Goal: Task Accomplishment & Management: Manage account settings

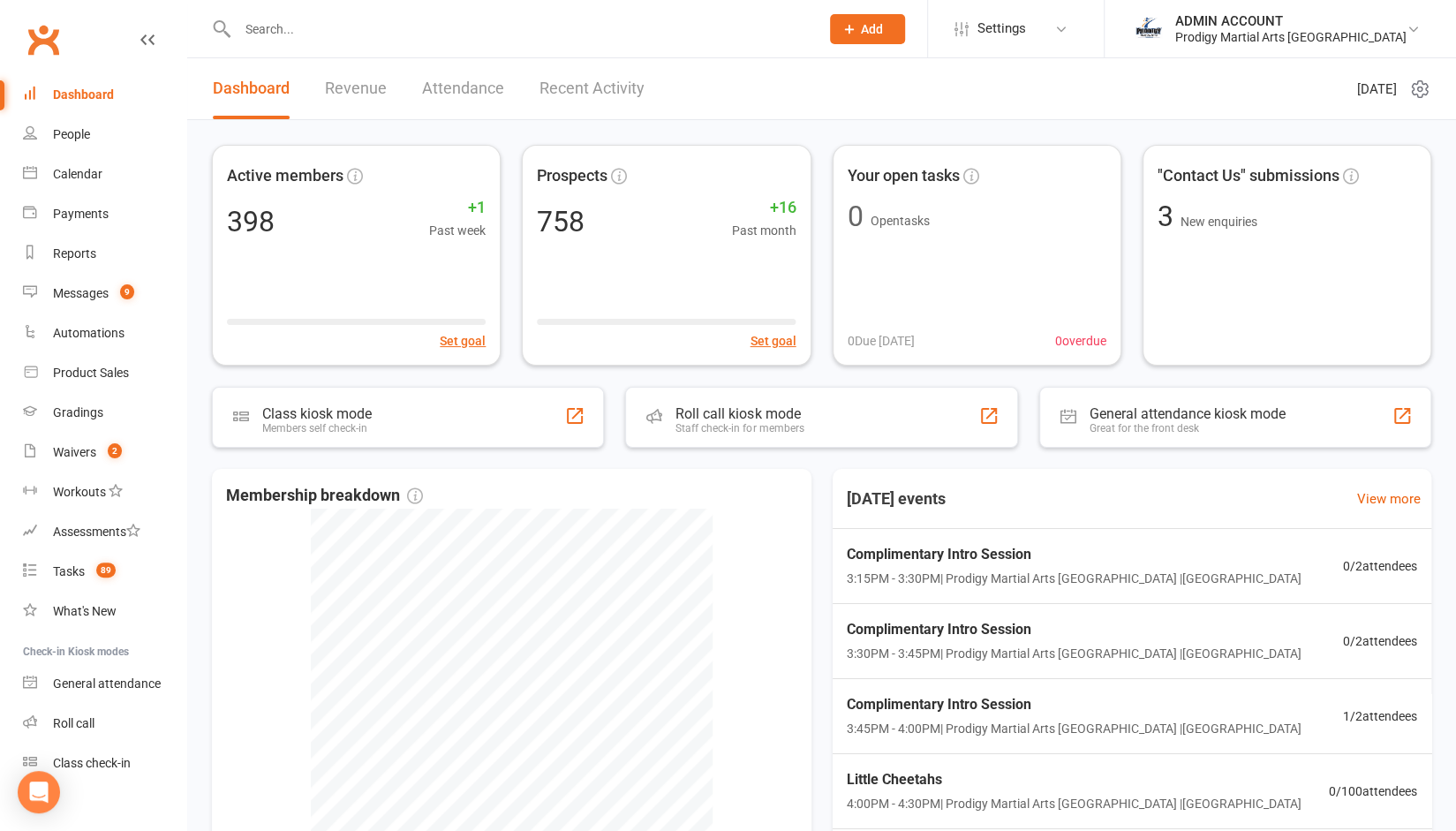
click at [274, 23] on input "text" at bounding box center [519, 29] width 575 height 24
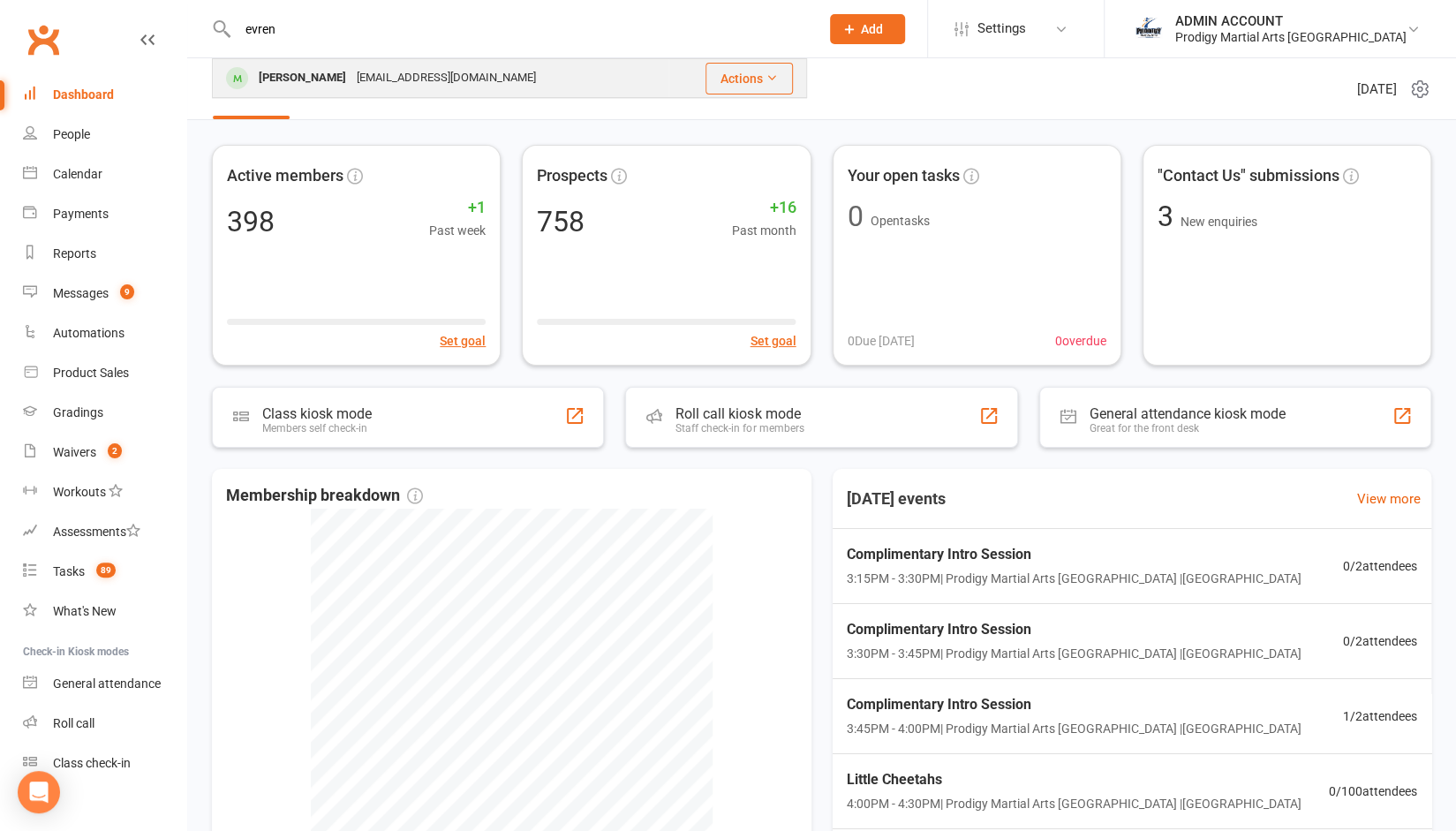
type input "evren"
click at [279, 71] on div "Evren Semerci" at bounding box center [302, 78] width 98 height 25
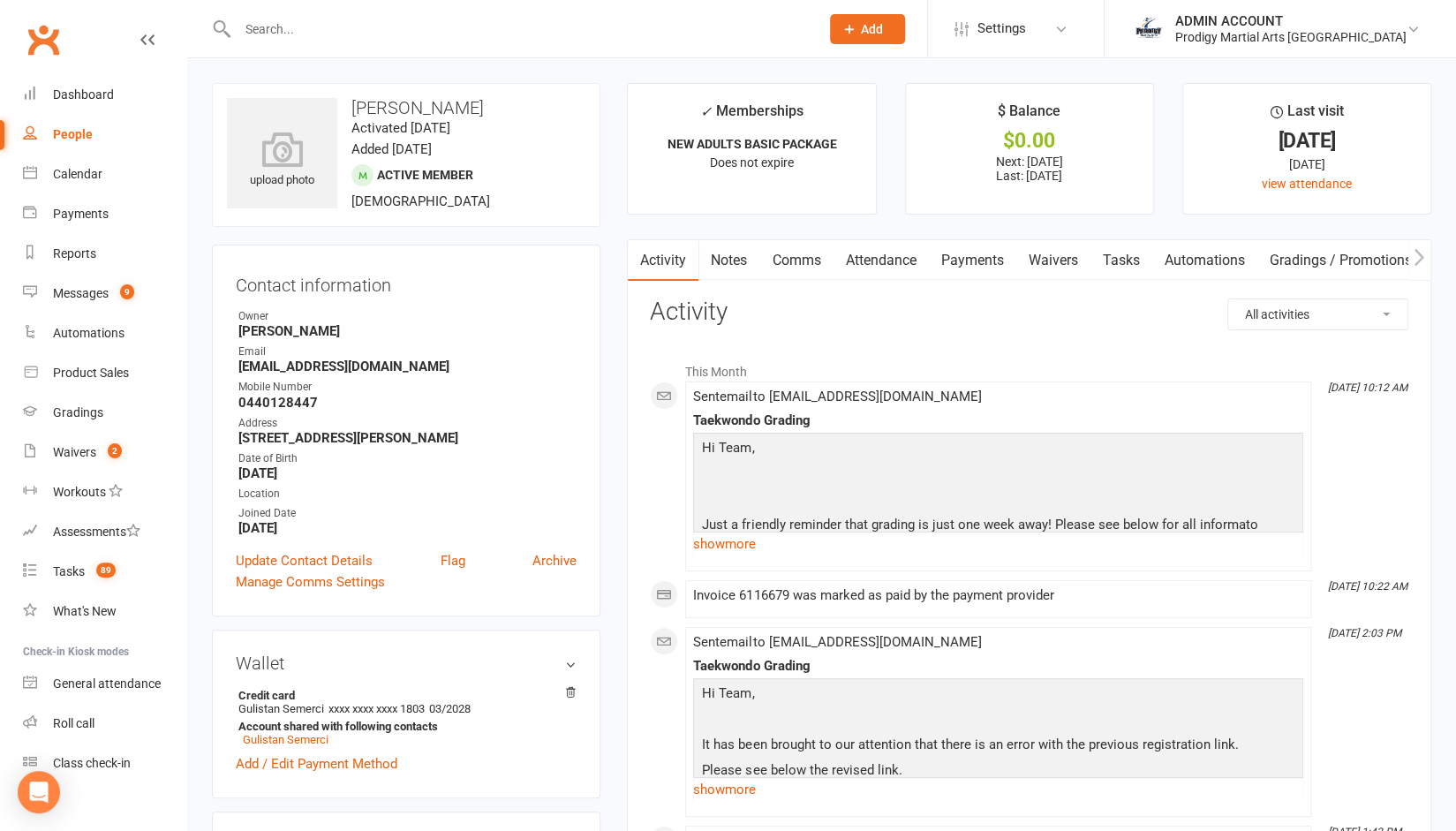
click at [420, 111] on h3 "Evren Semerci" at bounding box center [406, 107] width 358 height 19
click at [420, 111] on h3 "[PERSON_NAME]" at bounding box center [406, 107] width 358 height 19
copy h3 "[PERSON_NAME]"
click at [286, 36] on input "text" at bounding box center [519, 29] width 575 height 24
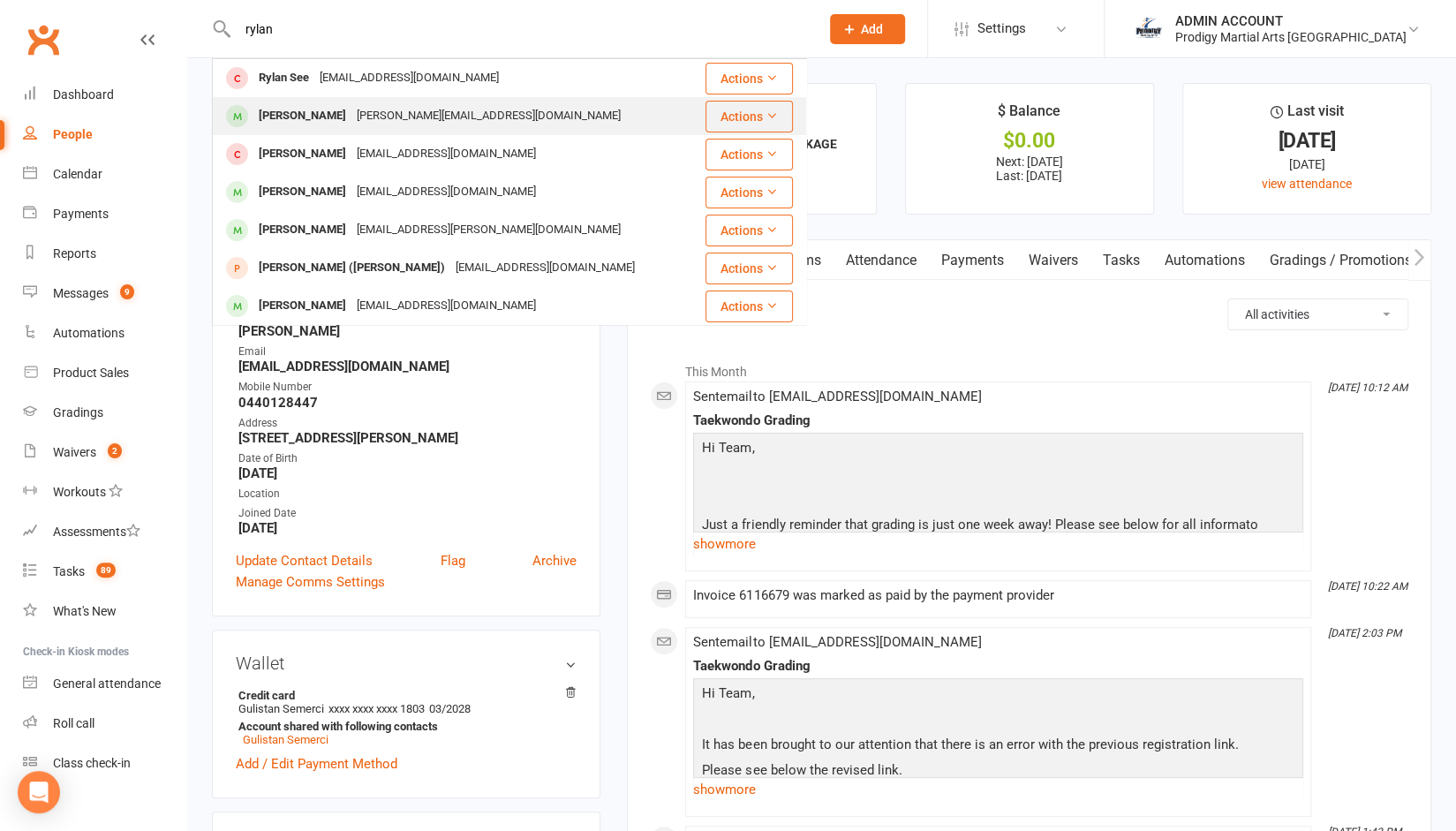
type input "rylan"
click at [288, 118] on div "Rylan Camaliri" at bounding box center [302, 116] width 98 height 25
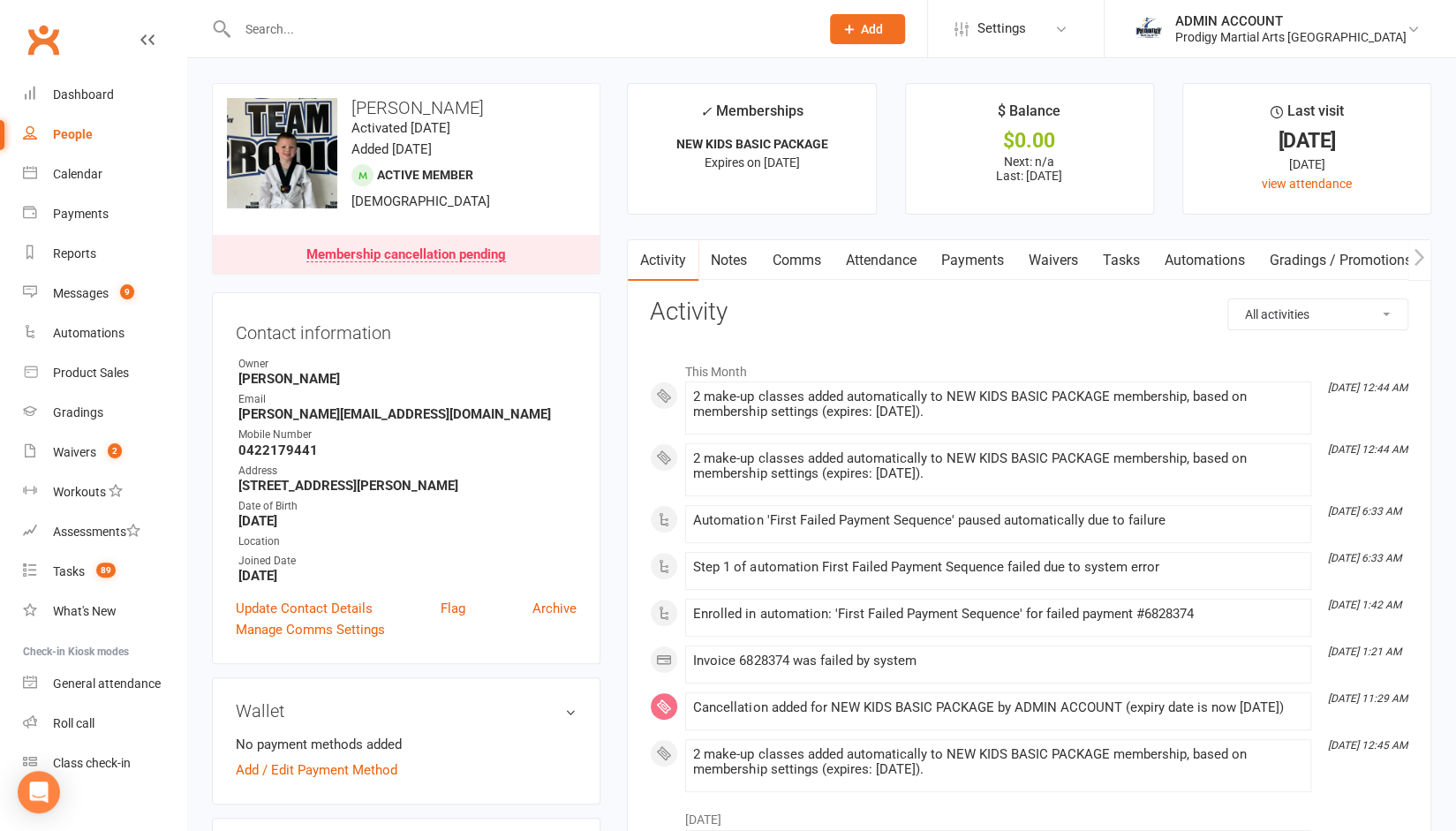
click at [966, 265] on link "Payments" at bounding box center [971, 260] width 88 height 41
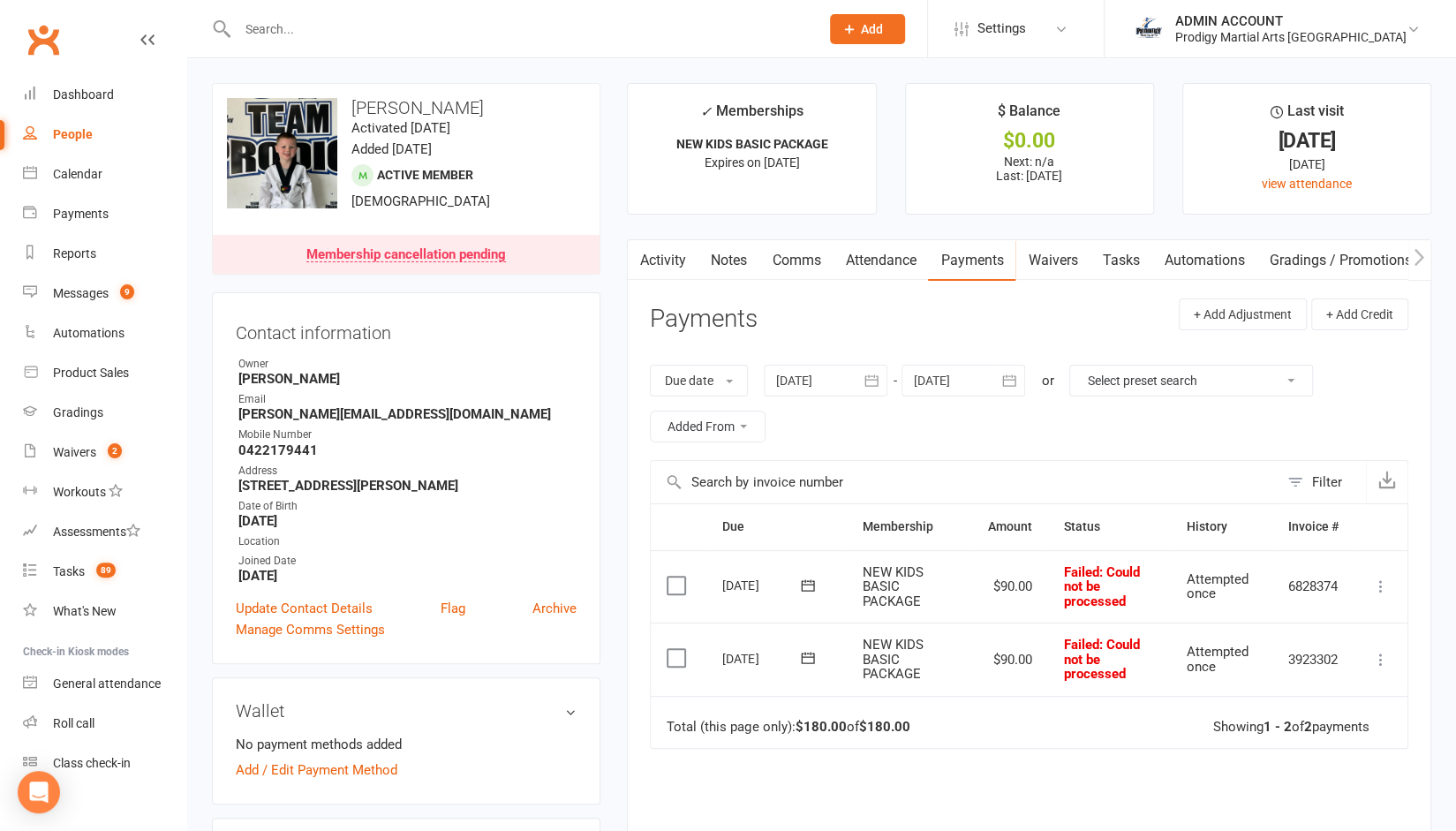
click at [841, 369] on div at bounding box center [825, 380] width 124 height 32
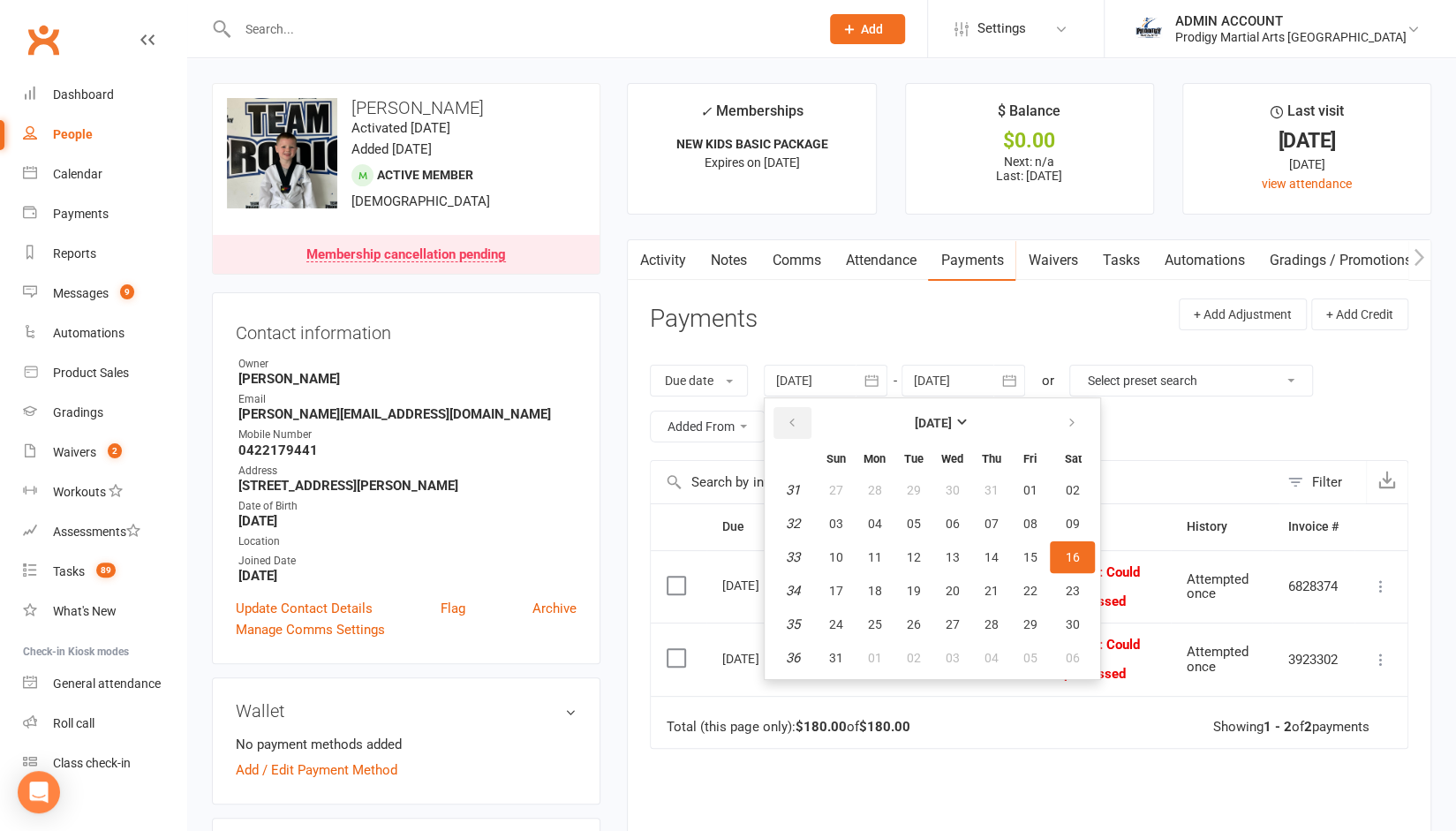
click at [789, 413] on button "button" at bounding box center [793, 423] width 38 height 32
click at [856, 576] on table "June 2025 Sun Mon Tue Wed Thu Fri Sat 23 01 02 03 04 05 06 07 24 08 09 10 11 12…" at bounding box center [932, 539] width 328 height 273
click at [848, 593] on button "22" at bounding box center [834, 590] width 37 height 32
type input "22 Jun 2025"
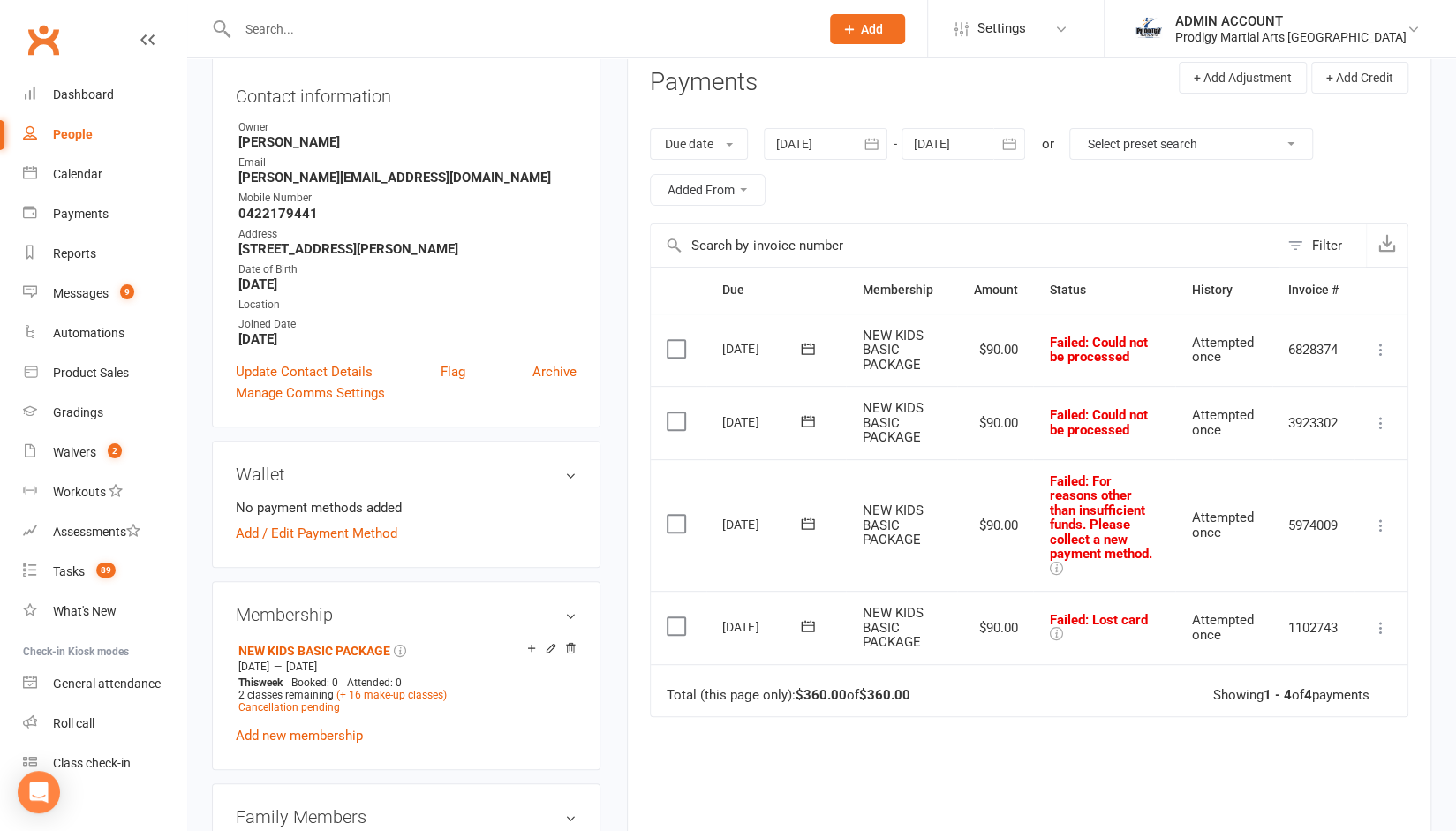
scroll to position [237, 0]
click at [672, 356] on td "Select this" at bounding box center [678, 349] width 55 height 73
click at [676, 342] on label at bounding box center [679, 349] width 24 height 18
click at [676, 339] on input "checkbox" at bounding box center [672, 339] width 12 height 0
click at [675, 413] on label at bounding box center [679, 421] width 24 height 18
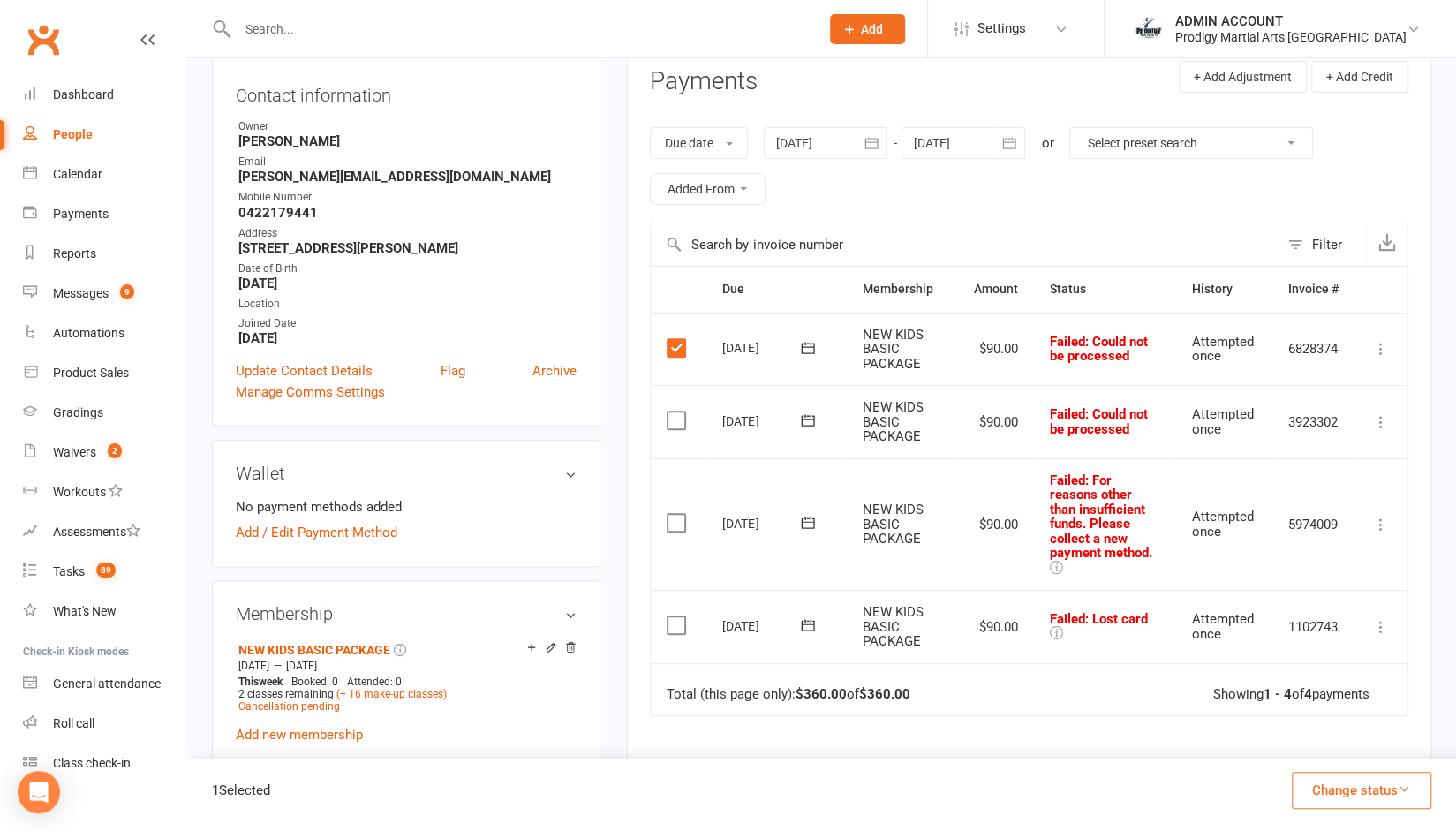
click at [675, 412] on input "checkbox" at bounding box center [672, 412] width 12 height 0
click at [667, 521] on label at bounding box center [679, 523] width 24 height 18
click at [667, 514] on input "checkbox" at bounding box center [672, 514] width 12 height 0
click at [672, 616] on label at bounding box center [679, 626] width 24 height 18
click at [672, 616] on input "checkbox" at bounding box center [672, 616] width 12 height 0
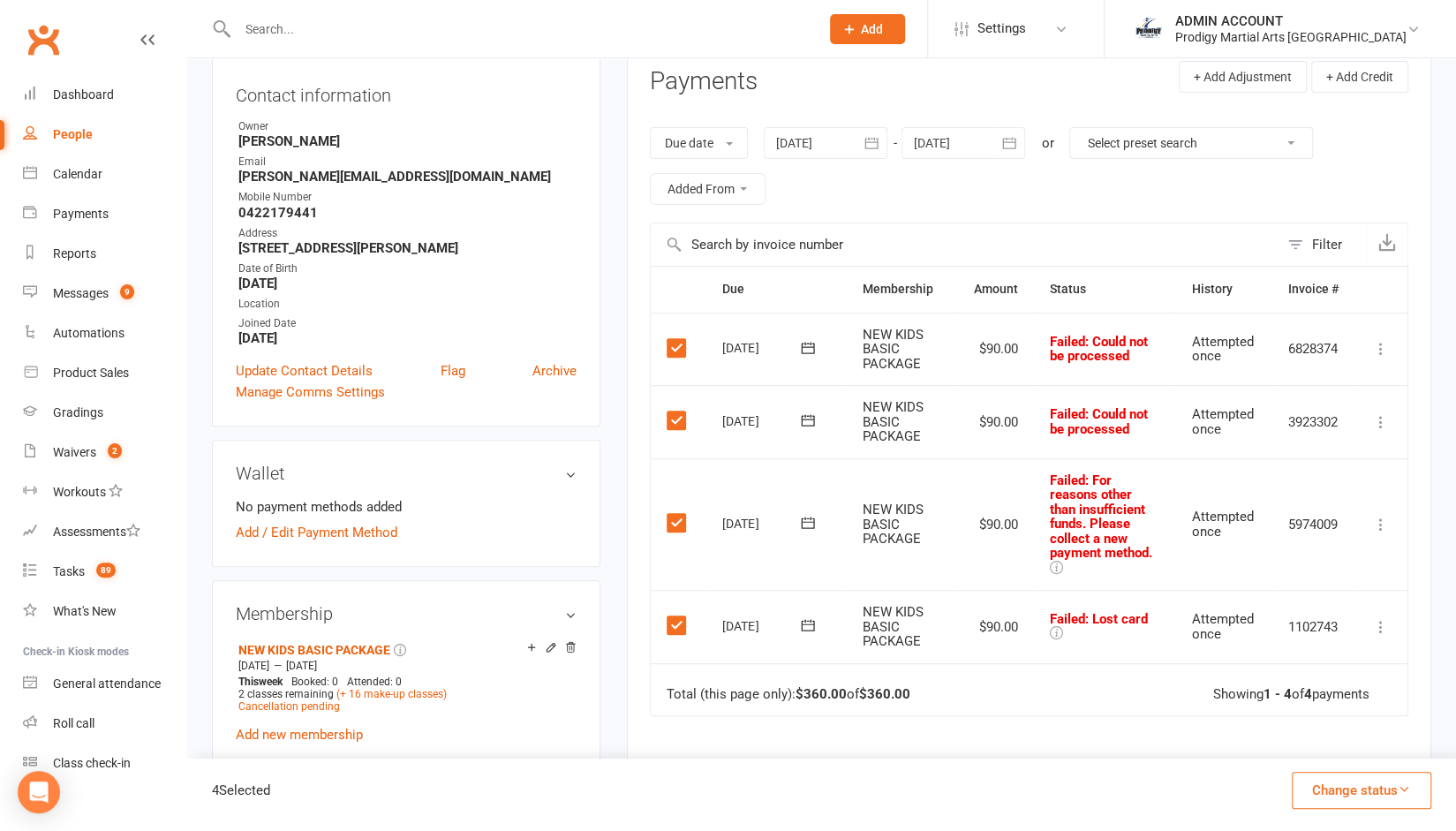
click at [1326, 787] on button "Change status" at bounding box center [1361, 790] width 139 height 37
click at [1282, 702] on link "Paid (Other)" at bounding box center [1342, 707] width 175 height 35
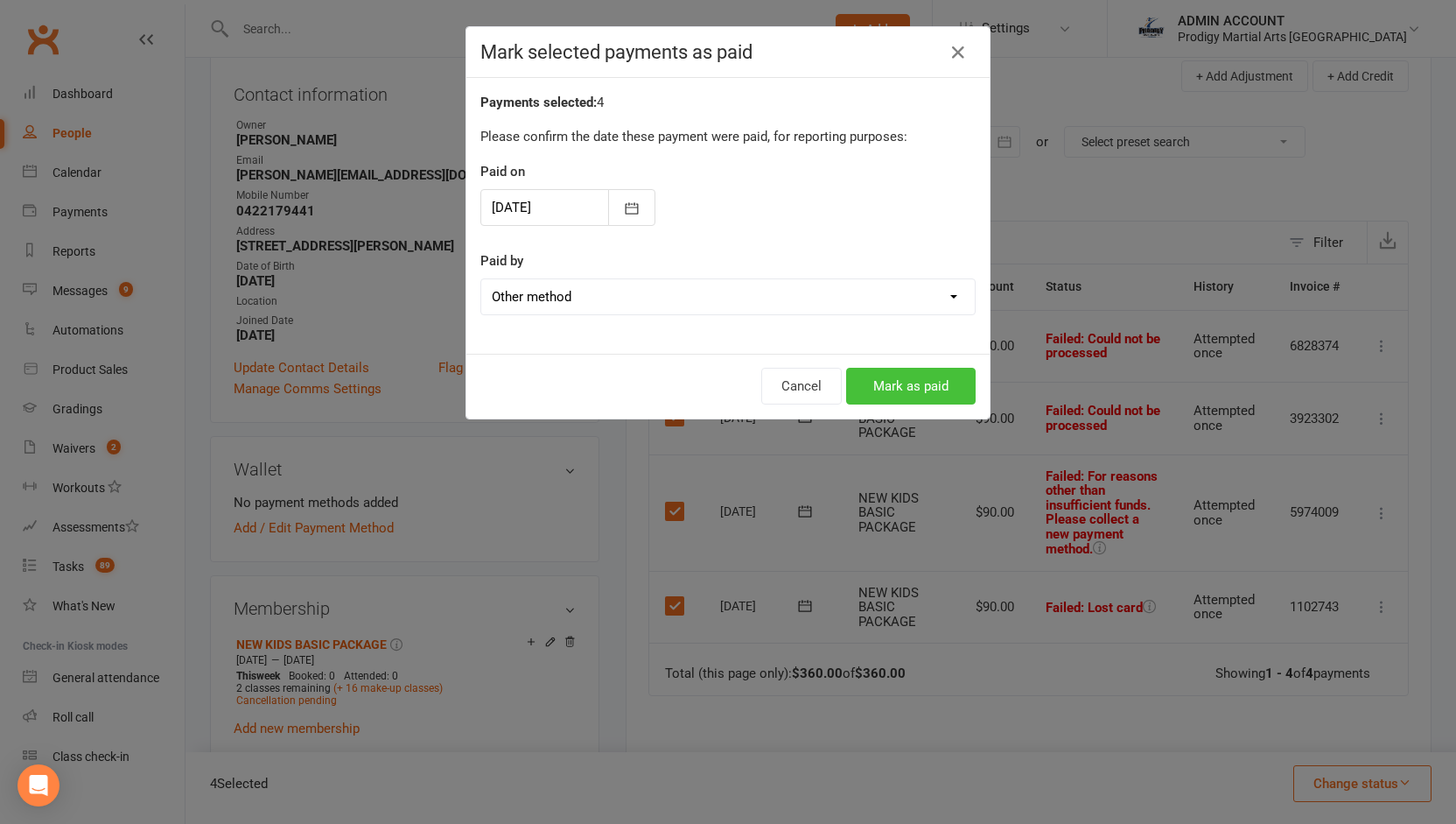
click at [887, 386] on button "Mark as paid" at bounding box center [911, 386] width 129 height 37
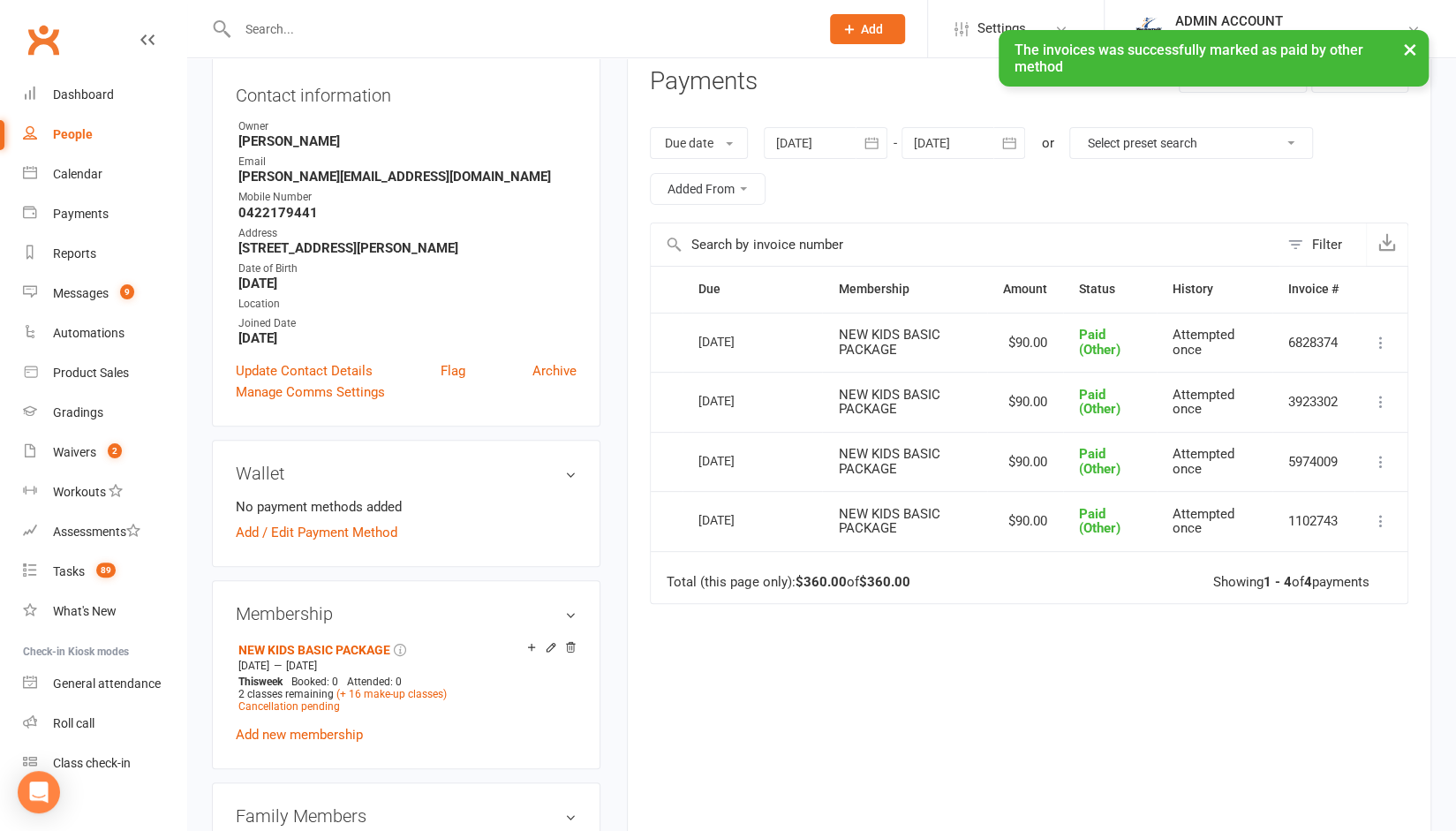
scroll to position [0, 0]
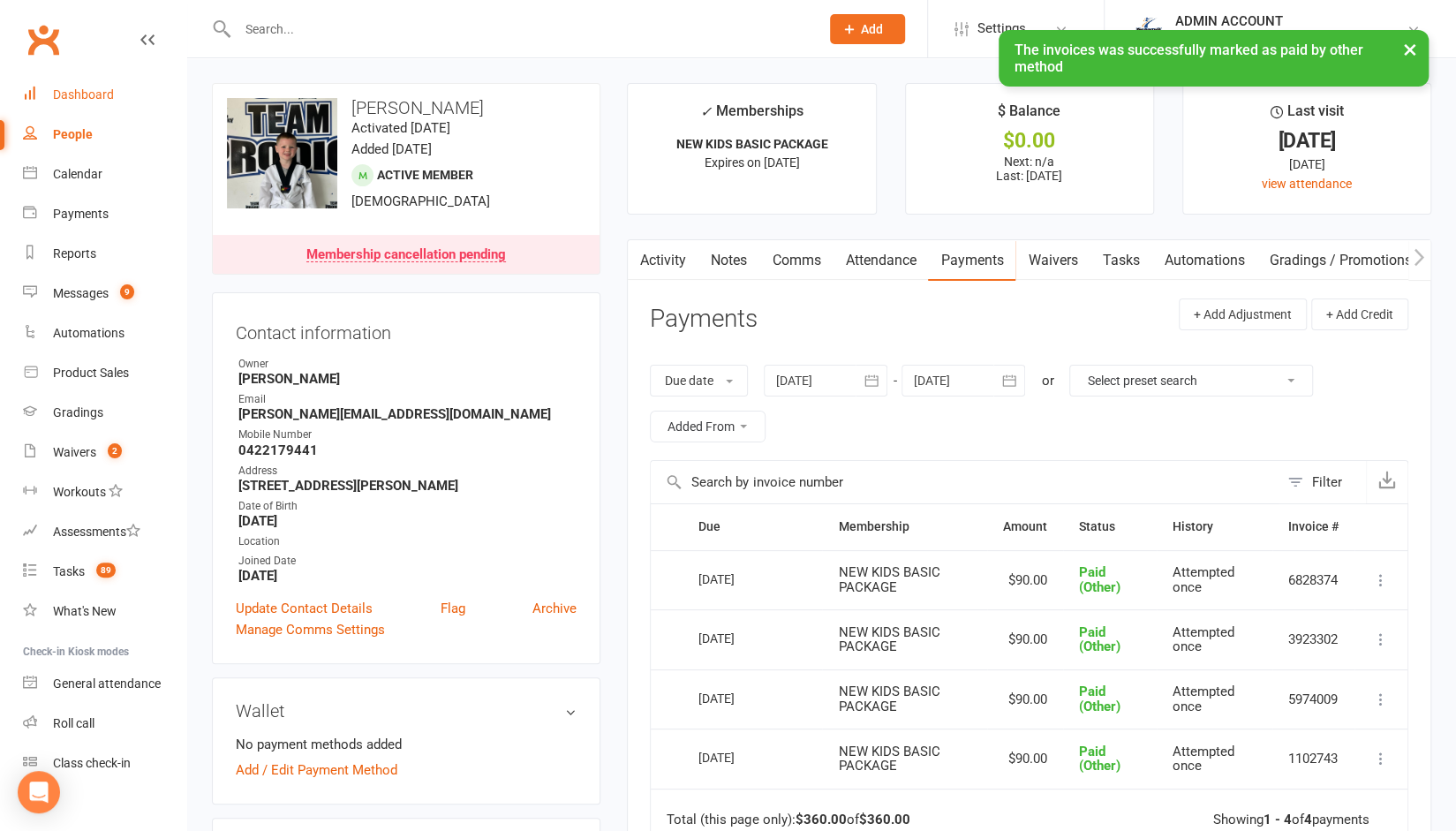
click at [83, 96] on div "Dashboard" at bounding box center [83, 95] width 61 height 14
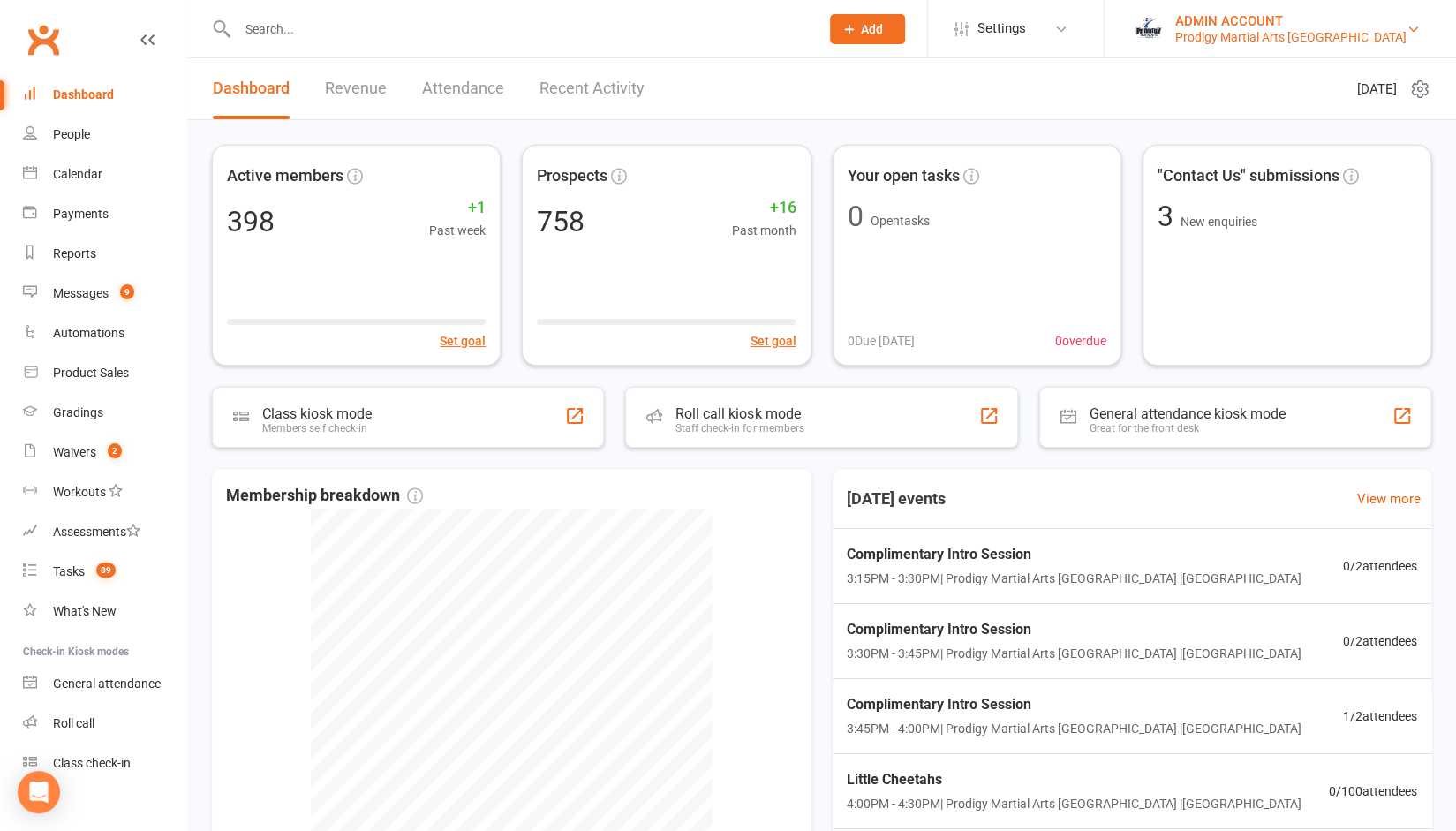
click at [1292, 18] on div "ADMIN ACCOUNT" at bounding box center [1291, 22] width 232 height 16
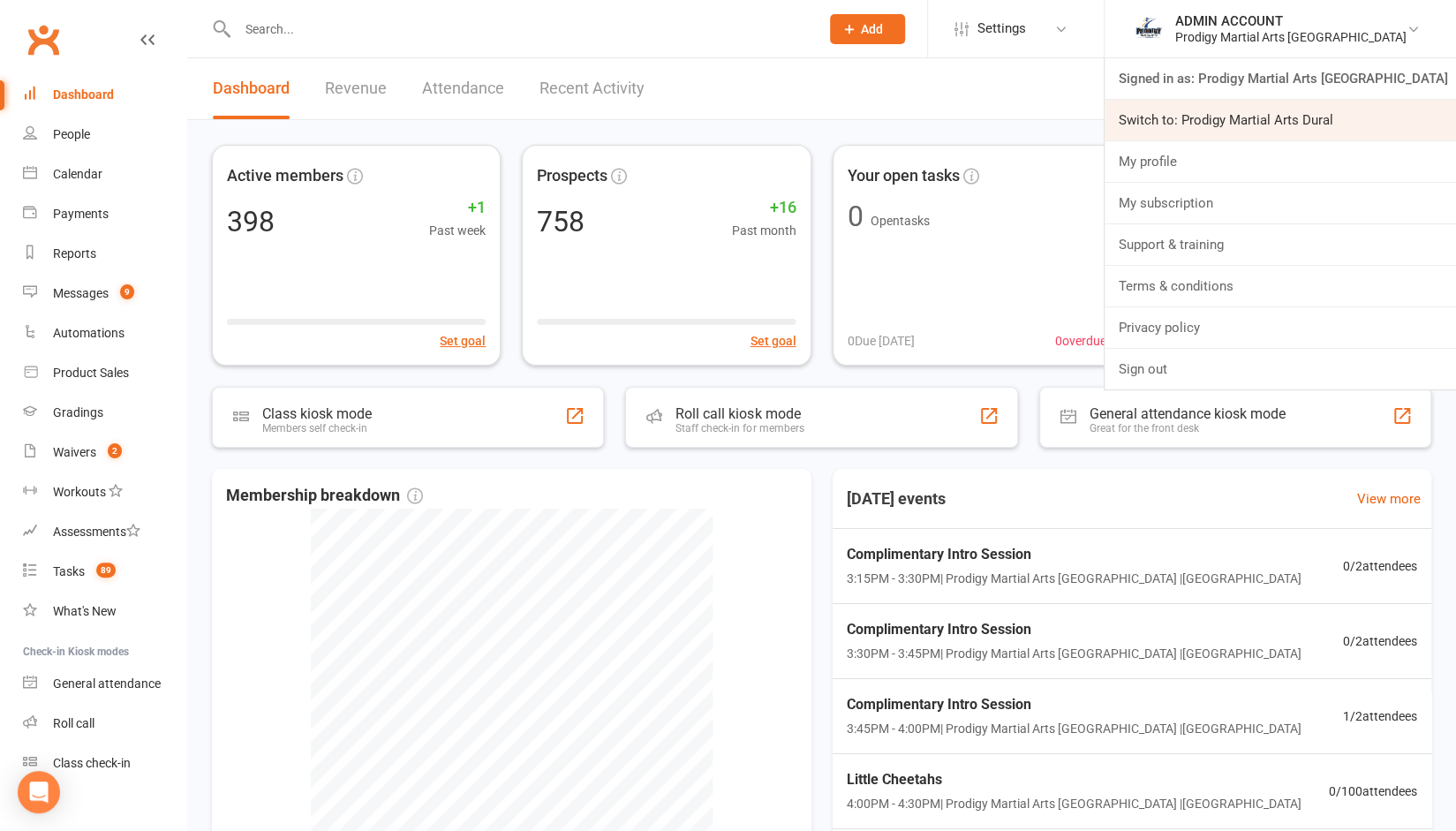
click at [1281, 116] on link "Switch to: Prodigy Martial Arts Dural" at bounding box center [1280, 119] width 351 height 41
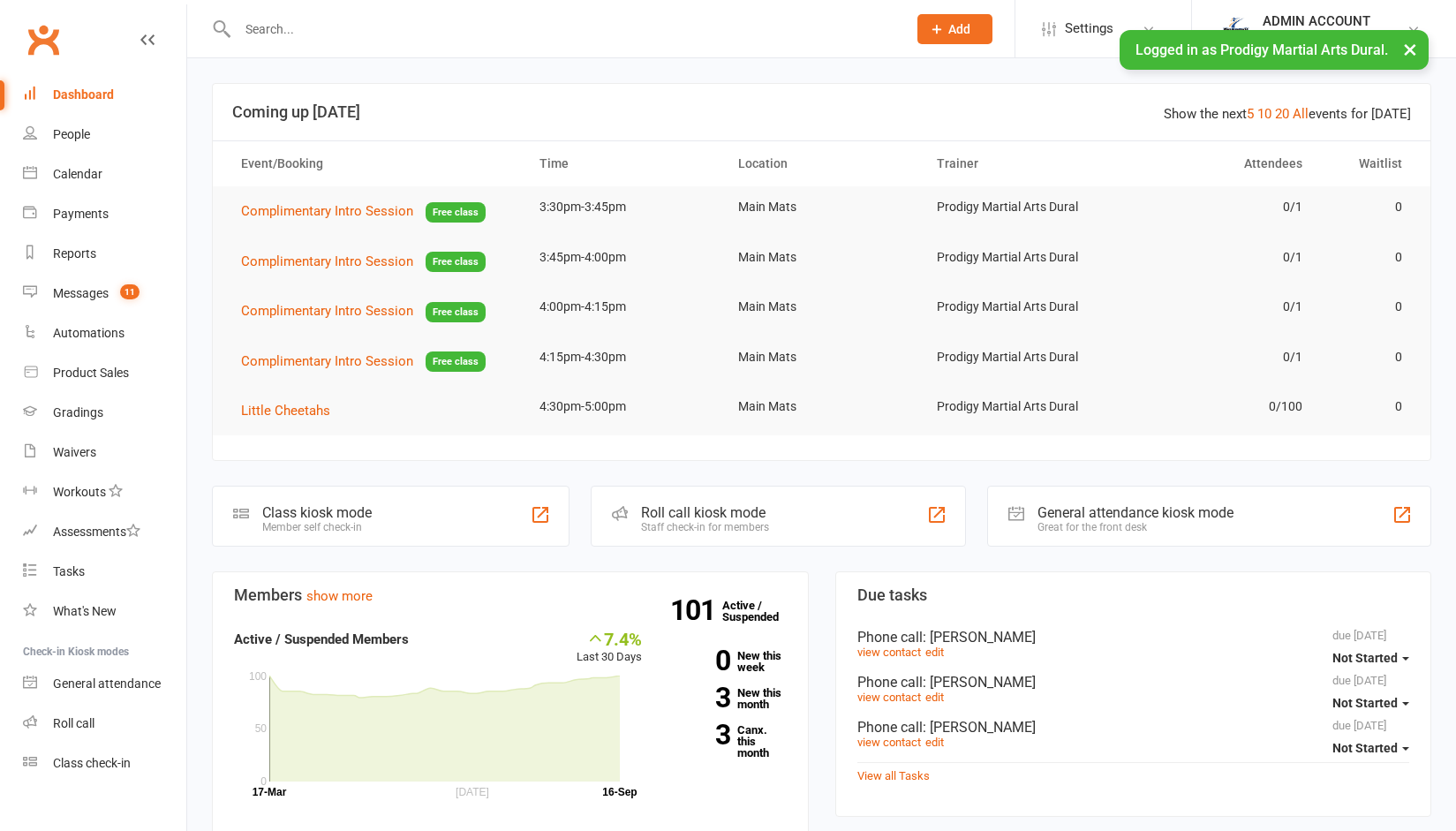
click at [366, 25] on input "text" at bounding box center [564, 29] width 662 height 24
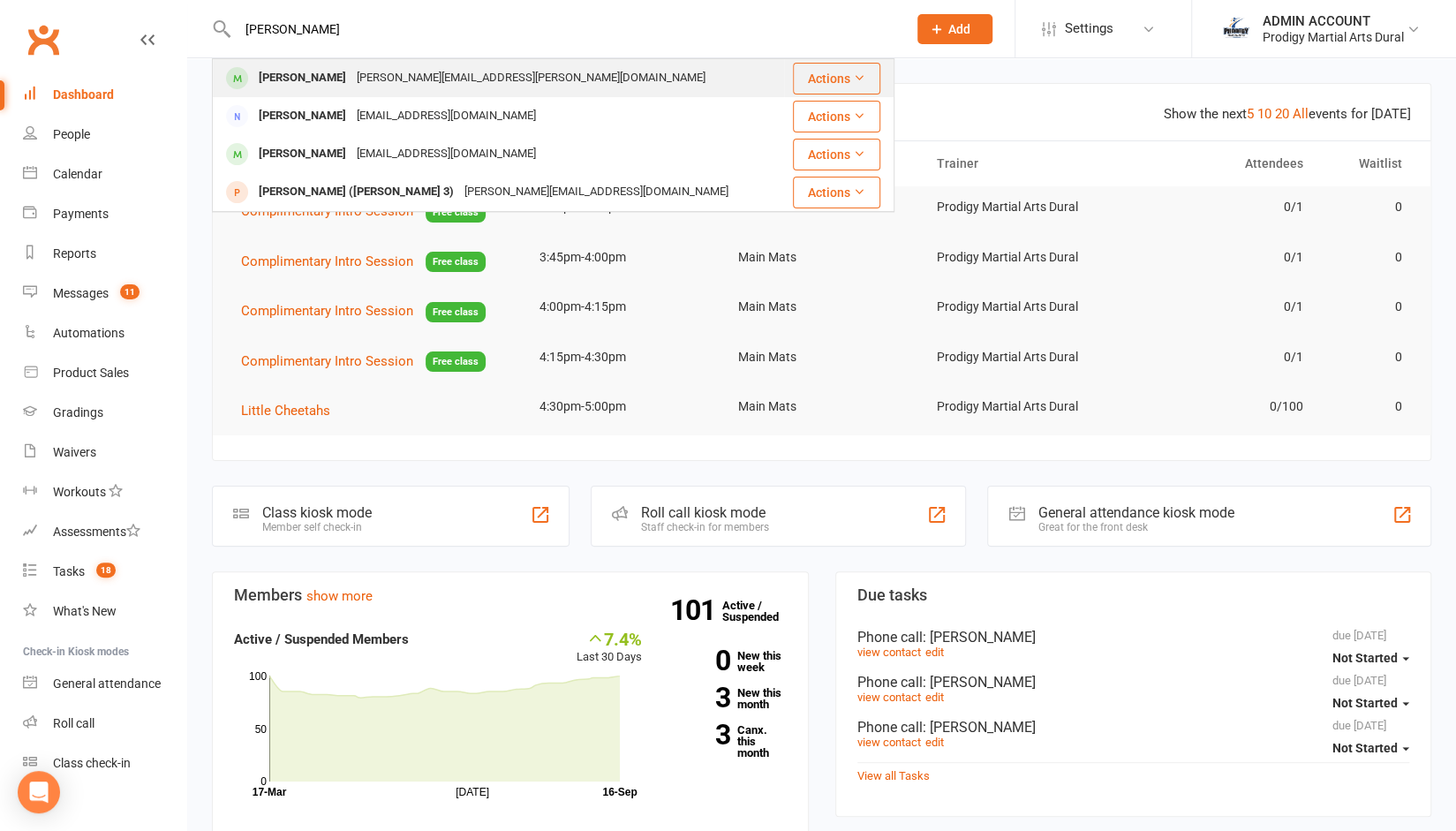
type input "[PERSON_NAME]"
click at [300, 80] on div "[PERSON_NAME]" at bounding box center [302, 78] width 98 height 25
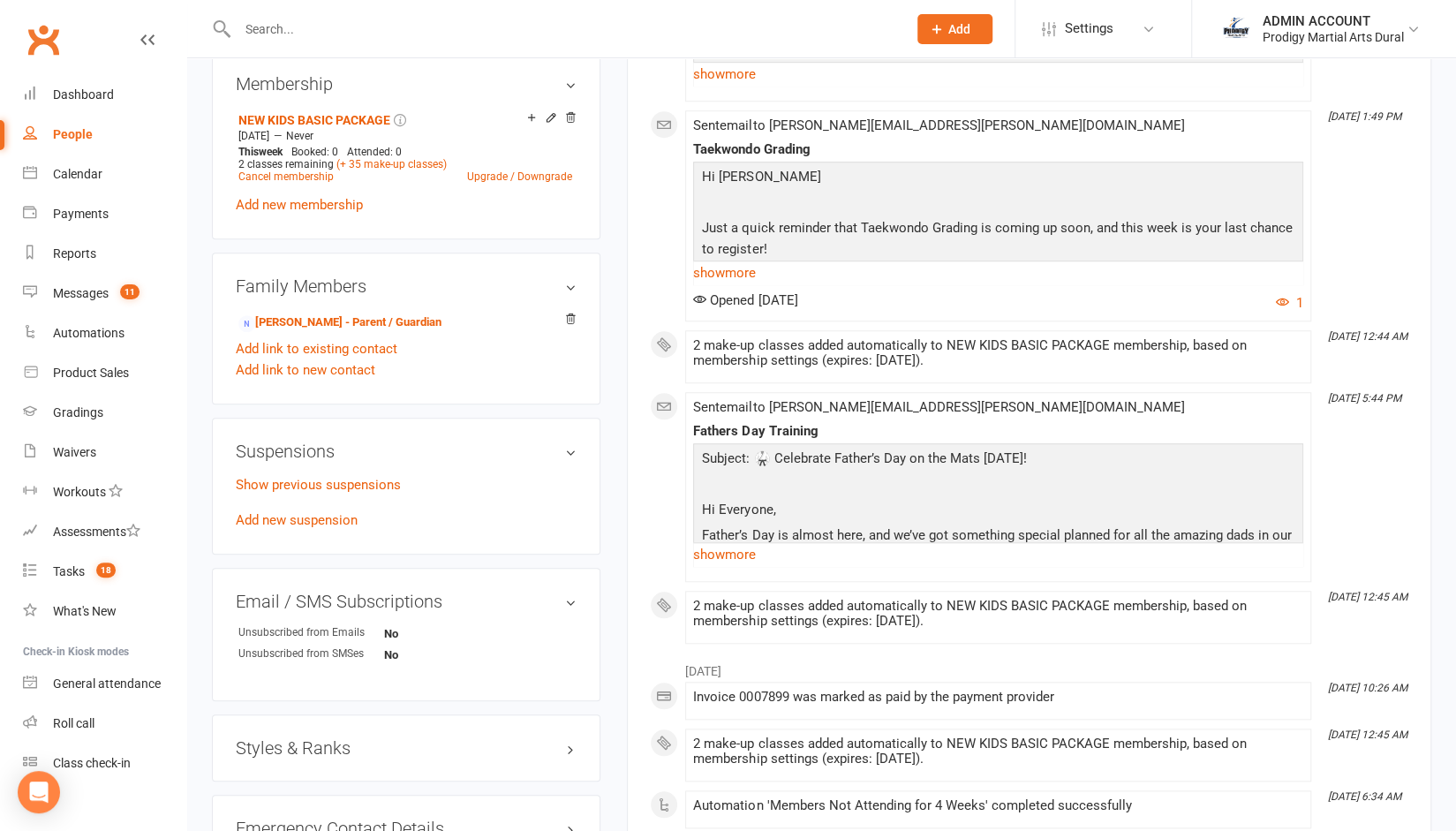
scroll to position [778, 0]
click at [254, 480] on p "Show previous suspensions" at bounding box center [405, 483] width 341 height 21
click at [252, 476] on link "Show previous suspensions" at bounding box center [318, 484] width 165 height 16
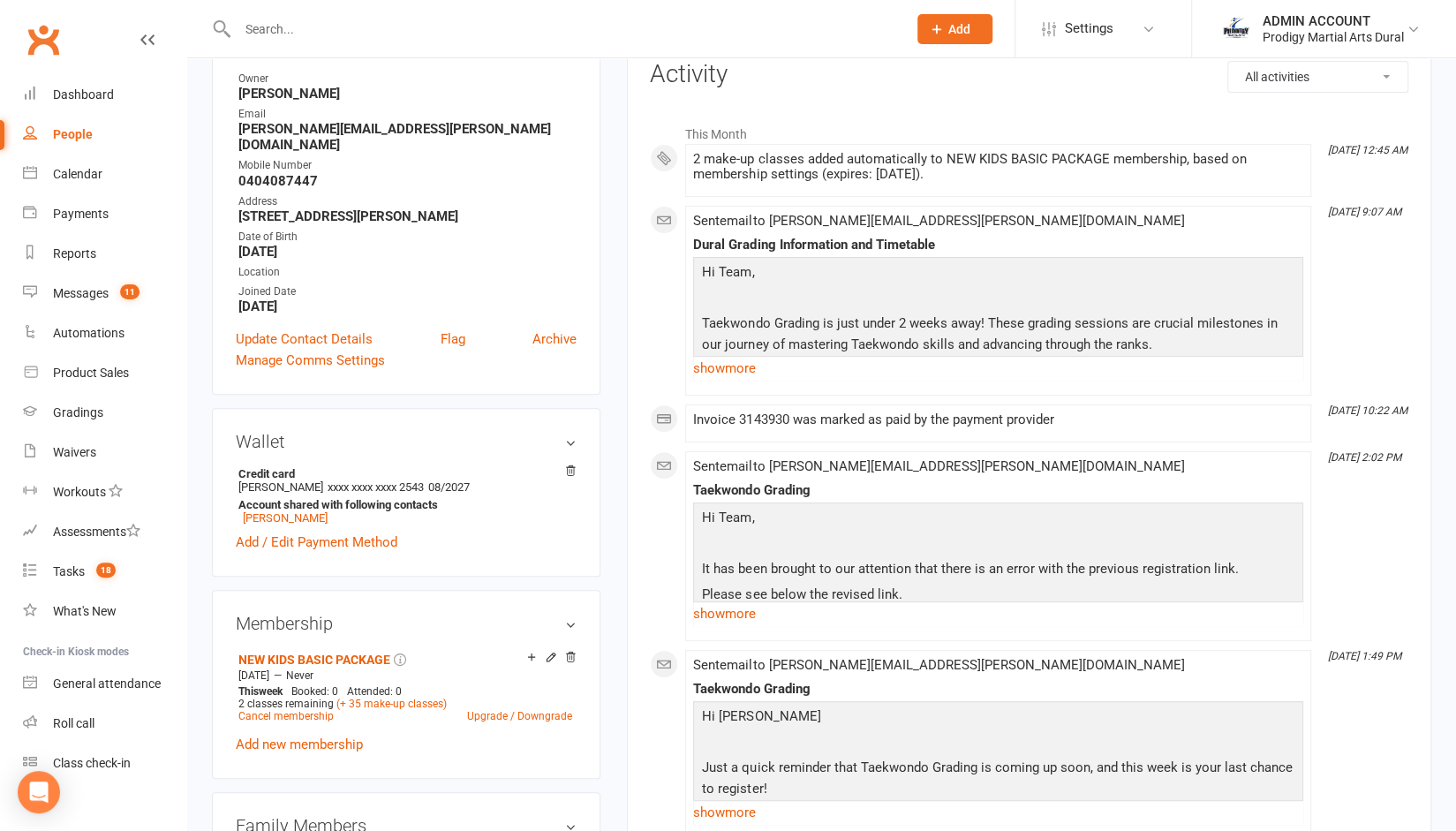
scroll to position [0, 0]
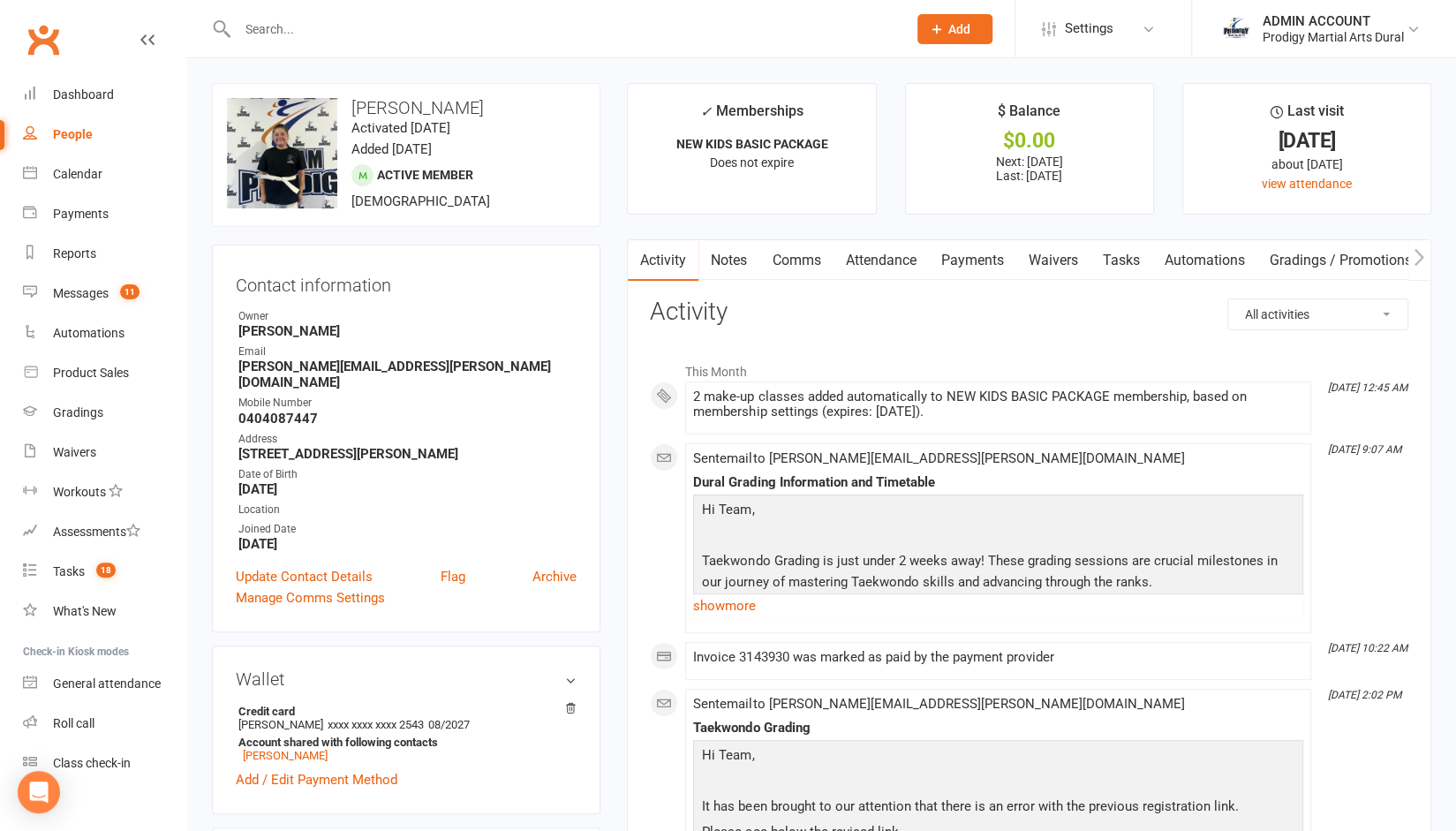
click at [1298, 10] on li "ADMIN ACCOUNT Prodigy Martial Arts Dural Signed in as: Prodigy Martial Arts Dur…" at bounding box center [1323, 28] width 265 height 57
click at [1299, 27] on div "ADMIN ACCOUNT" at bounding box center [1333, 22] width 141 height 16
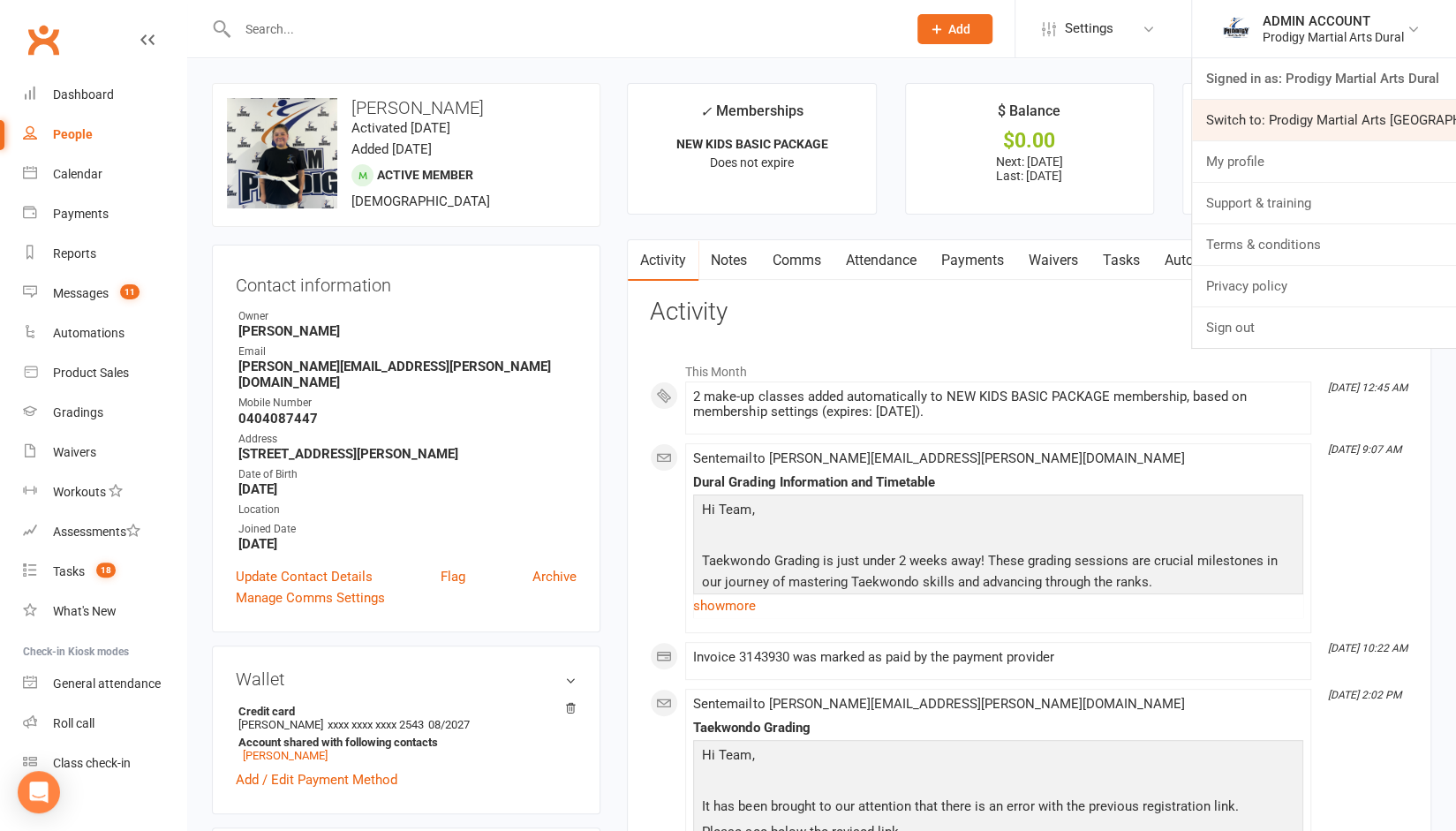
click at [1284, 114] on link "Switch to: Prodigy Martial Arts Seven Hills" at bounding box center [1324, 119] width 264 height 41
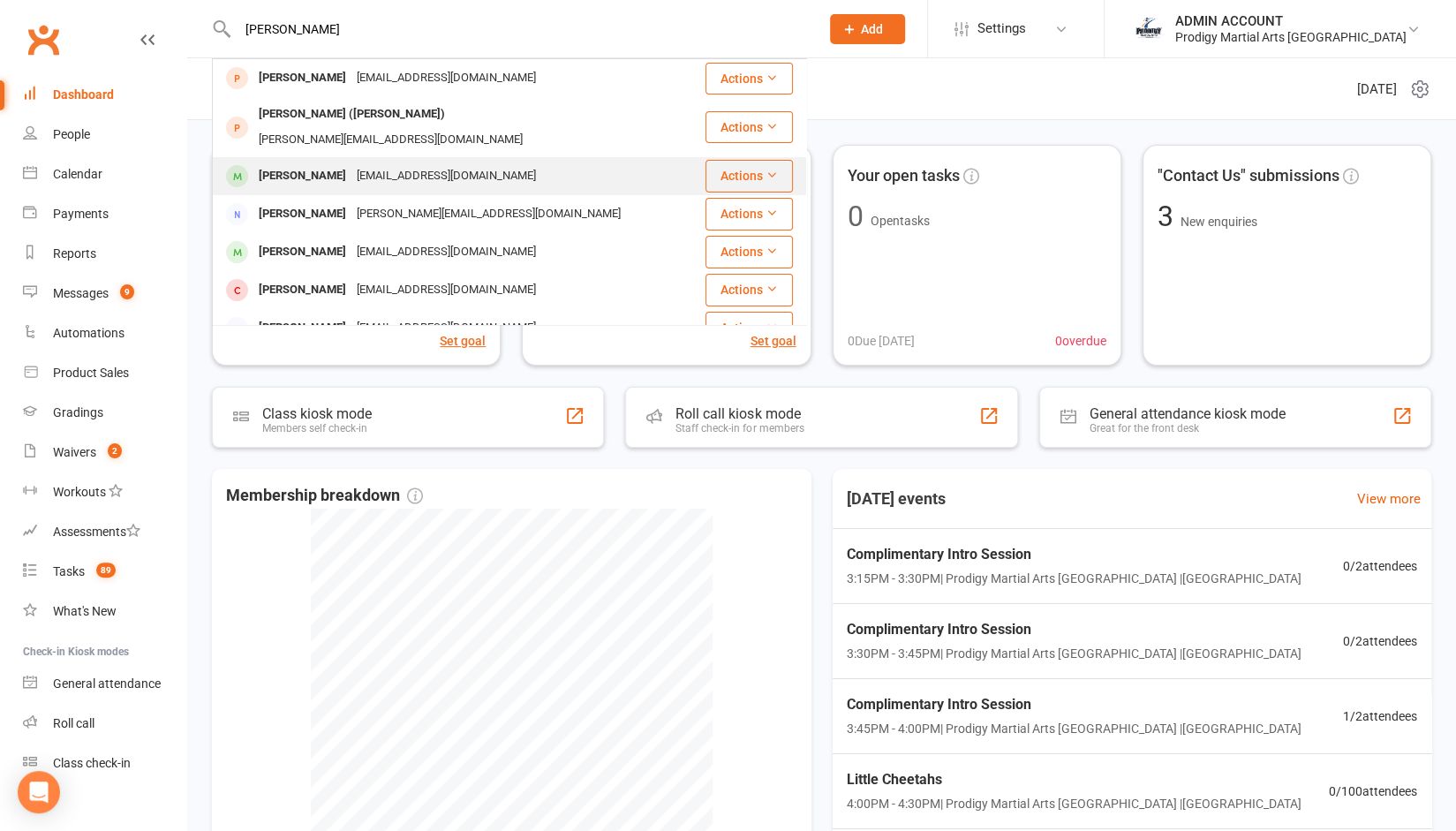
type input "[PERSON_NAME]"
click at [300, 163] on div "Nicholas Limpiado" at bounding box center [302, 176] width 98 height 25
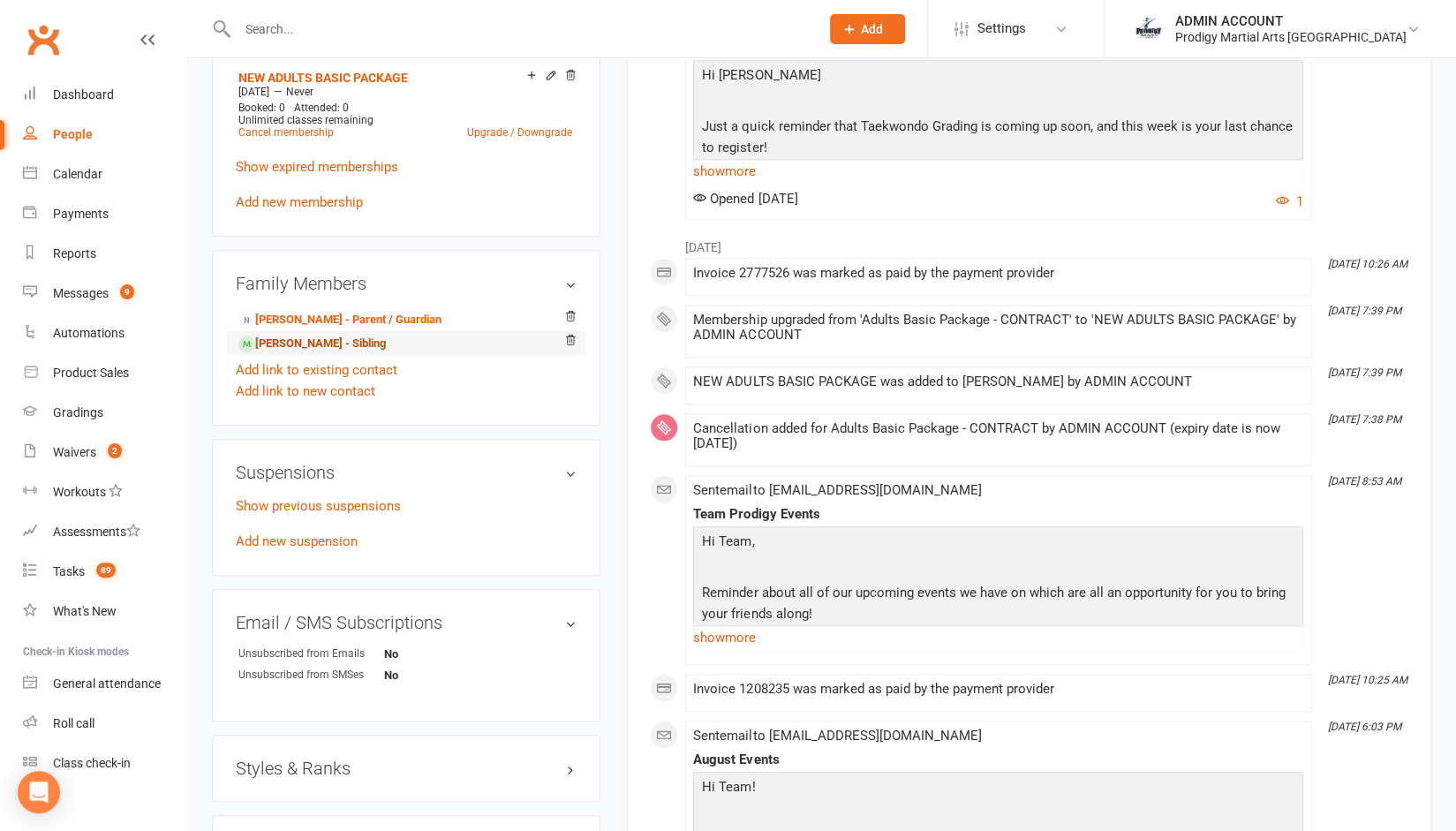
scroll to position [821, 0]
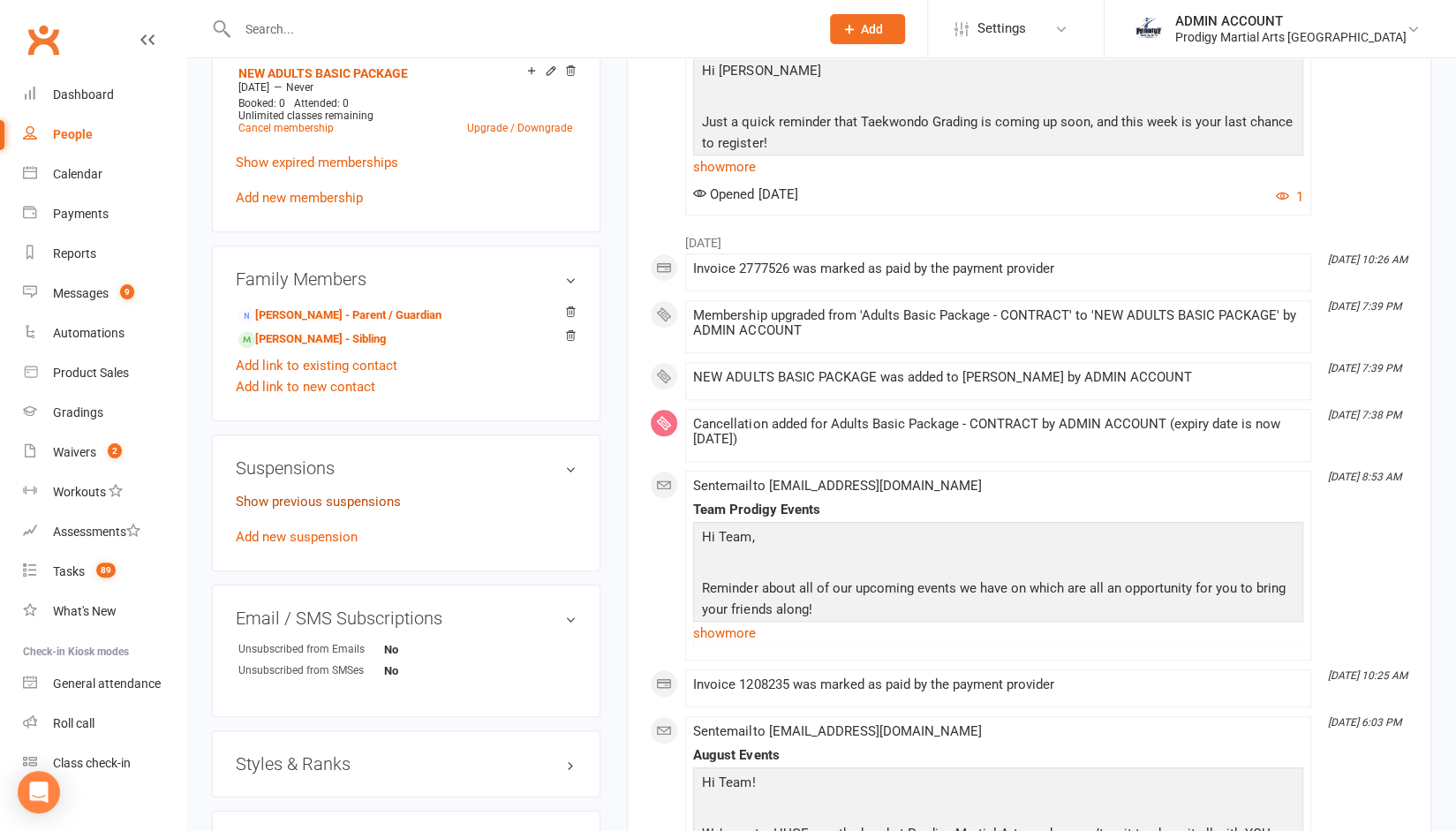
click at [307, 499] on link "Show previous suspensions" at bounding box center [318, 501] width 165 height 16
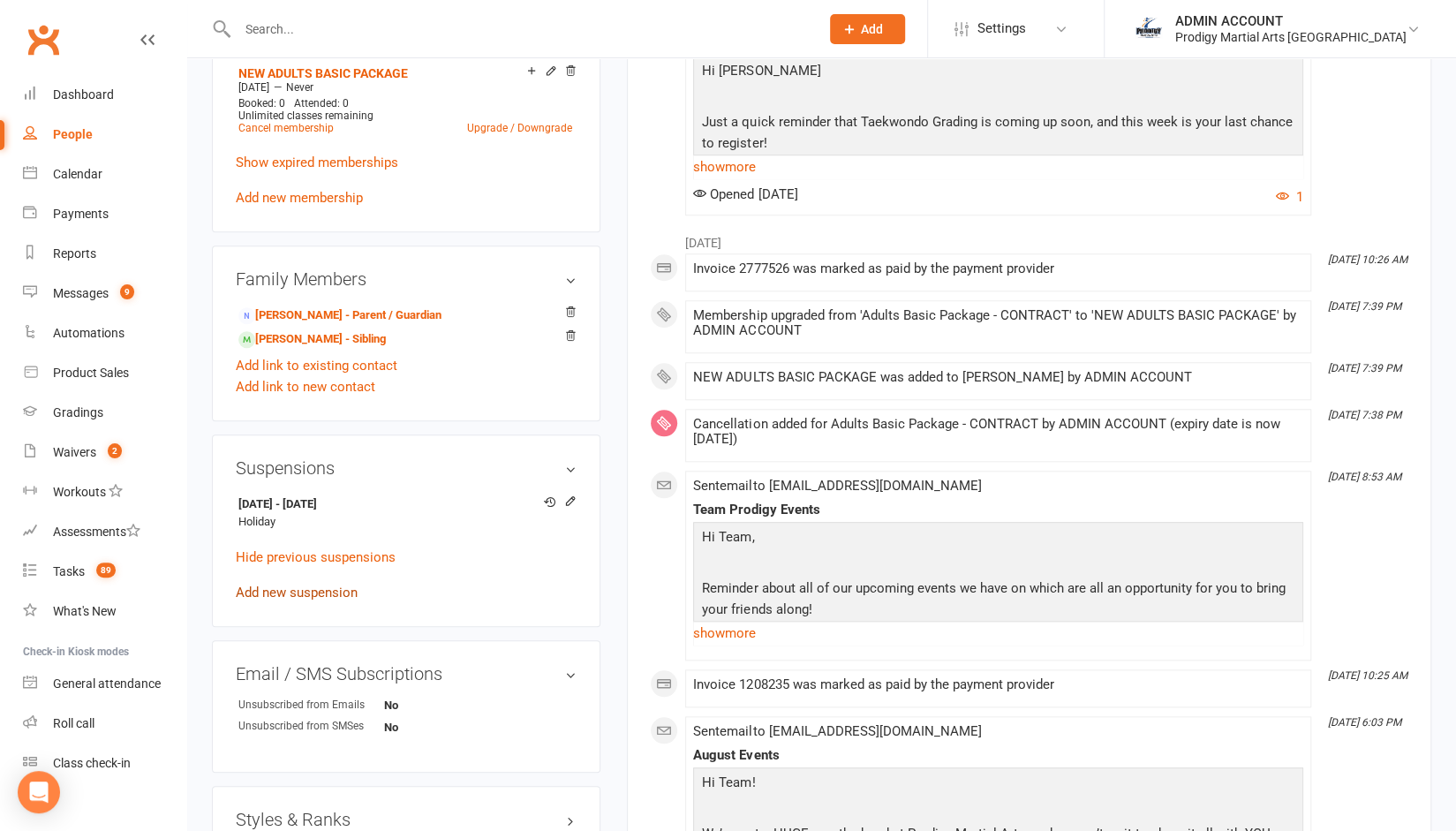
click at [305, 597] on link "Add new suspension" at bounding box center [296, 593] width 122 height 16
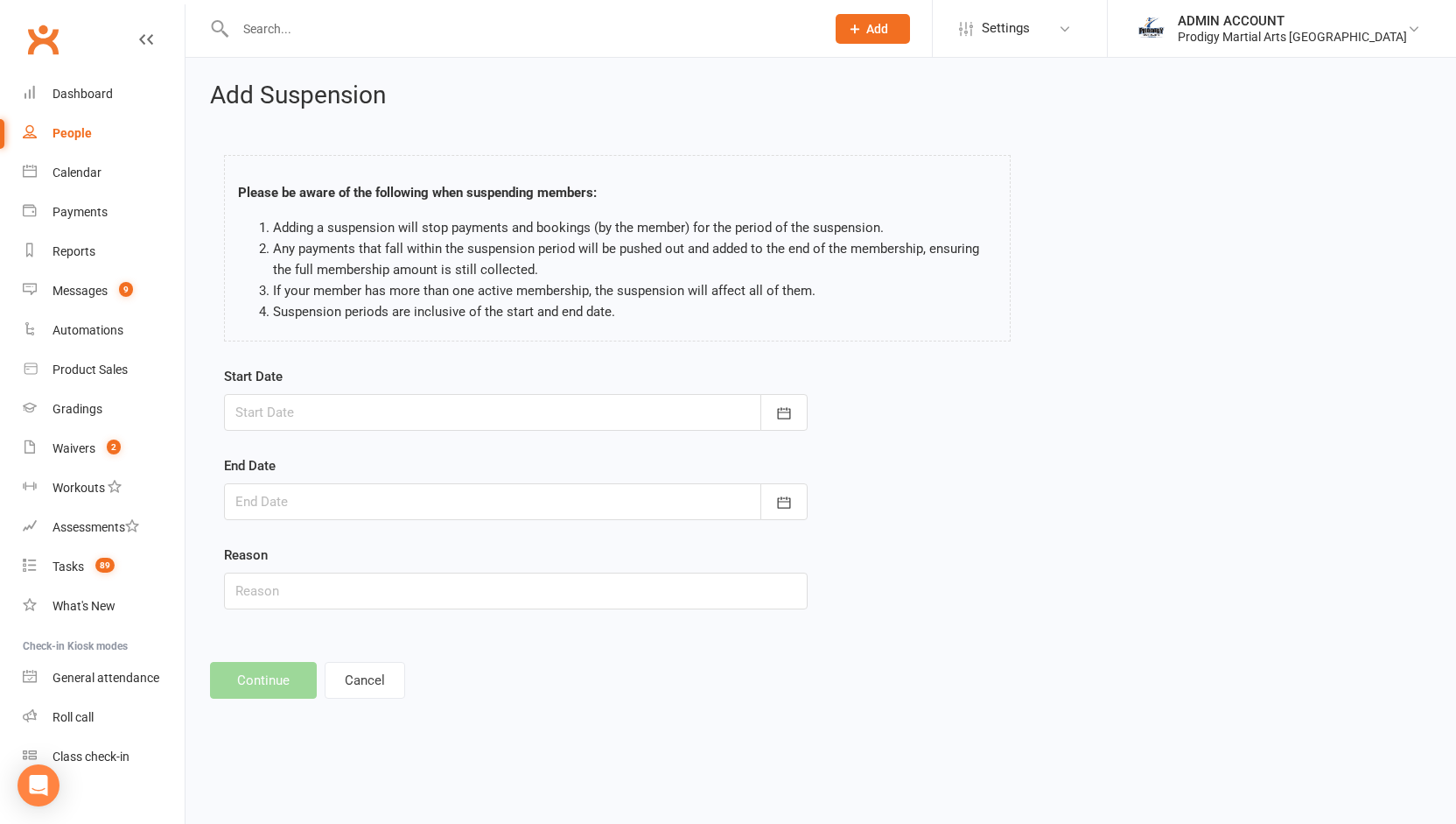
click at [303, 416] on div at bounding box center [516, 412] width 584 height 37
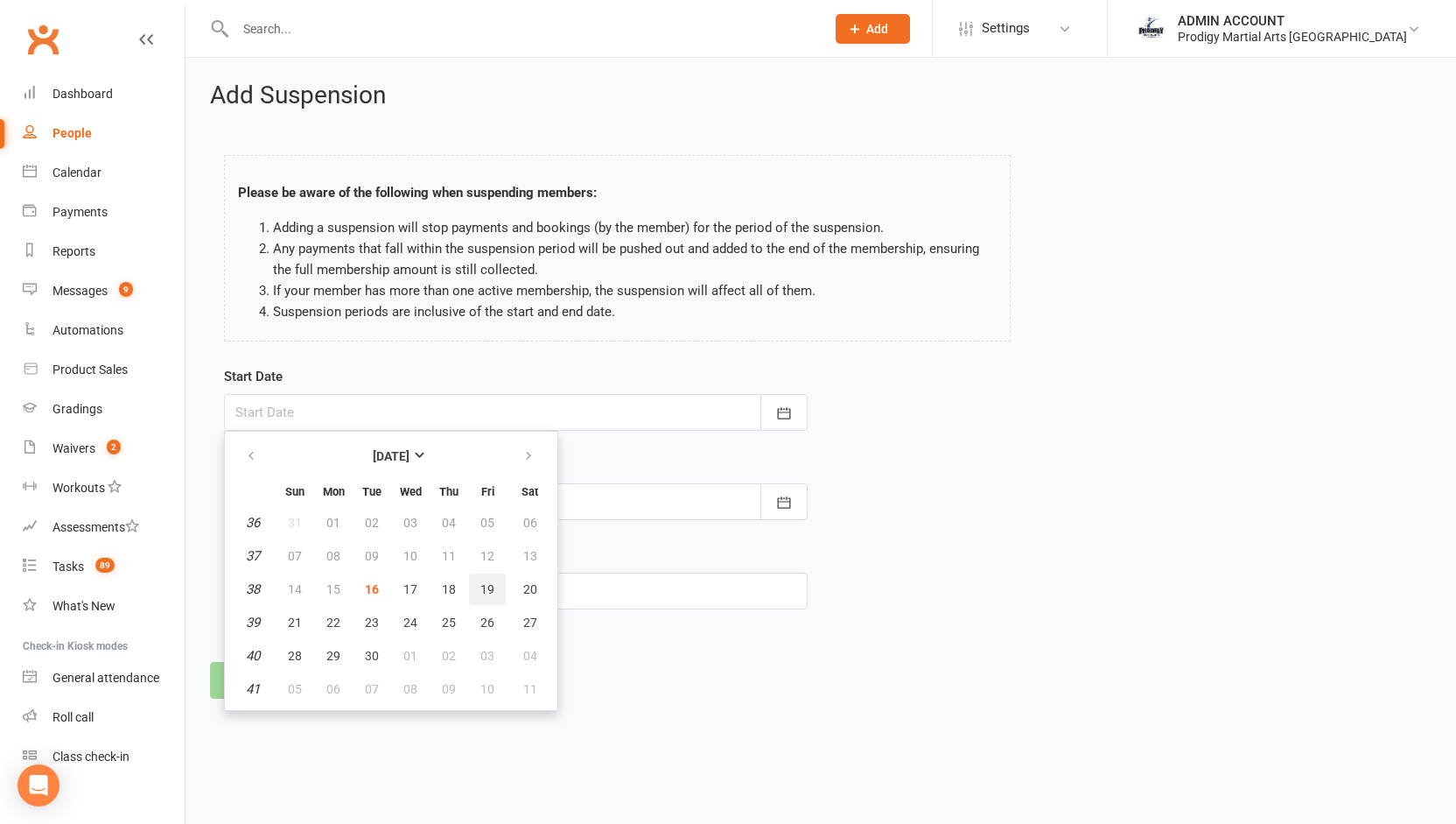
click at [476, 588] on button "19" at bounding box center [487, 589] width 37 height 31
type input "19 Sep 2025"
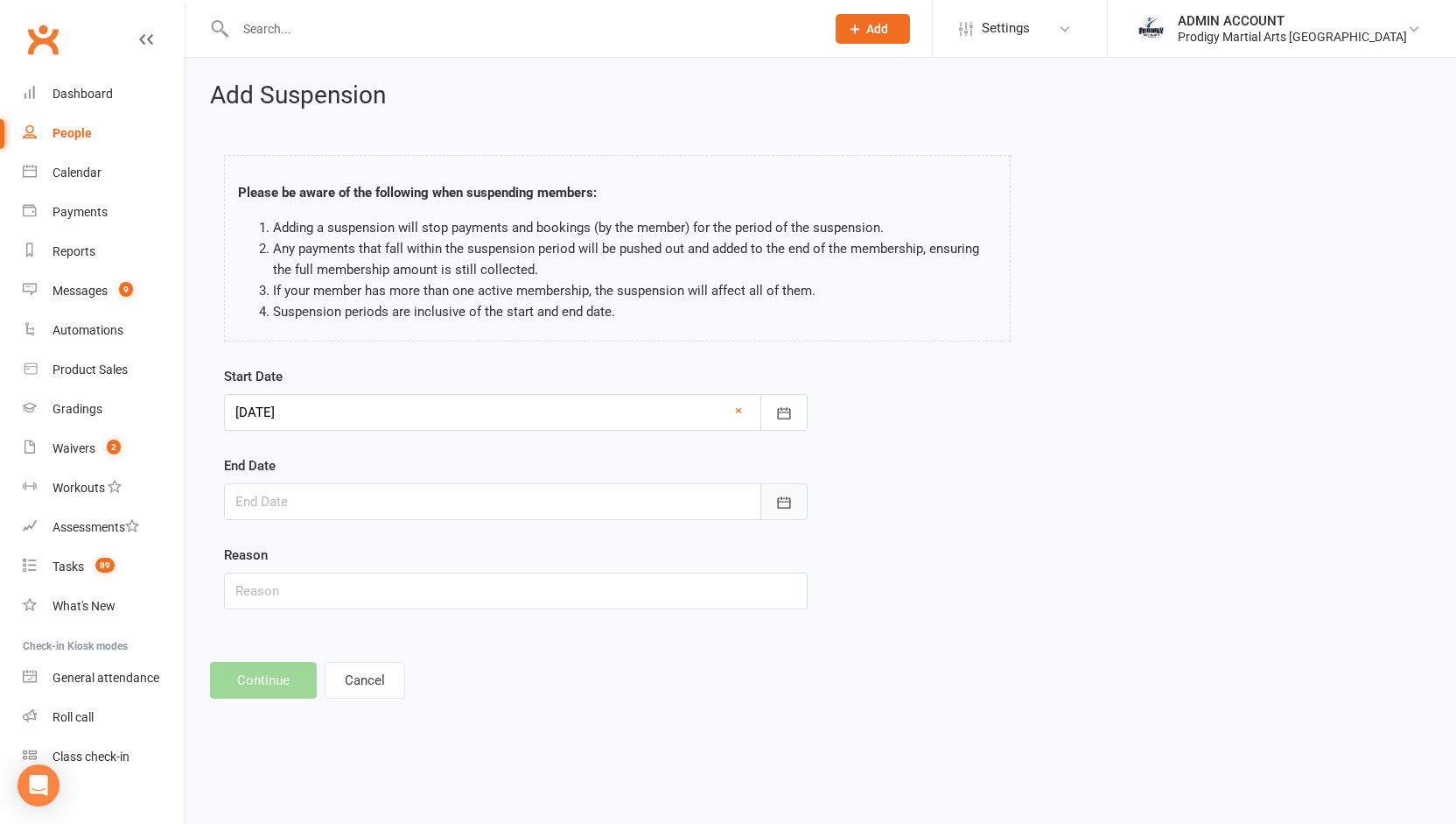
click at [786, 494] on icon "button" at bounding box center [784, 503] width 18 height 18
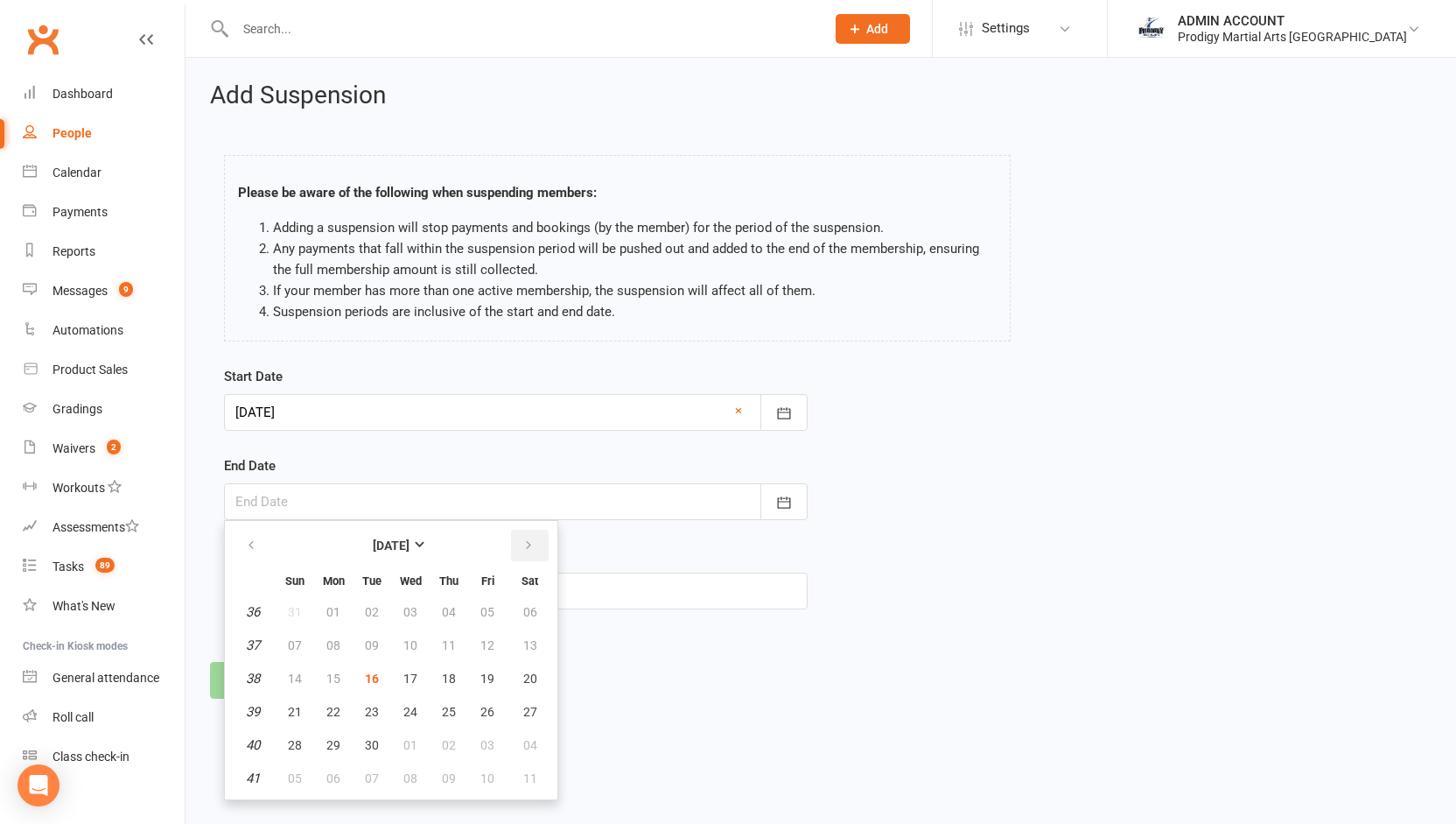
click at [532, 544] on icon "button" at bounding box center [528, 546] width 13 height 14
click at [455, 679] on button "13" at bounding box center [449, 679] width 37 height 31
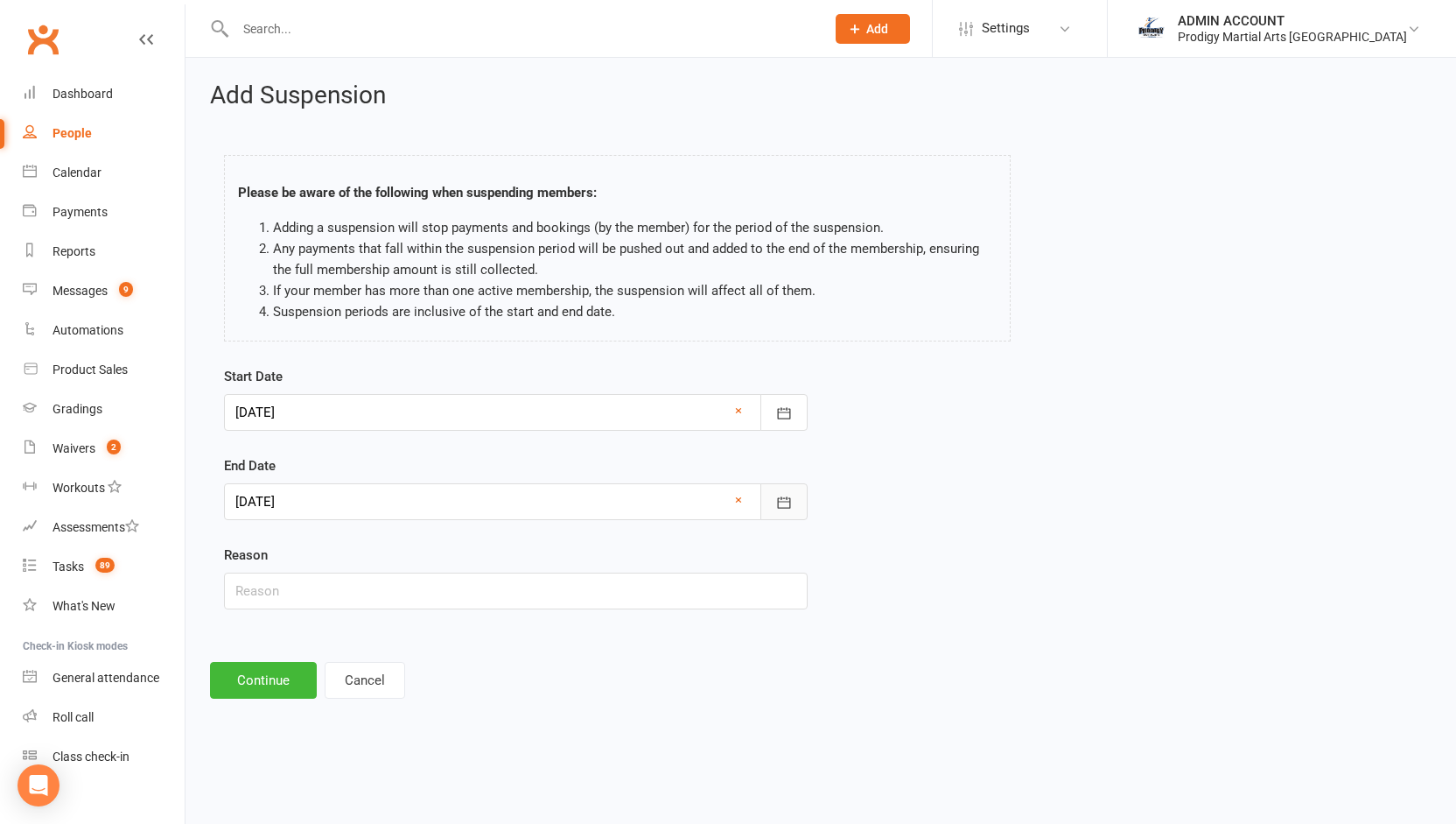
click at [775, 499] on icon "button" at bounding box center [784, 503] width 18 height 18
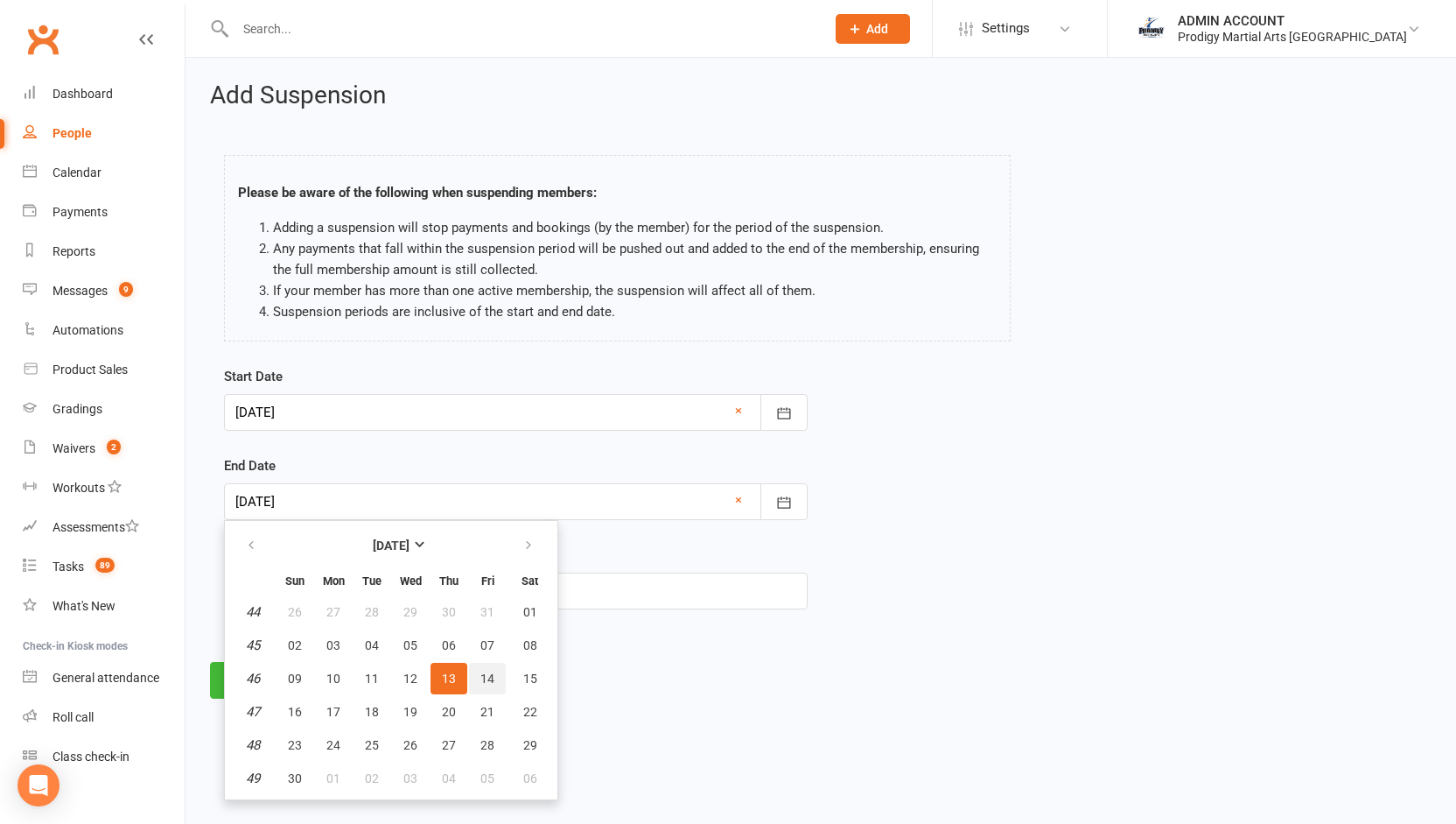
click at [482, 680] on span "14" at bounding box center [488, 679] width 14 height 14
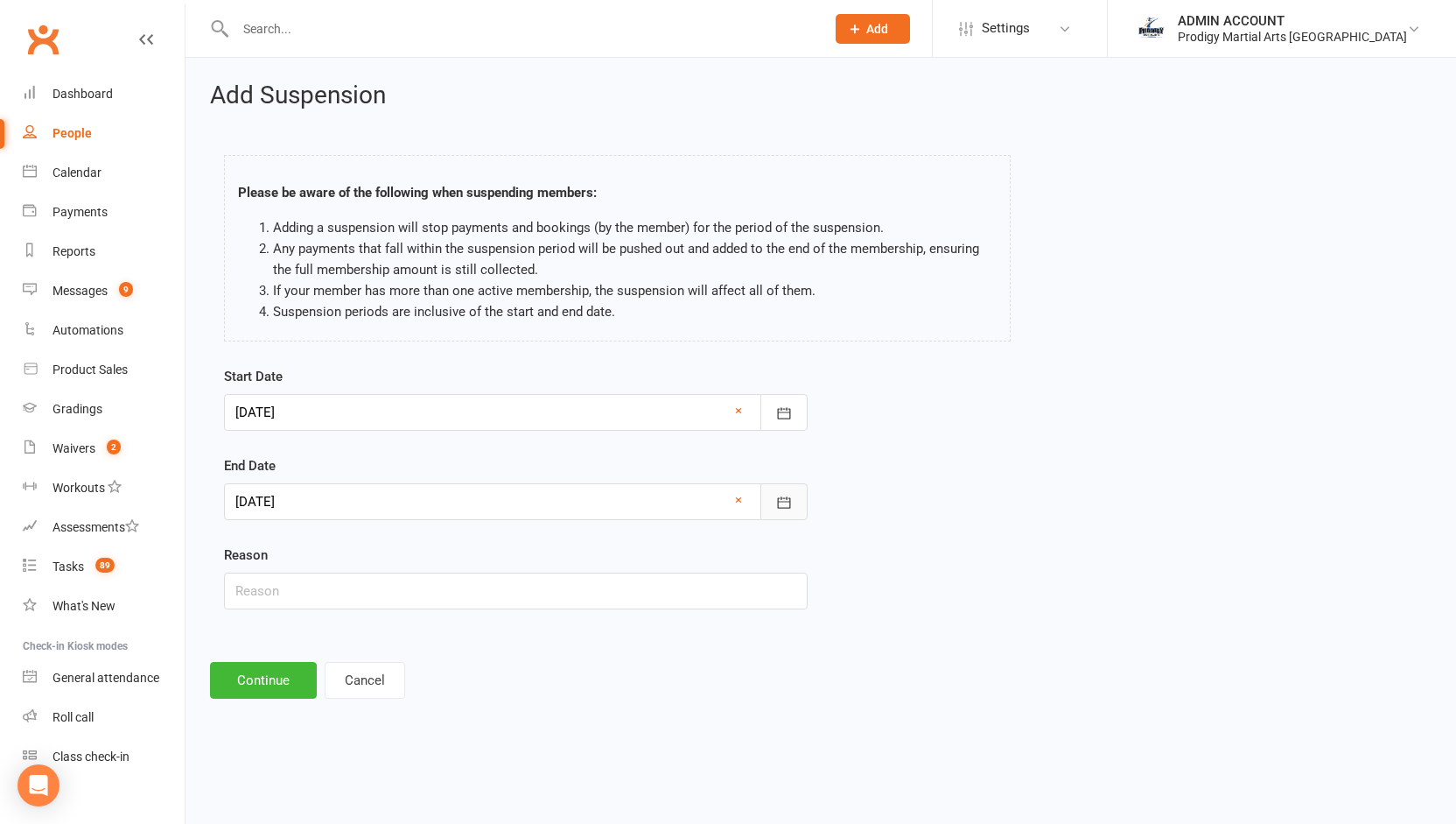
click at [789, 498] on icon "button" at bounding box center [784, 503] width 18 height 18
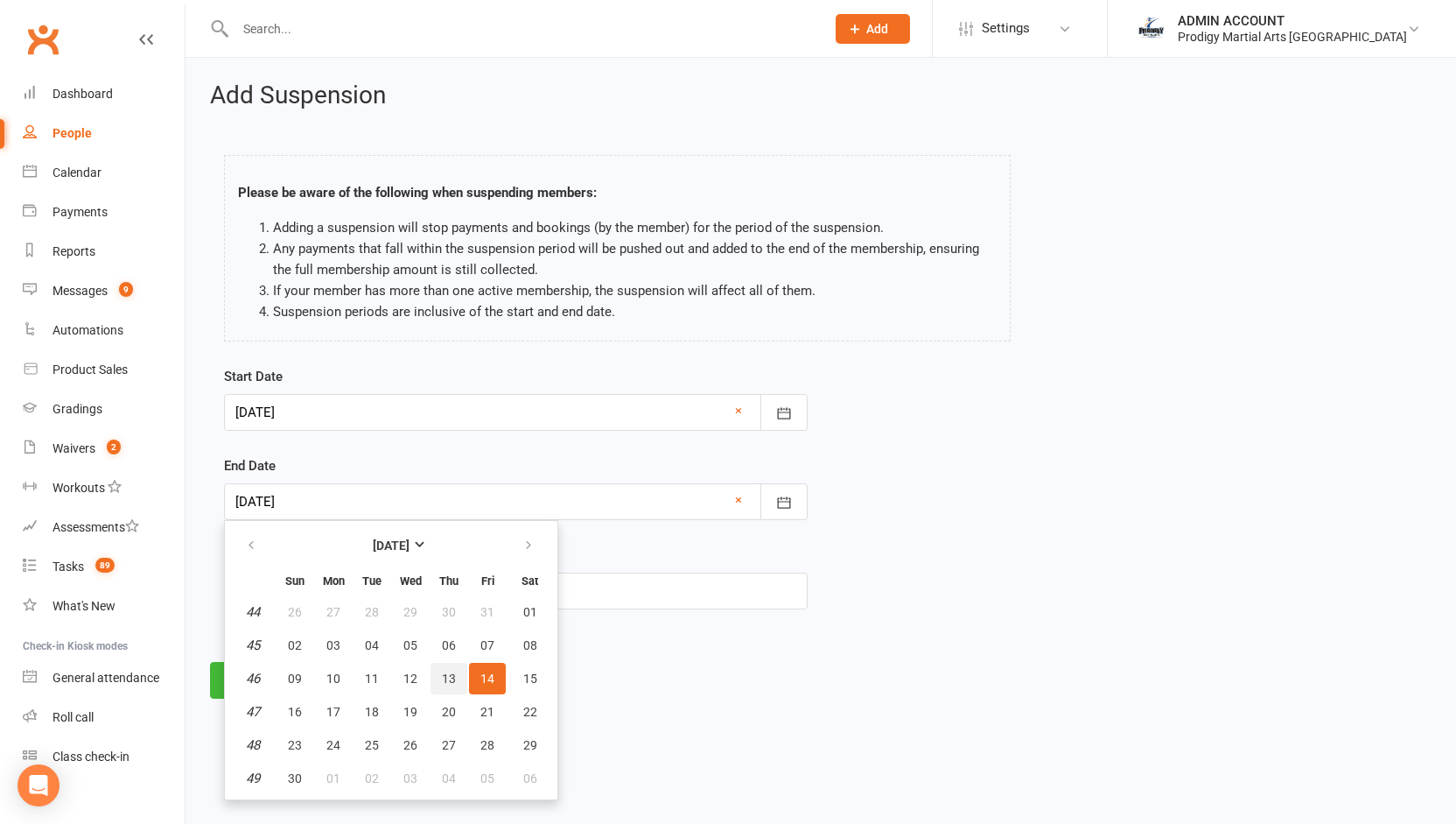
click at [449, 677] on span "13" at bounding box center [449, 679] width 14 height 14
type input "13 Nov 2025"
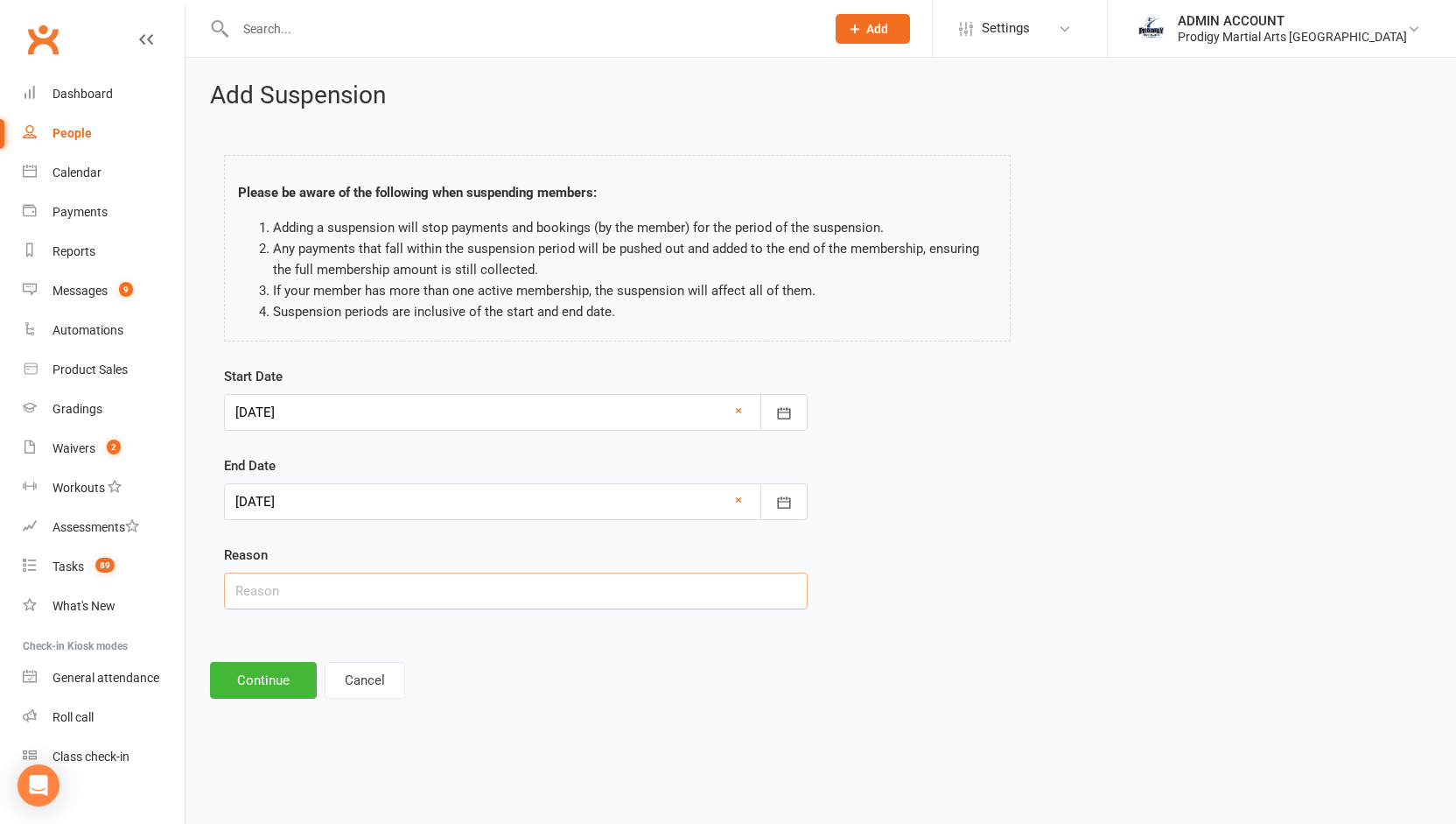
click at [364, 592] on input "text" at bounding box center [516, 591] width 584 height 37
type input "scheduling"
click at [273, 674] on button "Continue" at bounding box center [263, 680] width 107 height 37
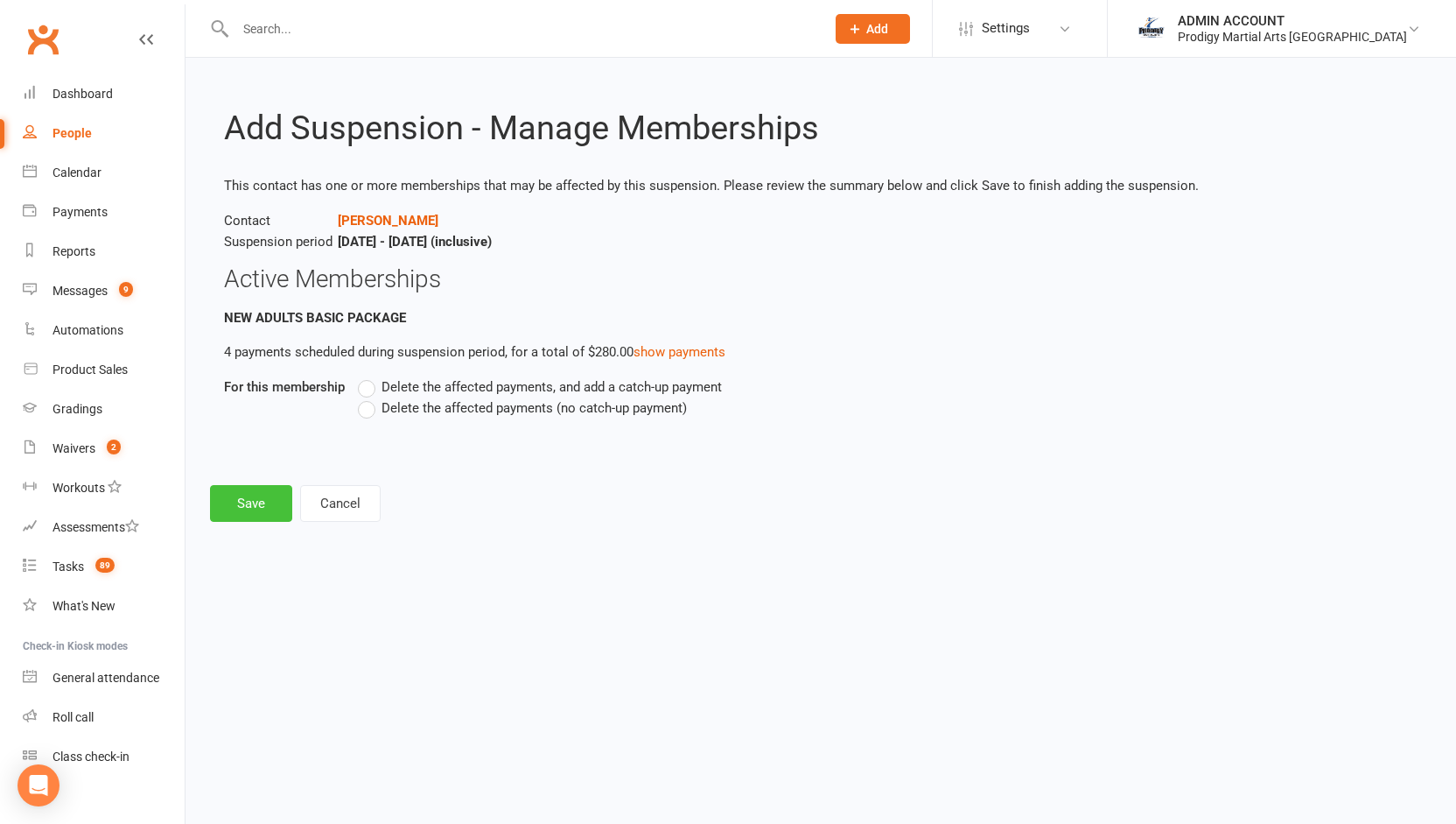
click at [255, 504] on button "Save" at bounding box center [251, 503] width 83 height 37
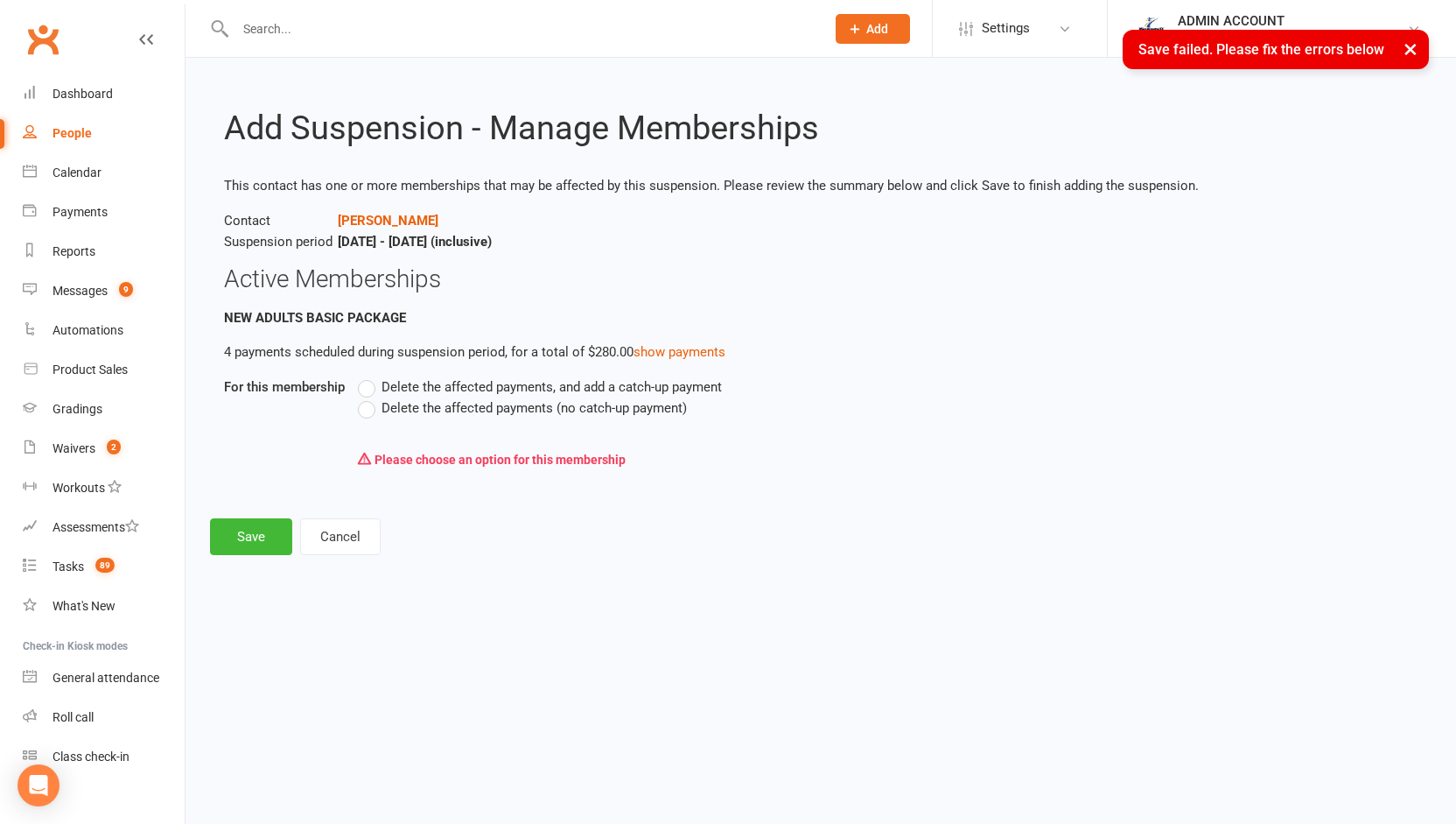
click at [371, 408] on label "Delete the affected payments (no catch-up payment)" at bounding box center [522, 408] width 329 height 21
click at [370, 398] on input "Delete the affected payments (no catch-up payment)" at bounding box center [363, 398] width 12 height 0
click at [240, 533] on button "Save" at bounding box center [251, 537] width 83 height 37
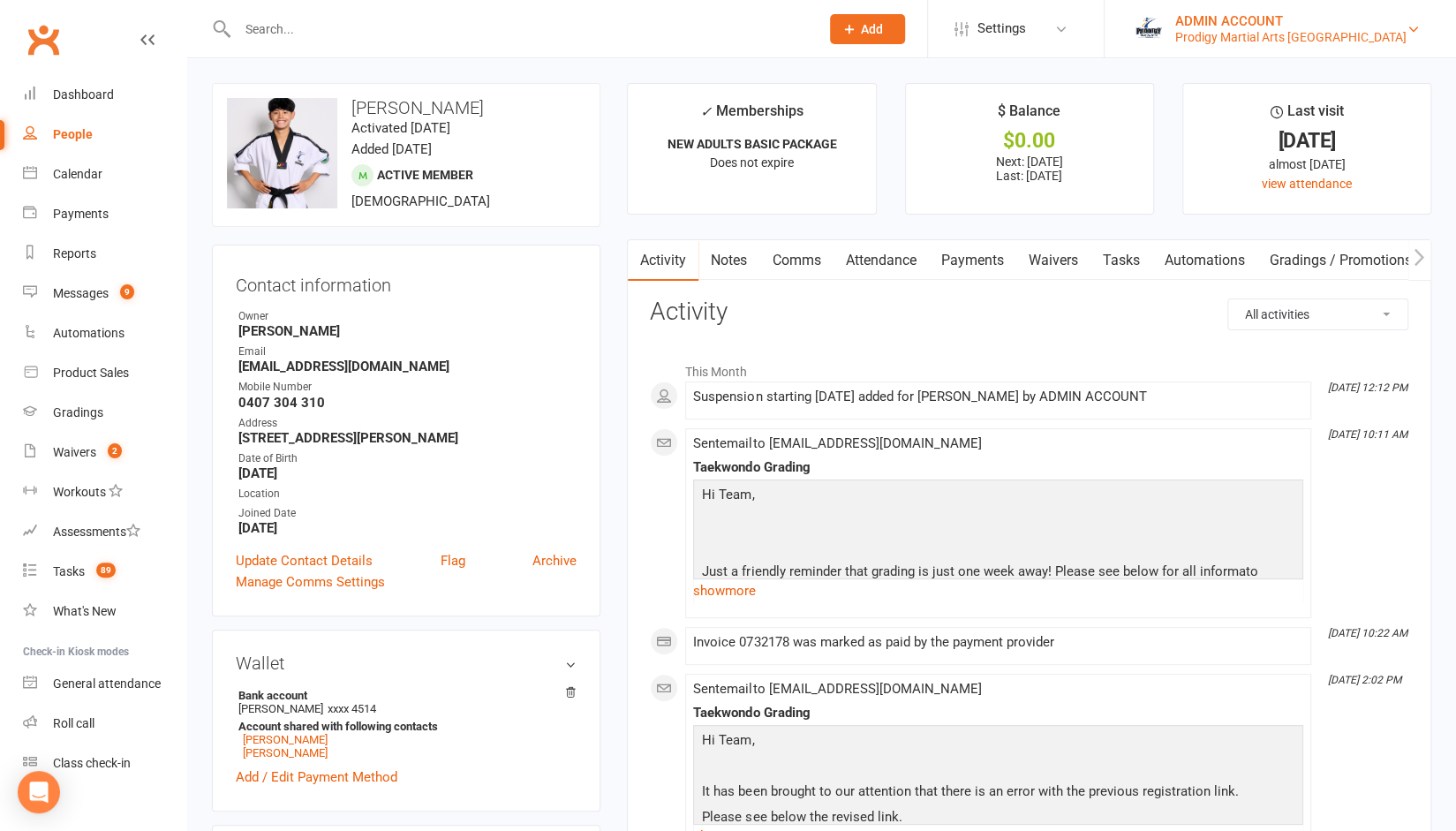
click at [1308, 17] on div "ADMIN ACCOUNT" at bounding box center [1291, 22] width 232 height 16
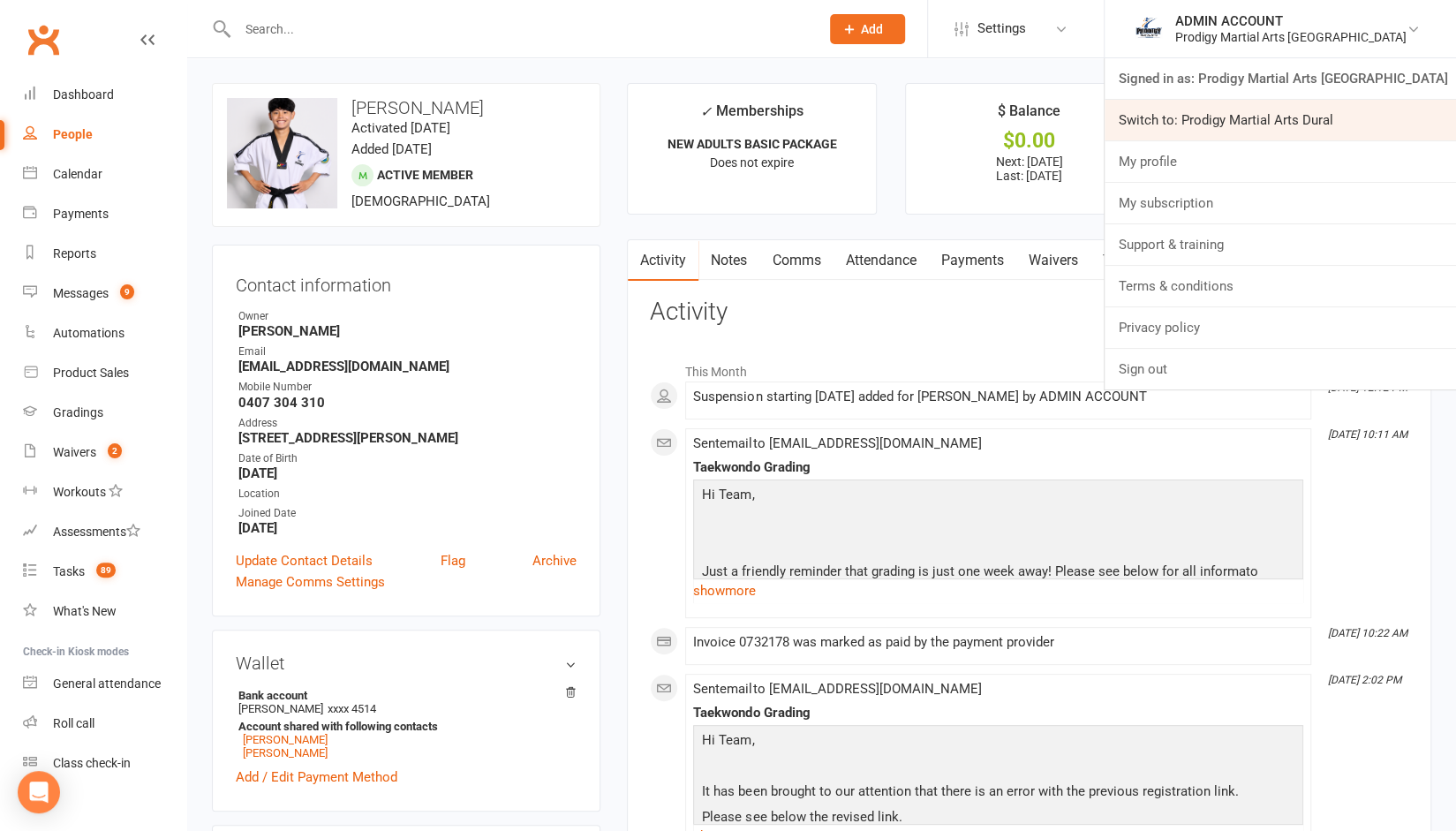
click at [1259, 131] on link "Switch to: Prodigy Martial Arts Dural" at bounding box center [1280, 119] width 351 height 41
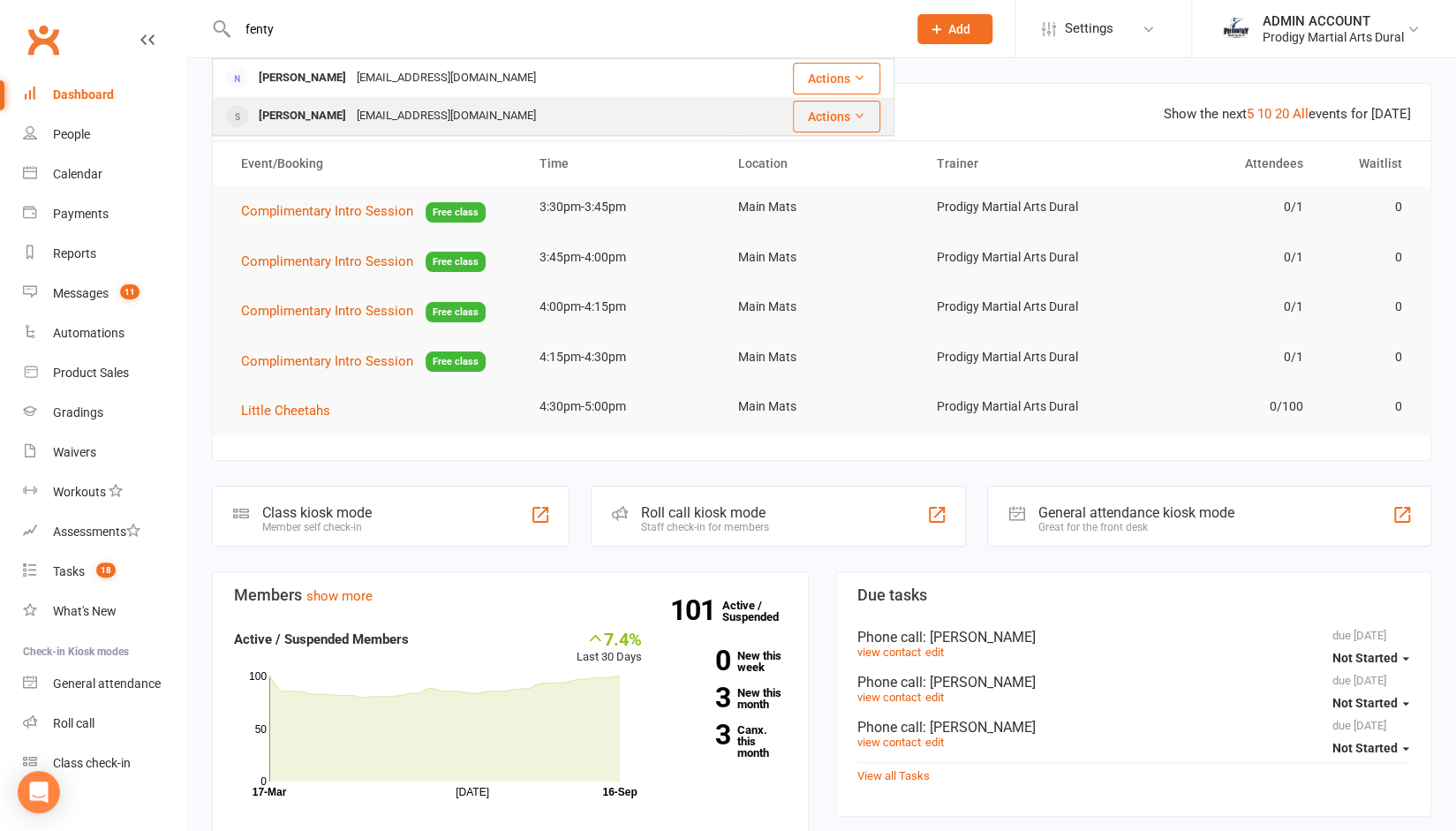
type input "fenty"
click at [368, 120] on div "fentyrusli@gmail.com" at bounding box center [446, 116] width 190 height 25
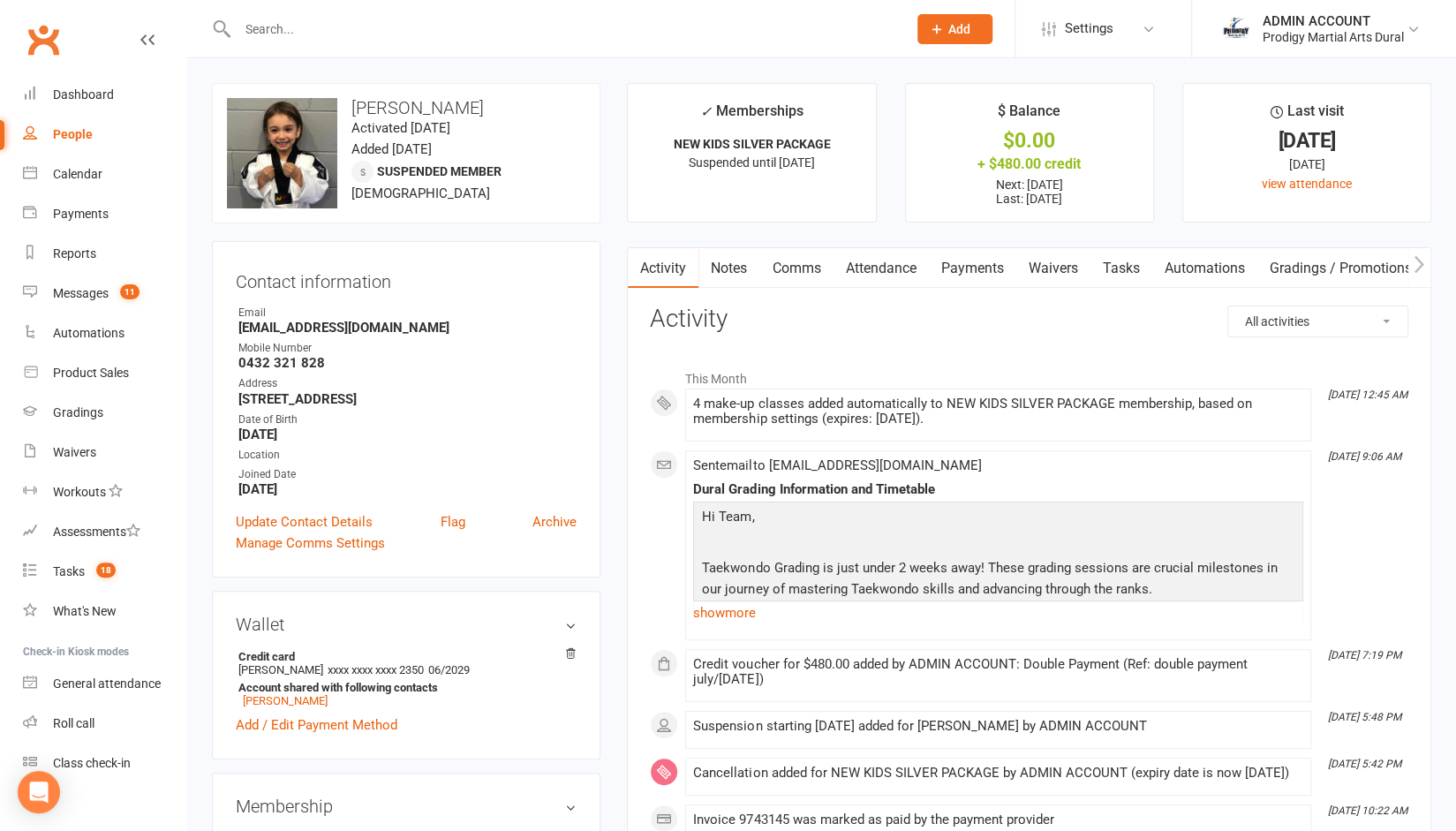
click at [728, 262] on link "Notes" at bounding box center [728, 268] width 61 height 41
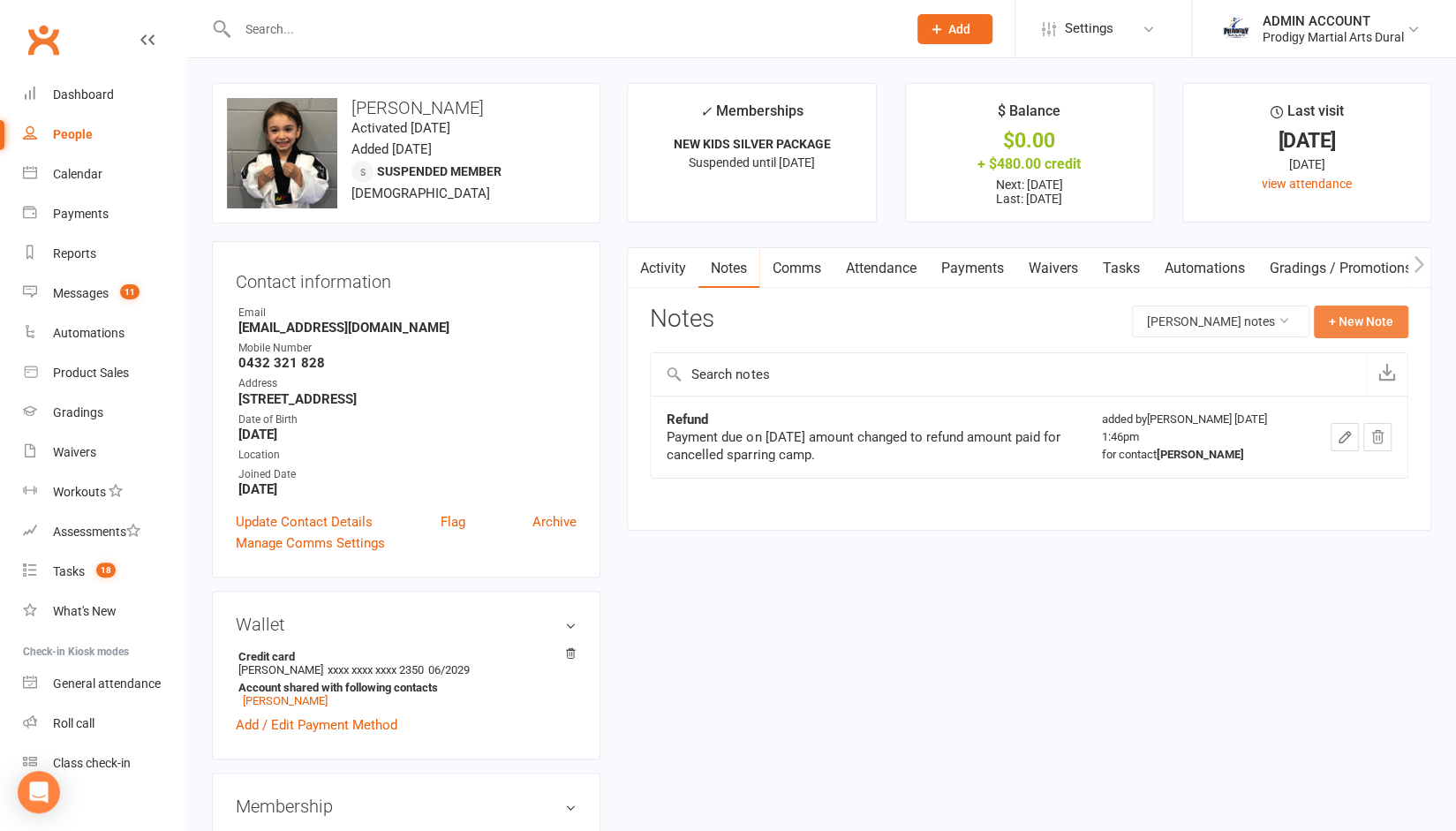
click at [1379, 319] on button "+ New Note" at bounding box center [1361, 321] width 94 height 32
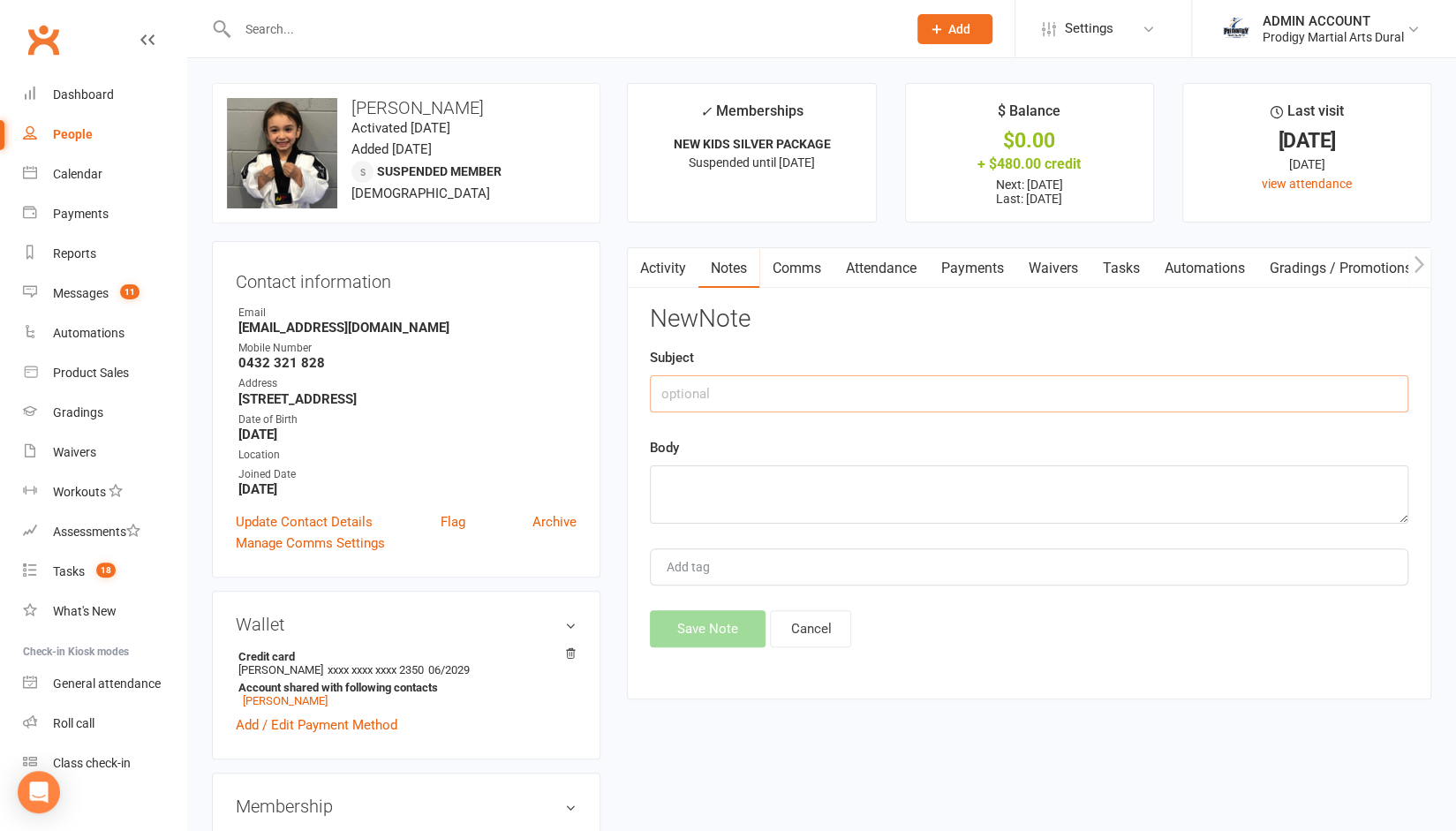
click at [741, 396] on input "text" at bounding box center [1029, 394] width 758 height 37
type input "Refund"
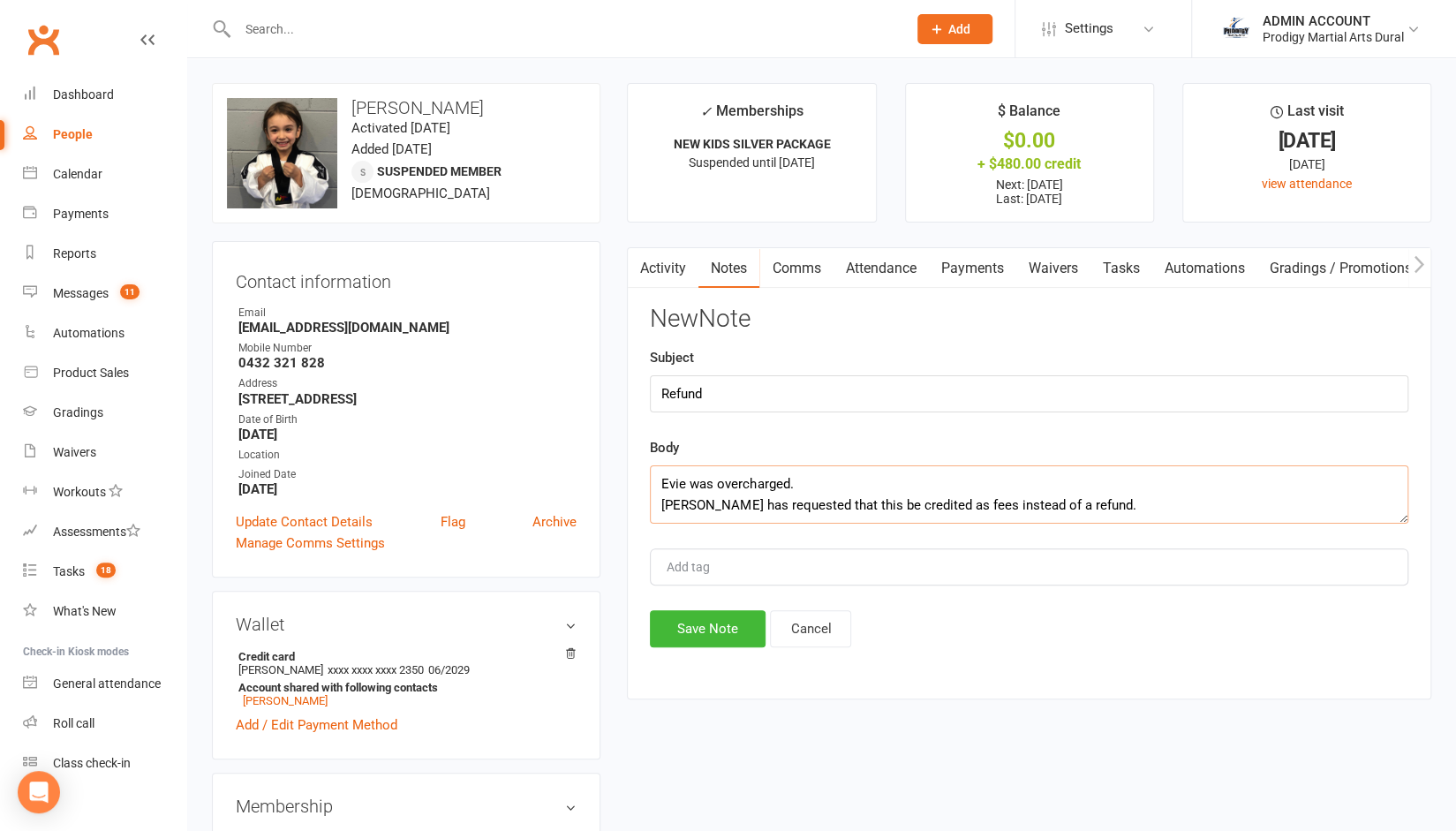
scroll to position [11, 0]
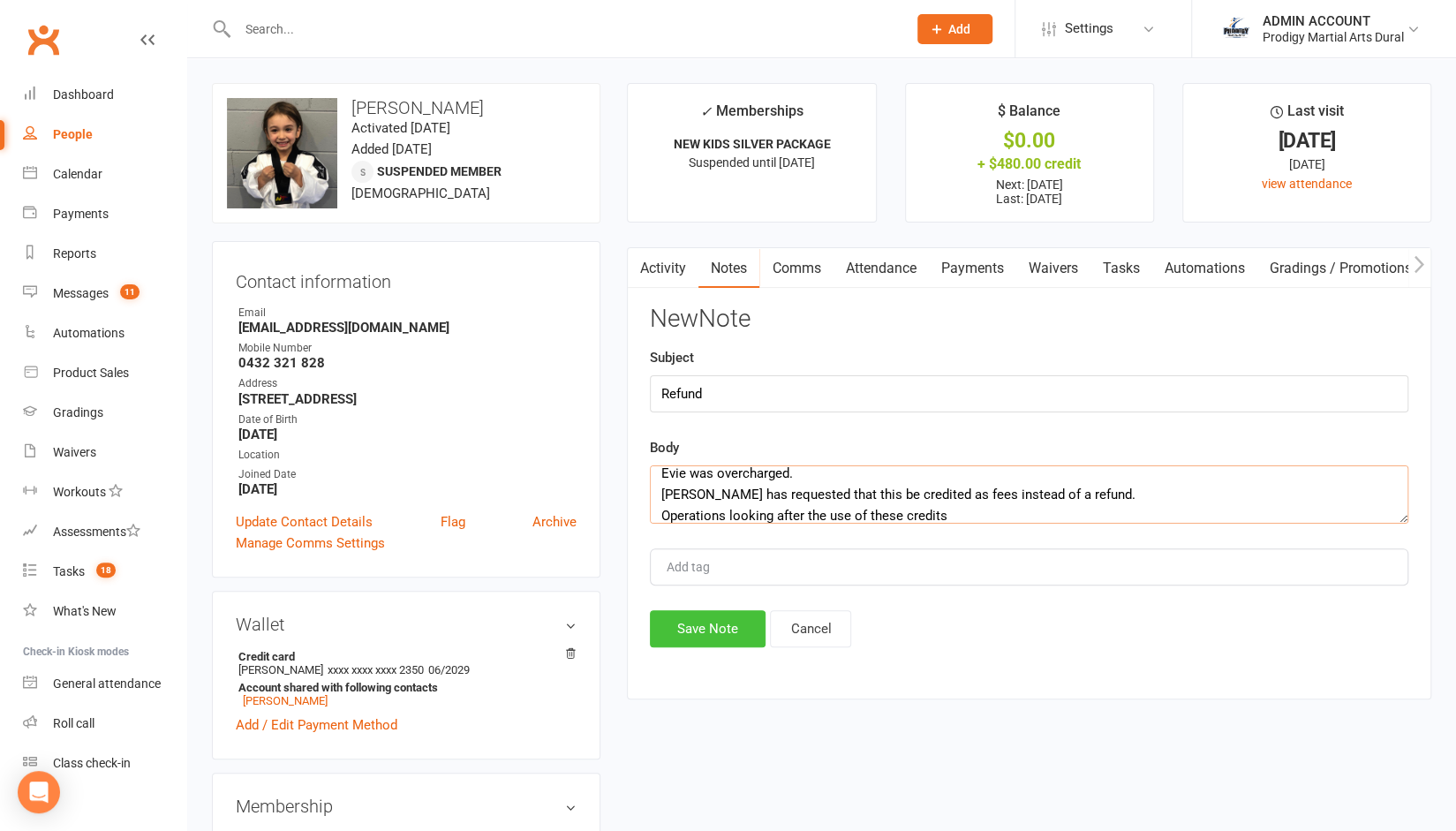
type textarea "Evie was overcharged. Fenty has requested that this be credited as fees instead…"
click at [682, 617] on button "Save Note" at bounding box center [708, 628] width 116 height 37
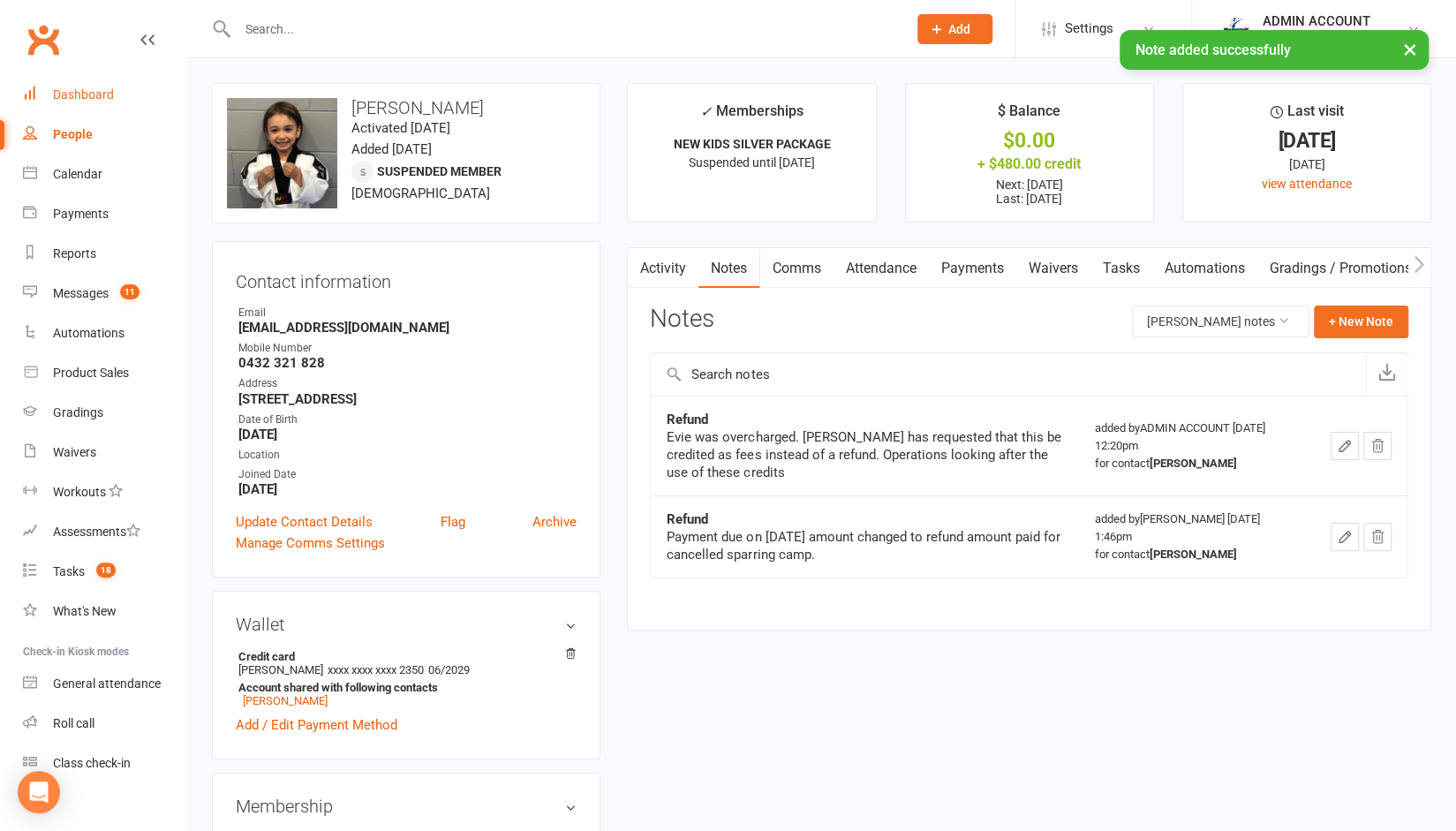
click at [72, 91] on div "Dashboard" at bounding box center [83, 95] width 61 height 14
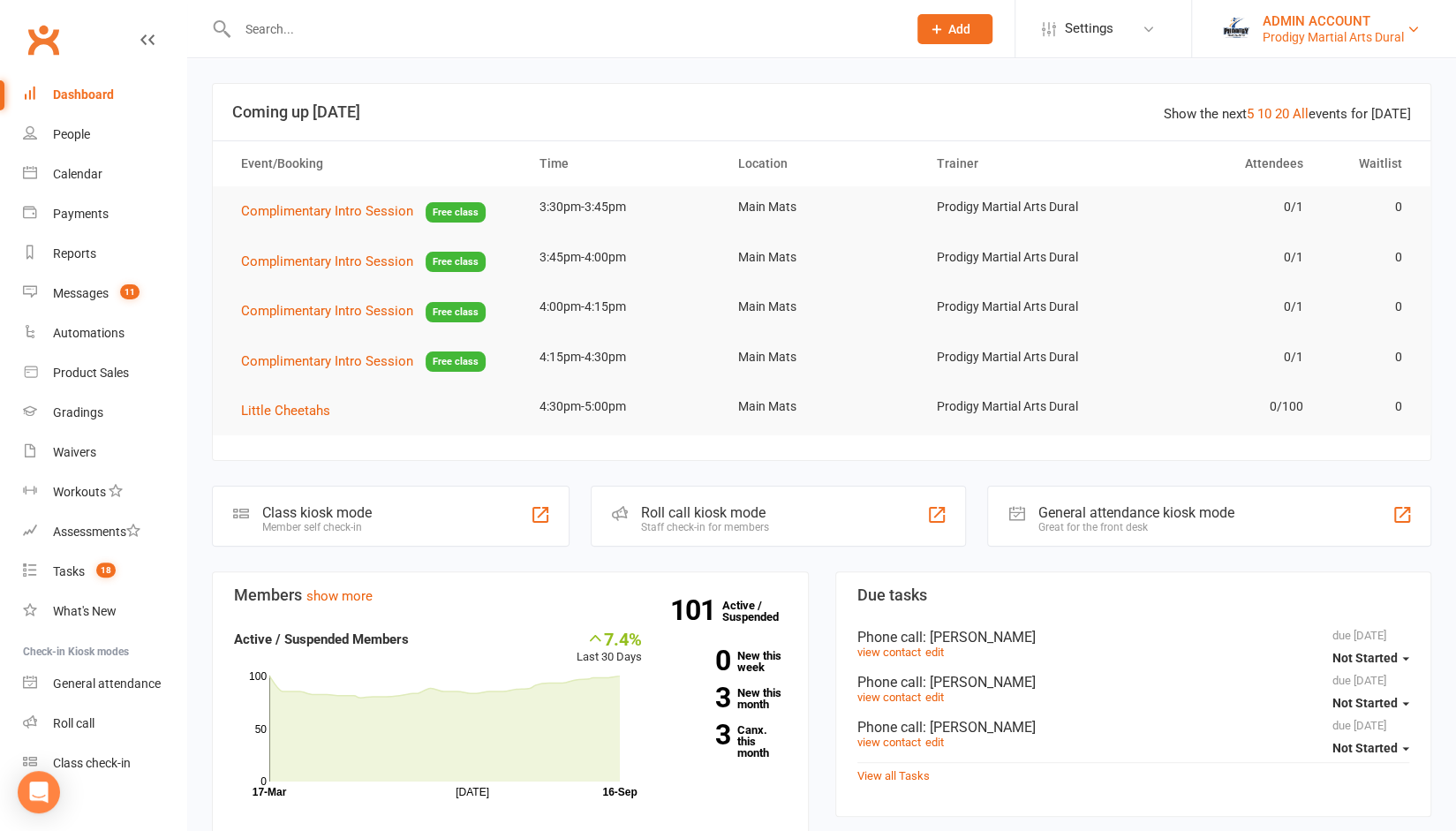
click at [1271, 36] on div "Prodigy Martial Arts Dural" at bounding box center [1333, 37] width 141 height 16
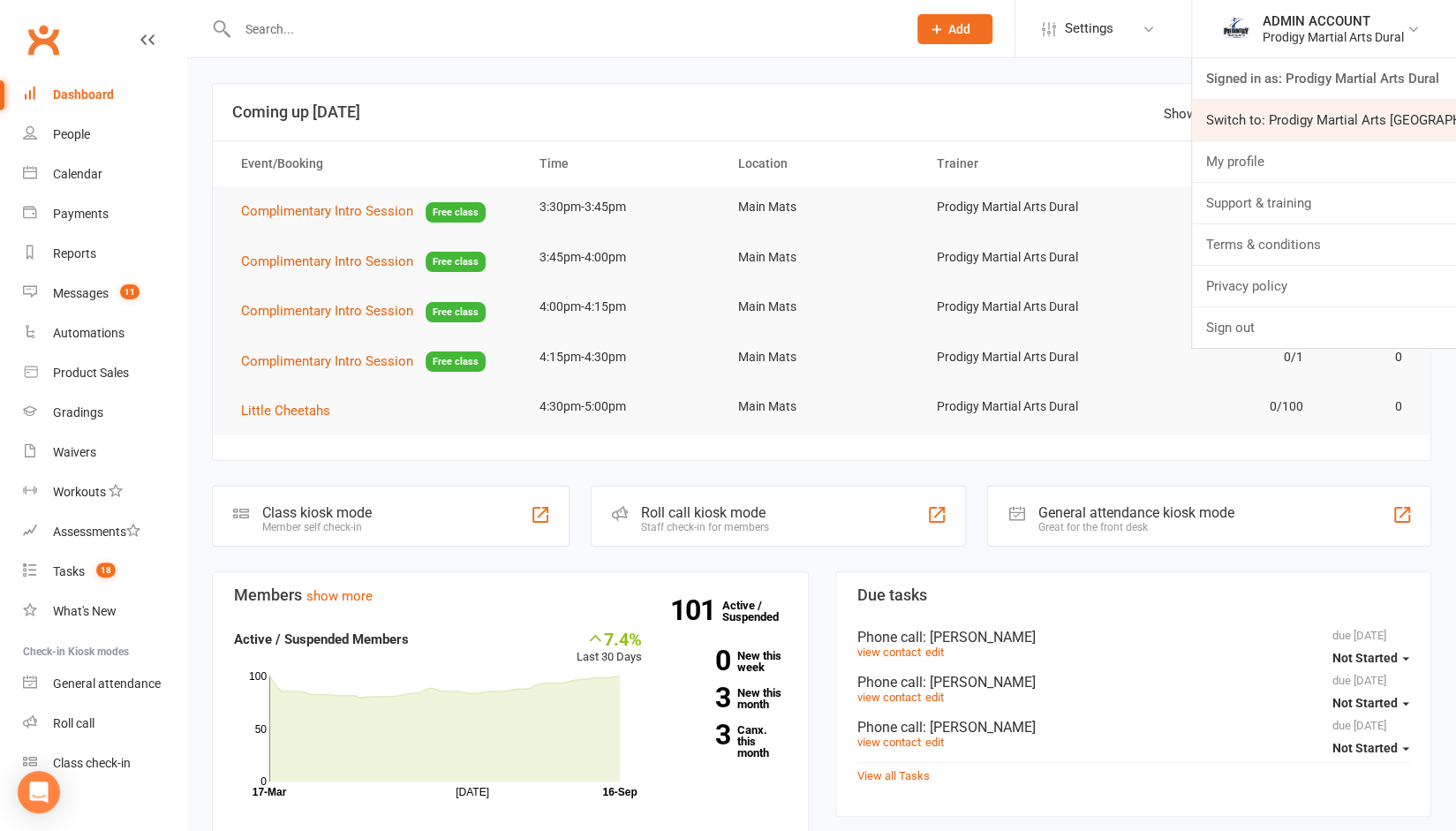
click at [1269, 123] on link "Switch to: Prodigy Martial Arts Seven Hills" at bounding box center [1324, 119] width 264 height 41
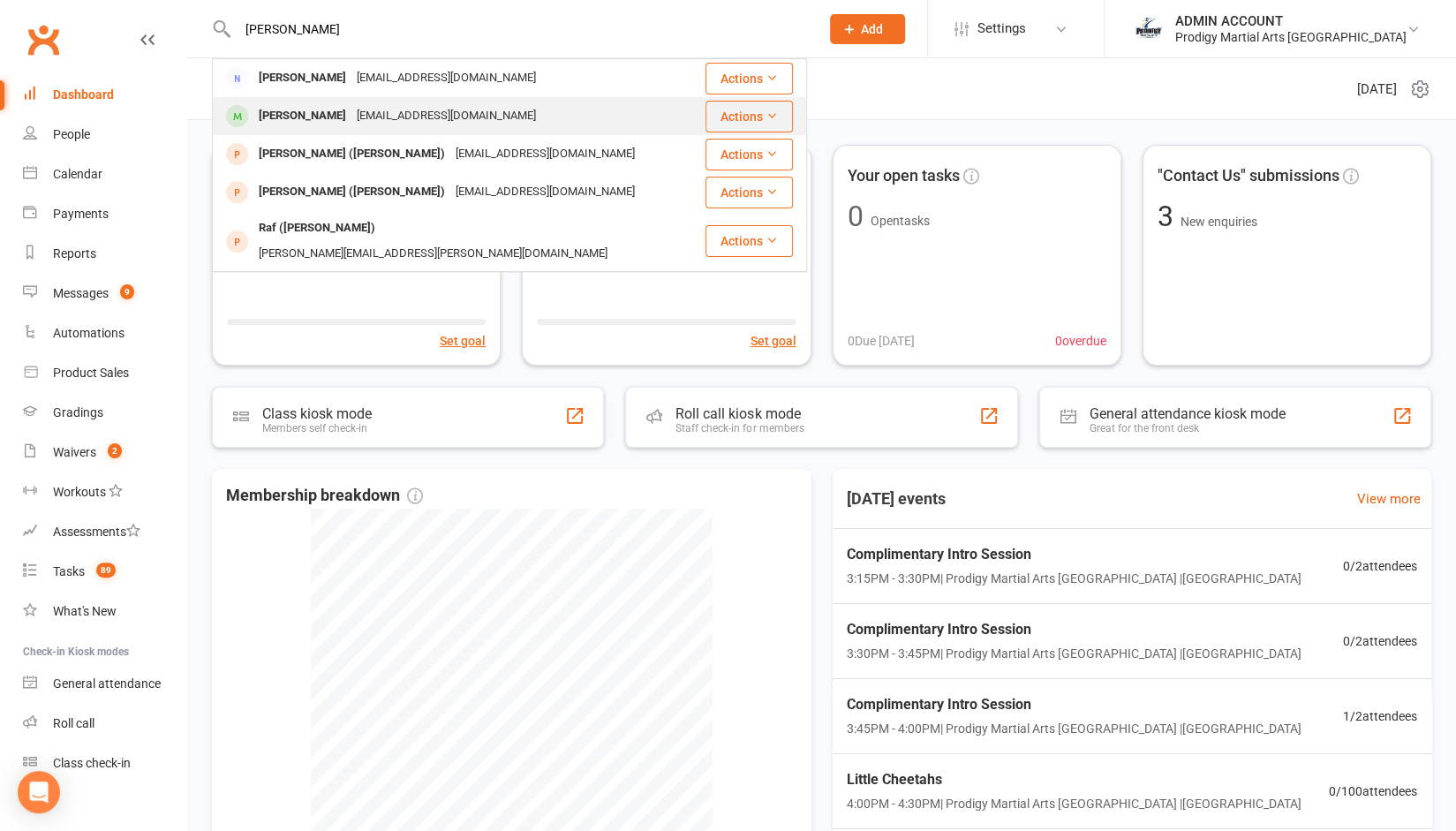
type input "[PERSON_NAME]"
click at [275, 116] on div "[PERSON_NAME]" at bounding box center [302, 116] width 98 height 25
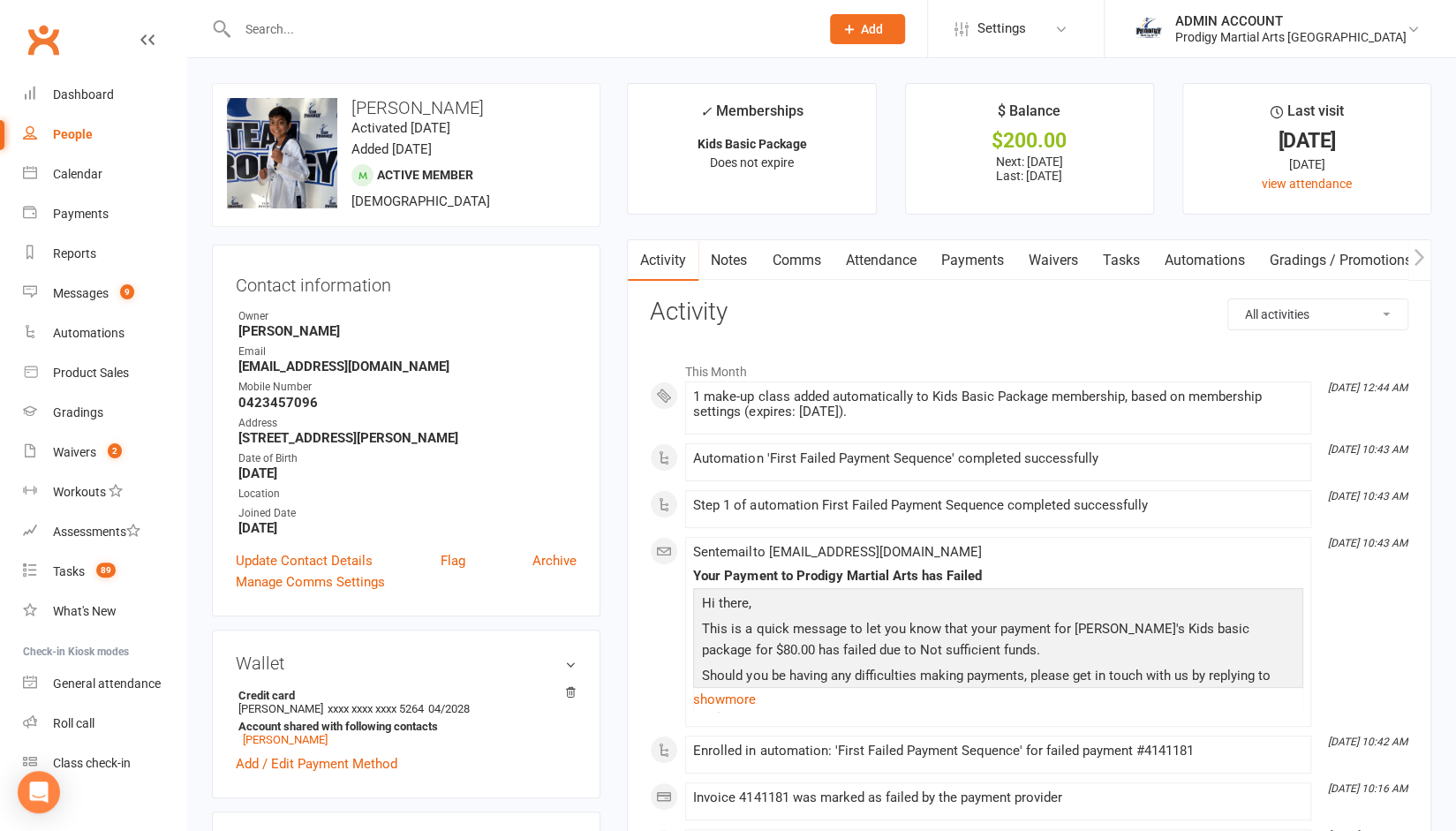
click at [991, 253] on link "Payments" at bounding box center [971, 260] width 88 height 41
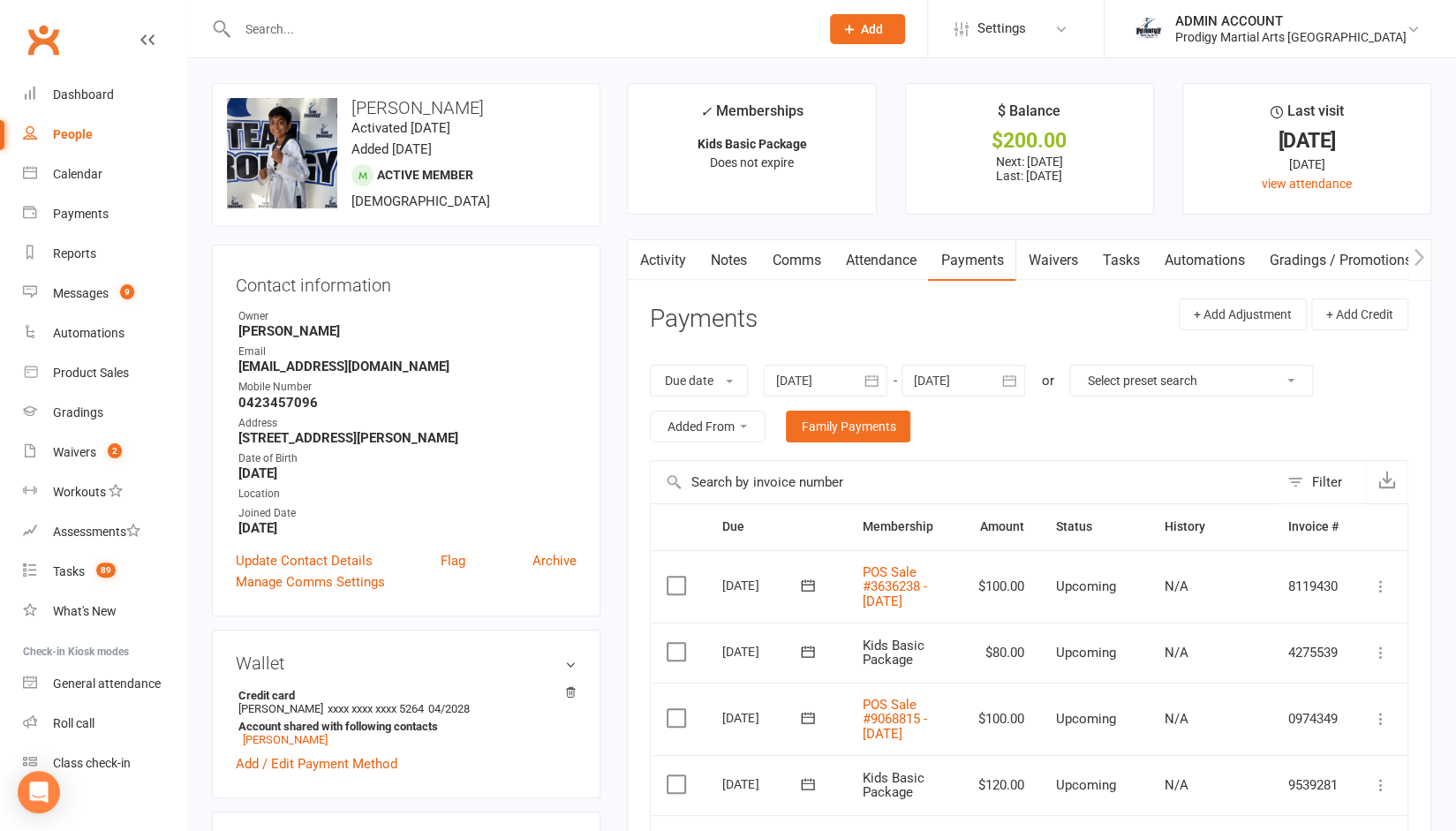
click at [327, 31] on input "text" at bounding box center [519, 29] width 575 height 24
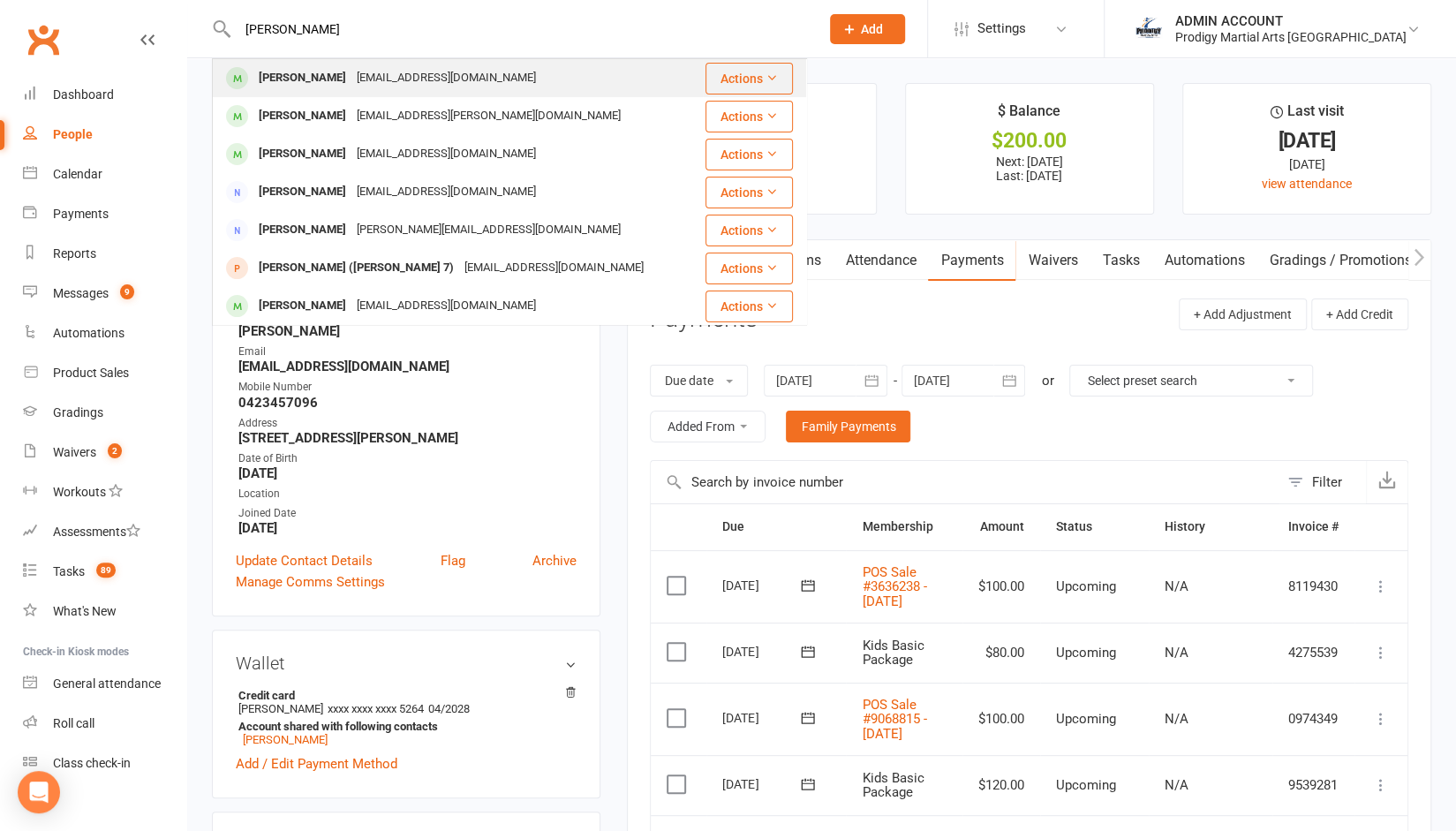
type input "[PERSON_NAME]"
click at [309, 77] on div "[PERSON_NAME]" at bounding box center [302, 78] width 98 height 25
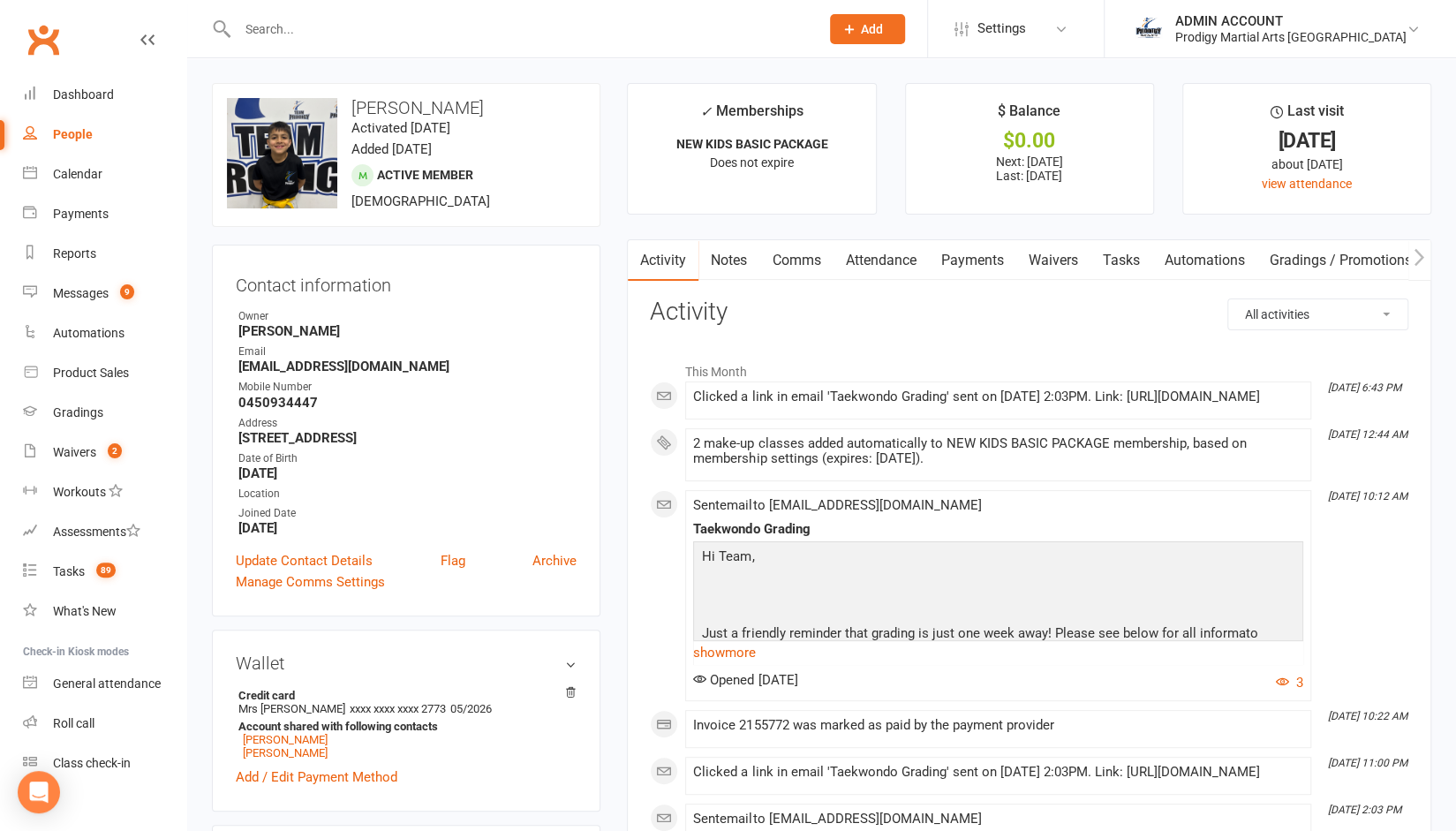
click at [328, 24] on input "text" at bounding box center [519, 29] width 575 height 24
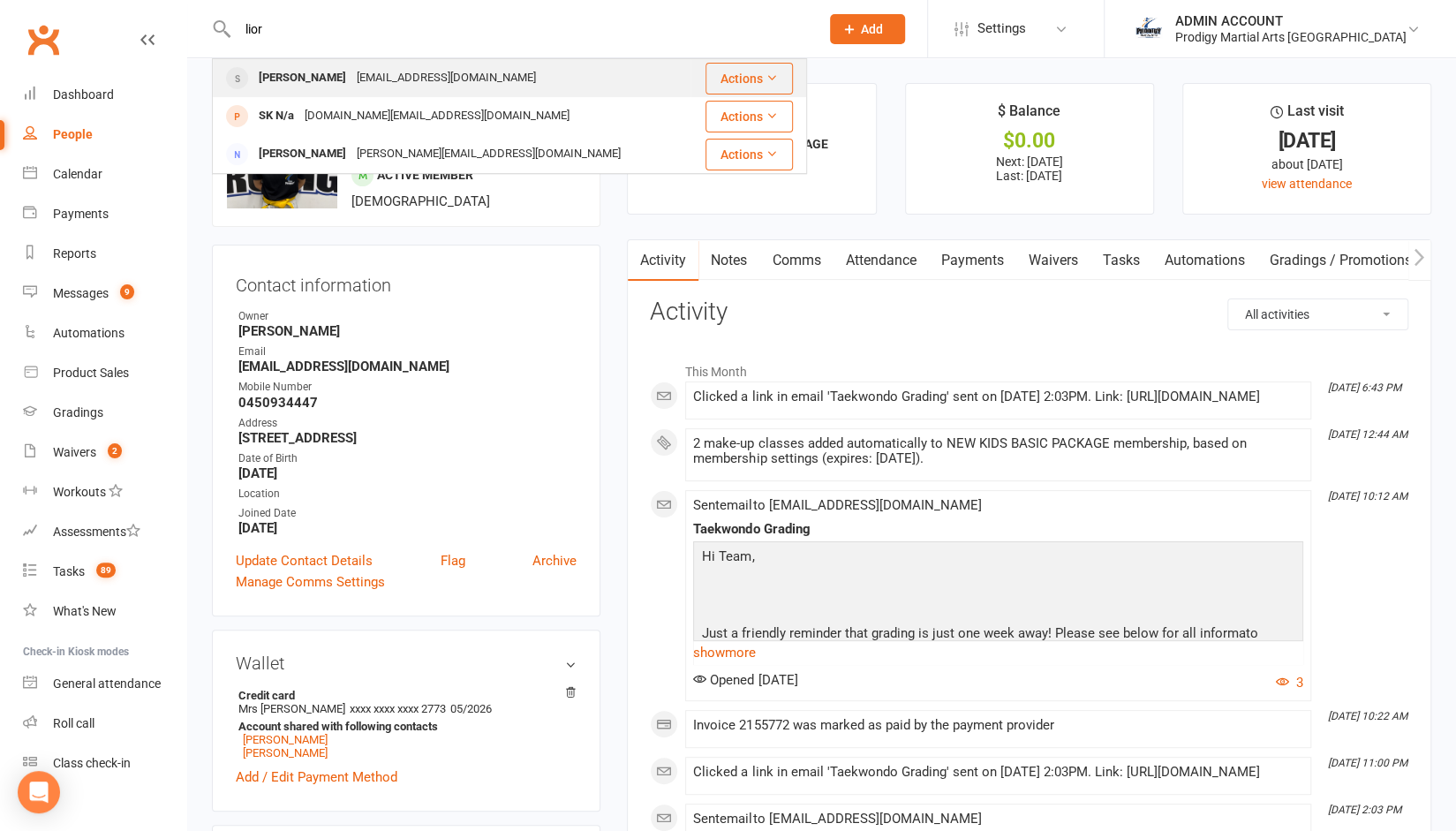
type input "lior"
click at [296, 72] on div "[PERSON_NAME]" at bounding box center [302, 78] width 98 height 25
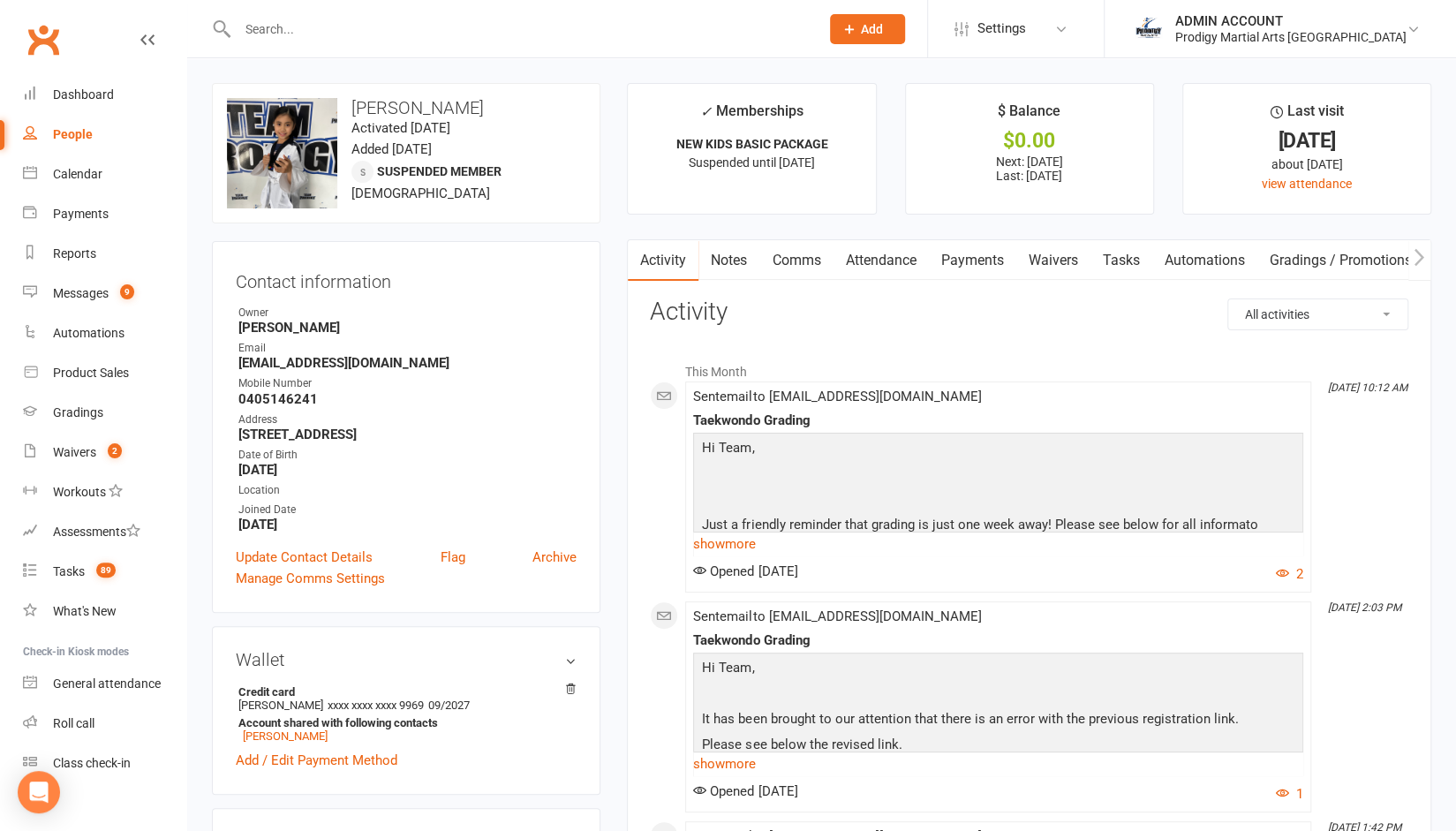
click at [376, 40] on input "text" at bounding box center [519, 29] width 575 height 24
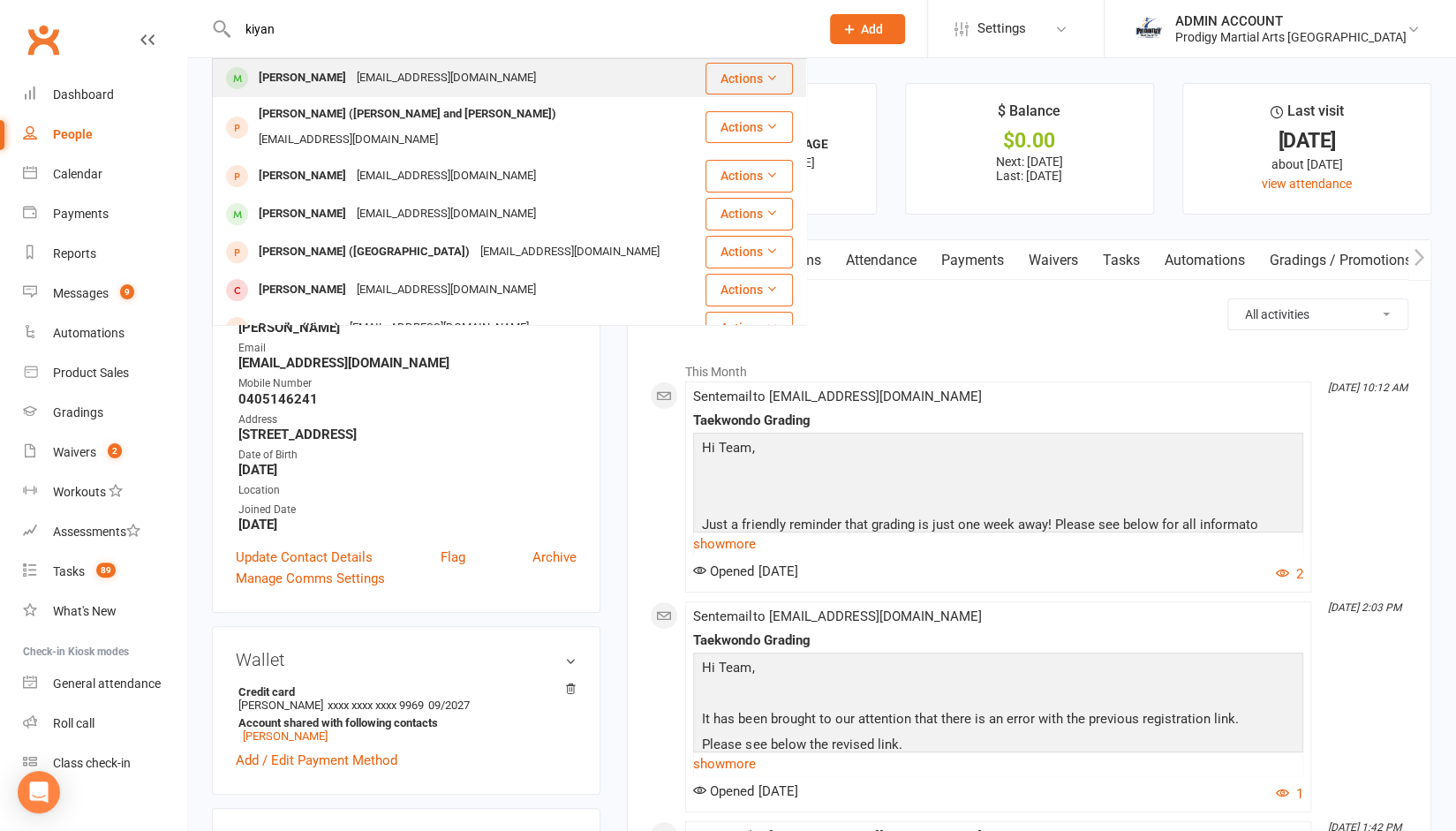
type input "kiyan"
click at [319, 75] on div "[PERSON_NAME]" at bounding box center [302, 78] width 98 height 25
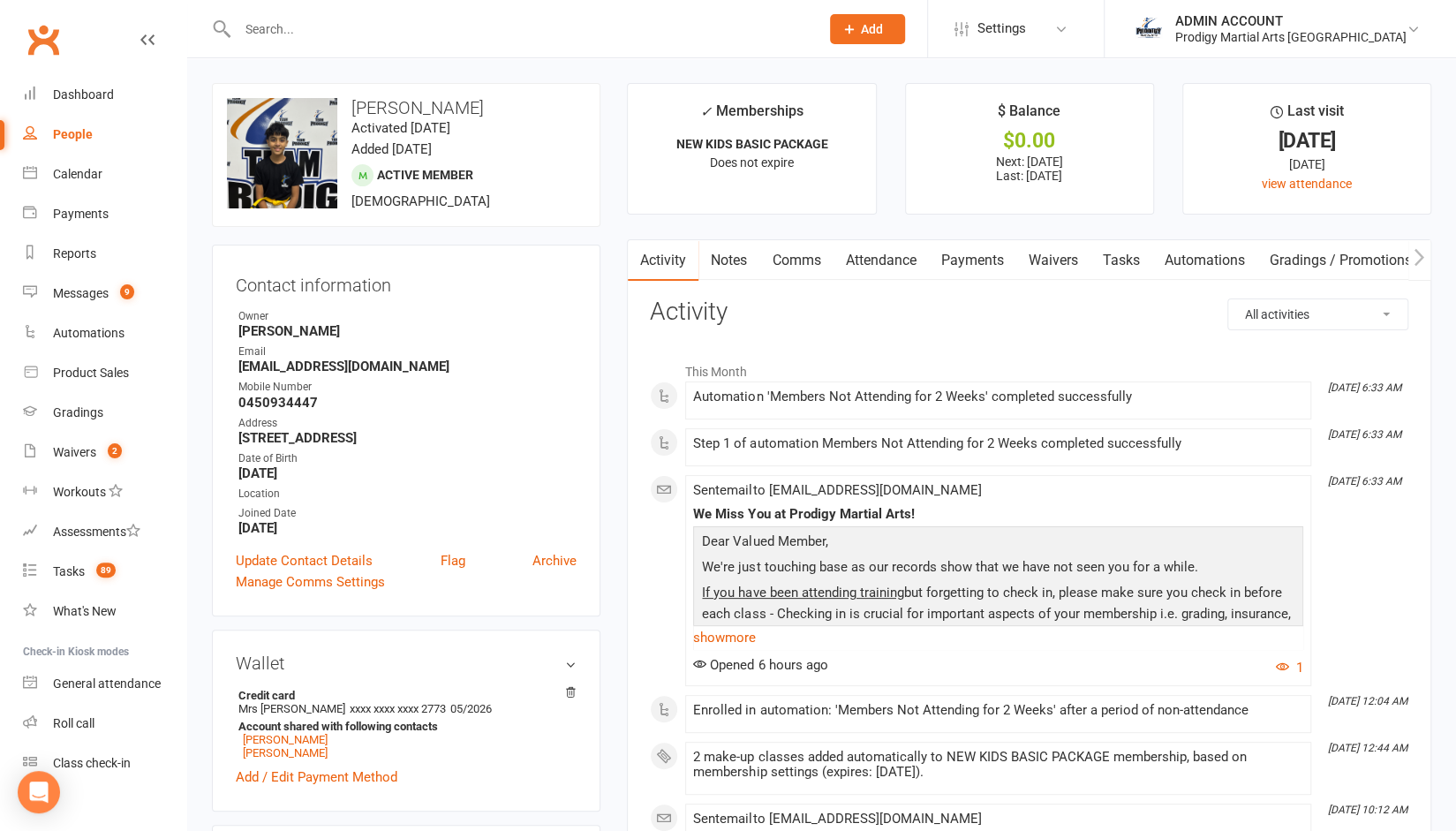
click at [300, 20] on input "text" at bounding box center [519, 29] width 575 height 24
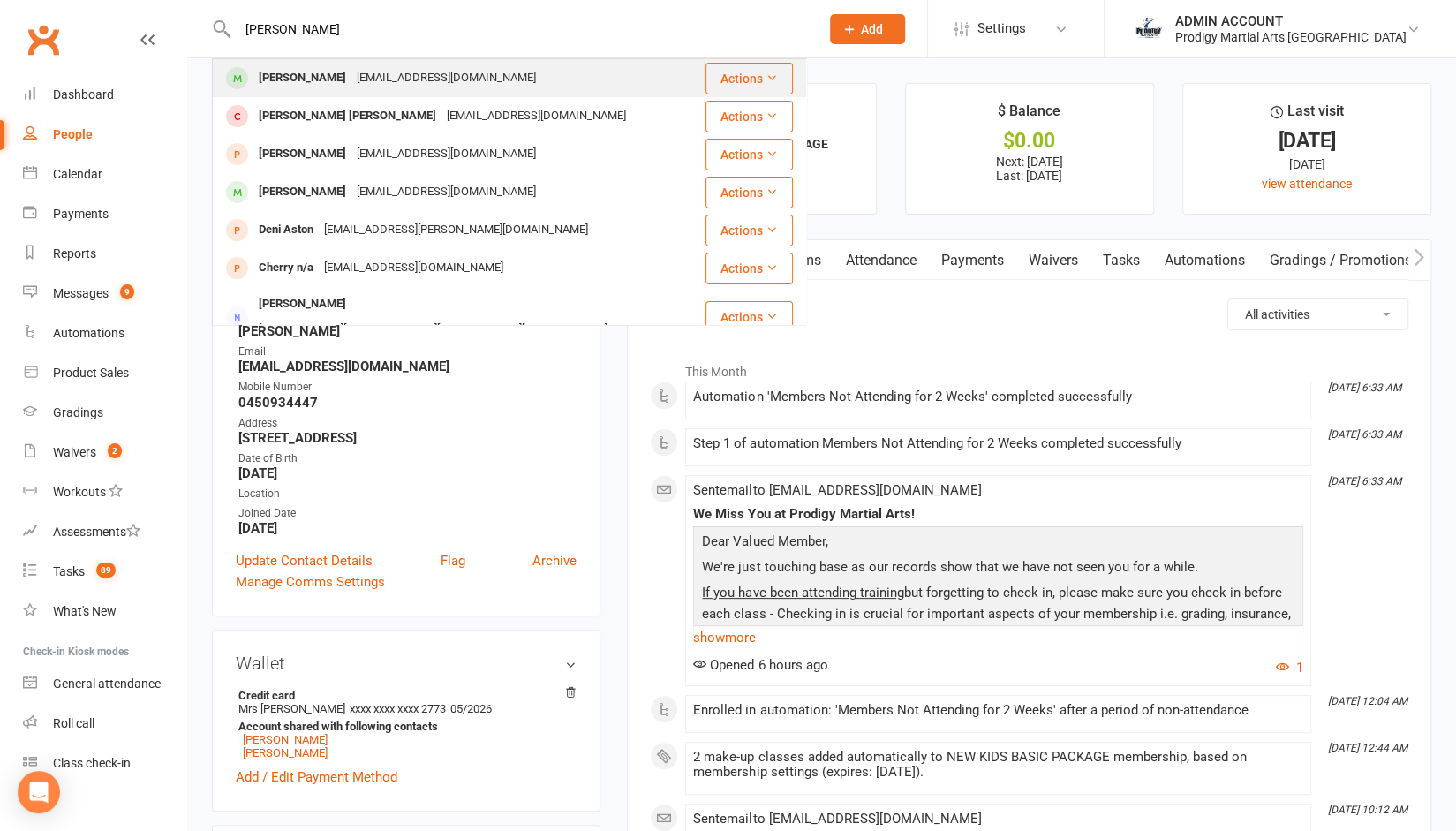
type input "[PERSON_NAME]"
click at [309, 72] on div "[PERSON_NAME]" at bounding box center [302, 78] width 98 height 25
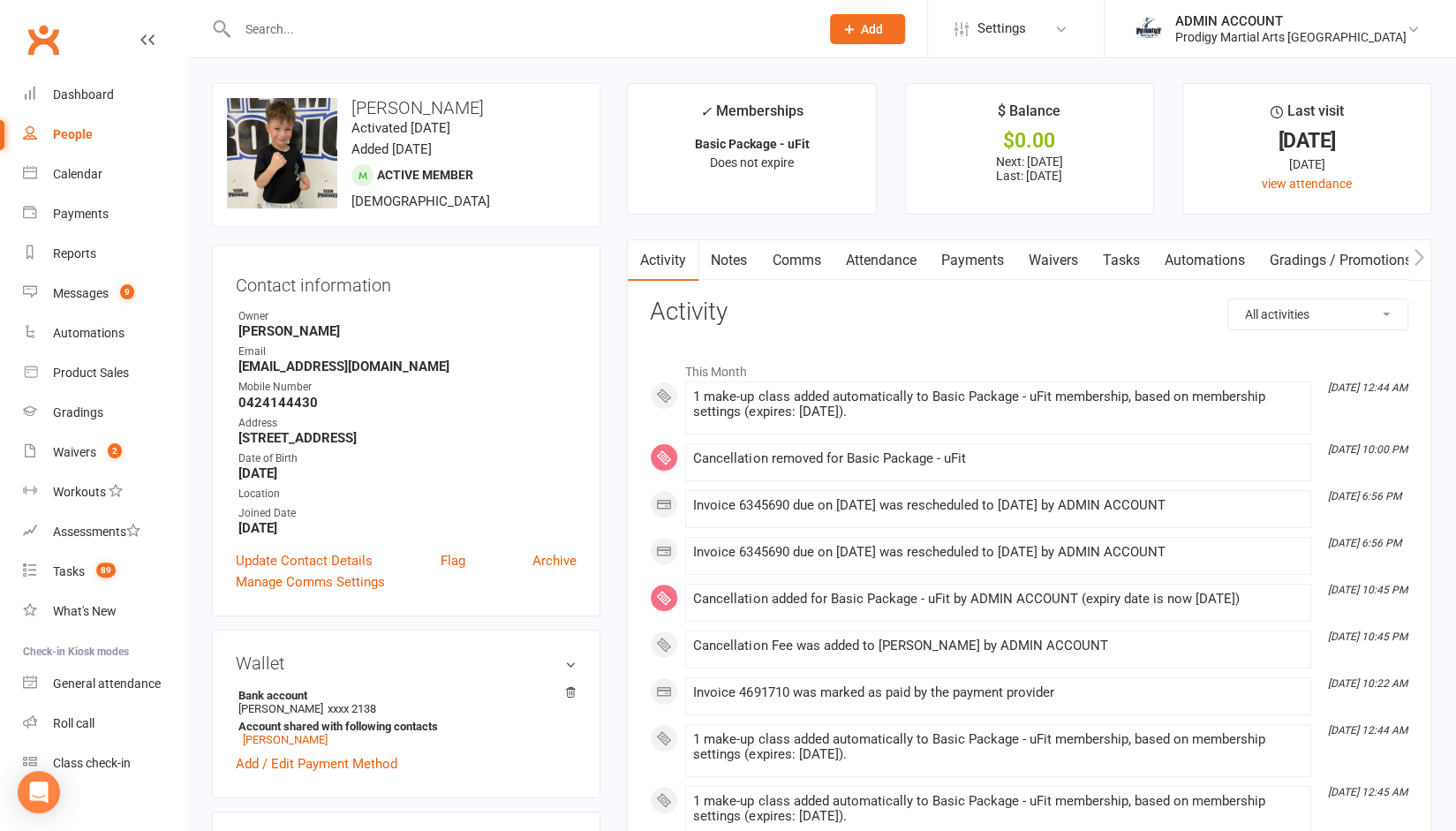
click at [969, 265] on link "Payments" at bounding box center [971, 260] width 88 height 41
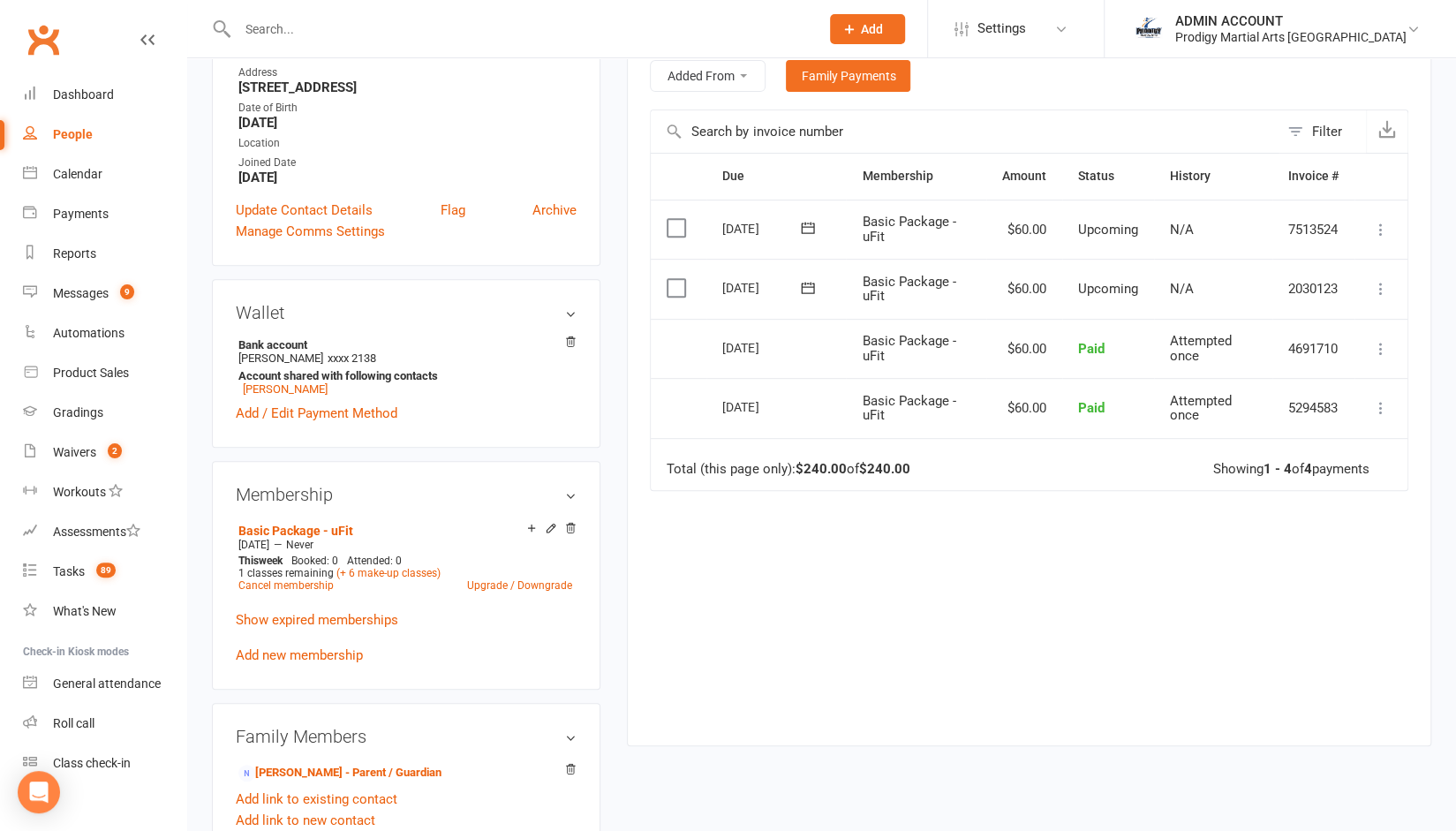
scroll to position [339, 0]
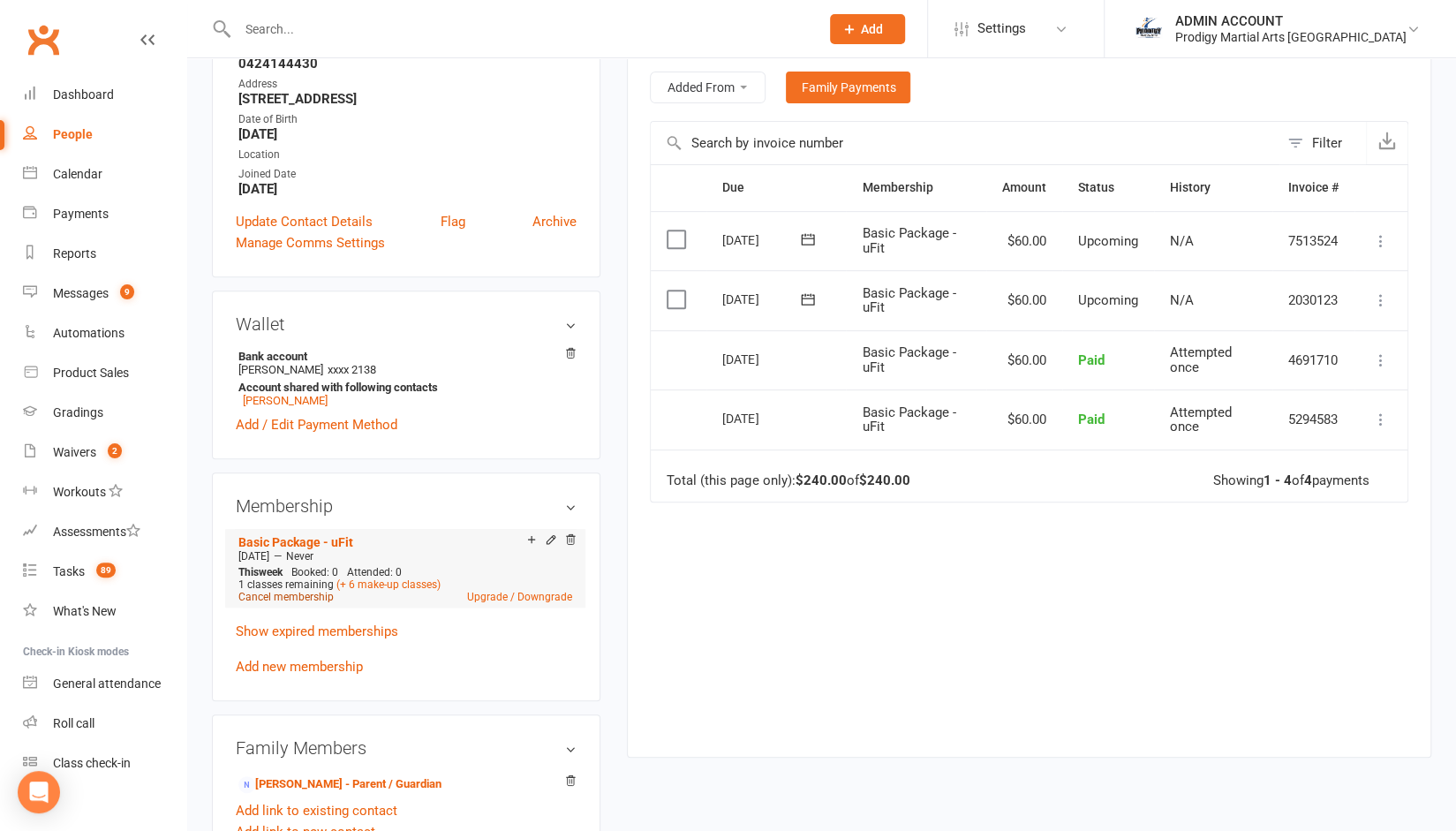
click at [311, 598] on link "Cancel membership" at bounding box center [285, 597] width 95 height 13
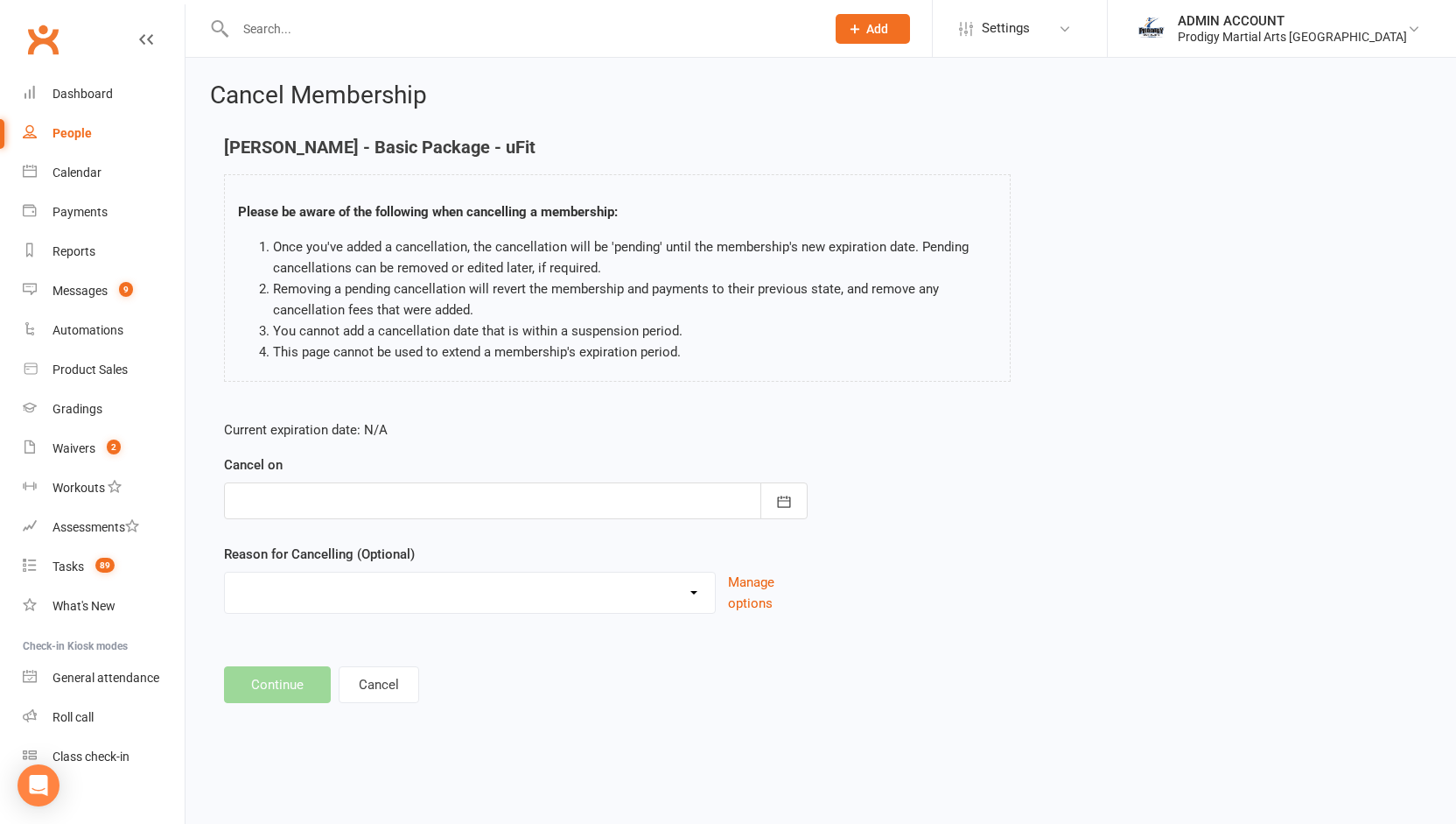
click at [350, 502] on div at bounding box center [516, 501] width 584 height 37
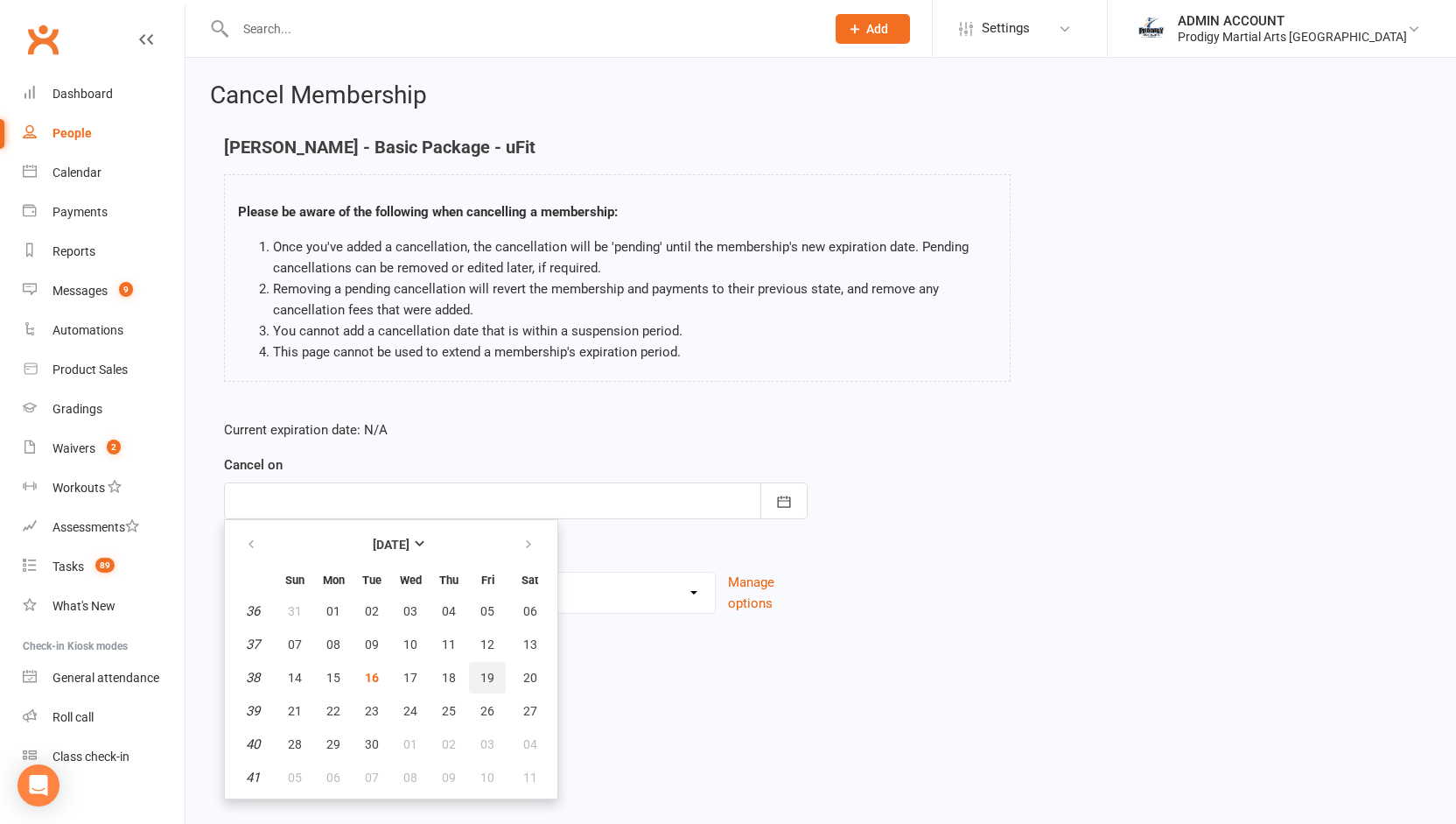
click at [493, 668] on button "19" at bounding box center [487, 678] width 37 height 31
type input "[DATE]"
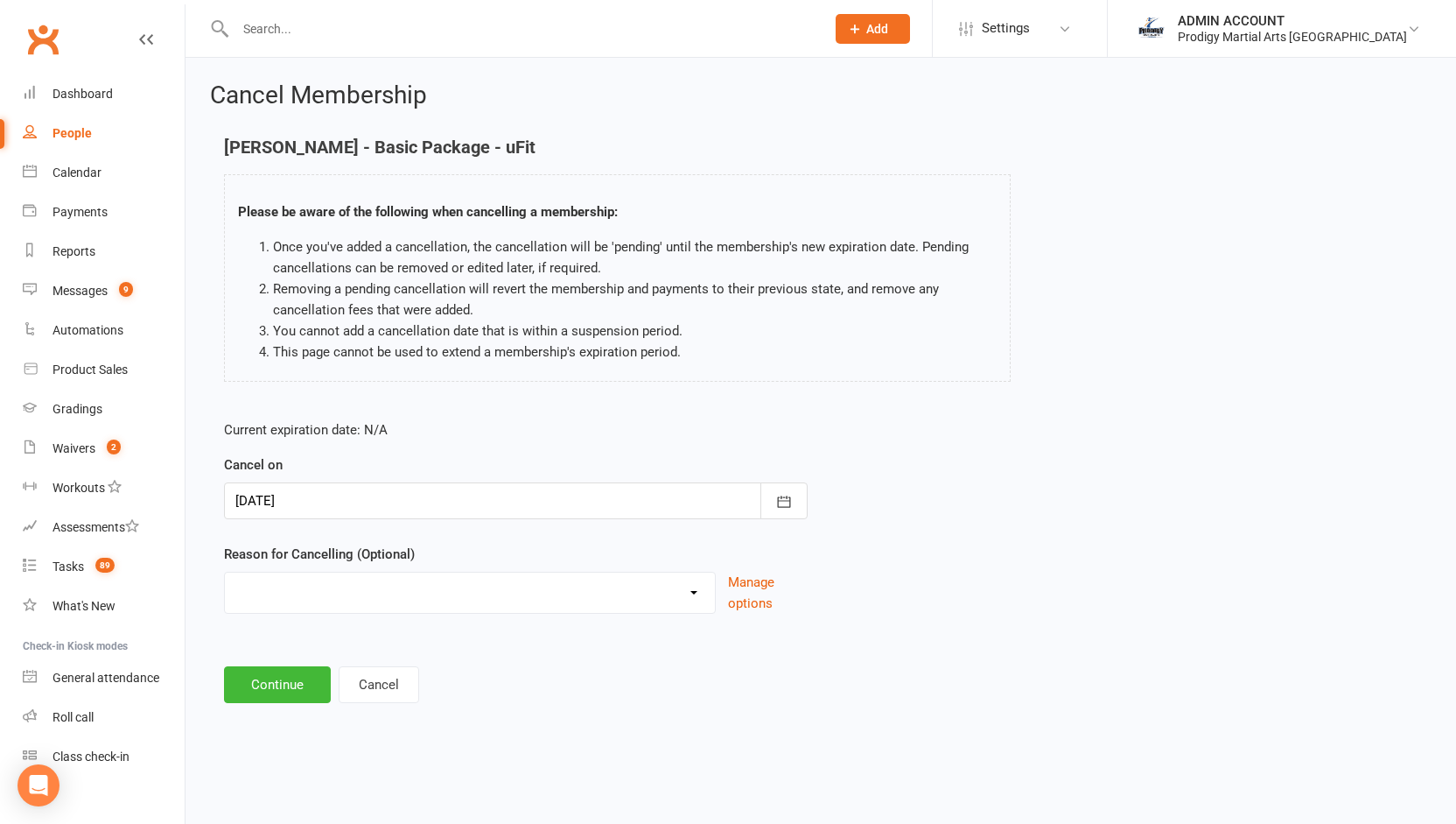
click at [378, 605] on select "Holiday Injury Loss of Interest Moving Scheduling Issues Other reason" at bounding box center [470, 590] width 490 height 35
click at [527, 434] on p "Current expiration date: N/A" at bounding box center [516, 429] width 584 height 21
click at [282, 573] on select "Holiday Injury Loss of Interest Moving Scheduling Issues Other reason" at bounding box center [470, 590] width 490 height 35
click at [225, 573] on select "Holiday Injury Loss of Interest Moving Scheduling Issues Other reason" at bounding box center [470, 590] width 490 height 35
click at [268, 601] on select "Holiday Injury Loss of Interest Moving Scheduling Issues Other reason" at bounding box center [470, 590] width 490 height 35
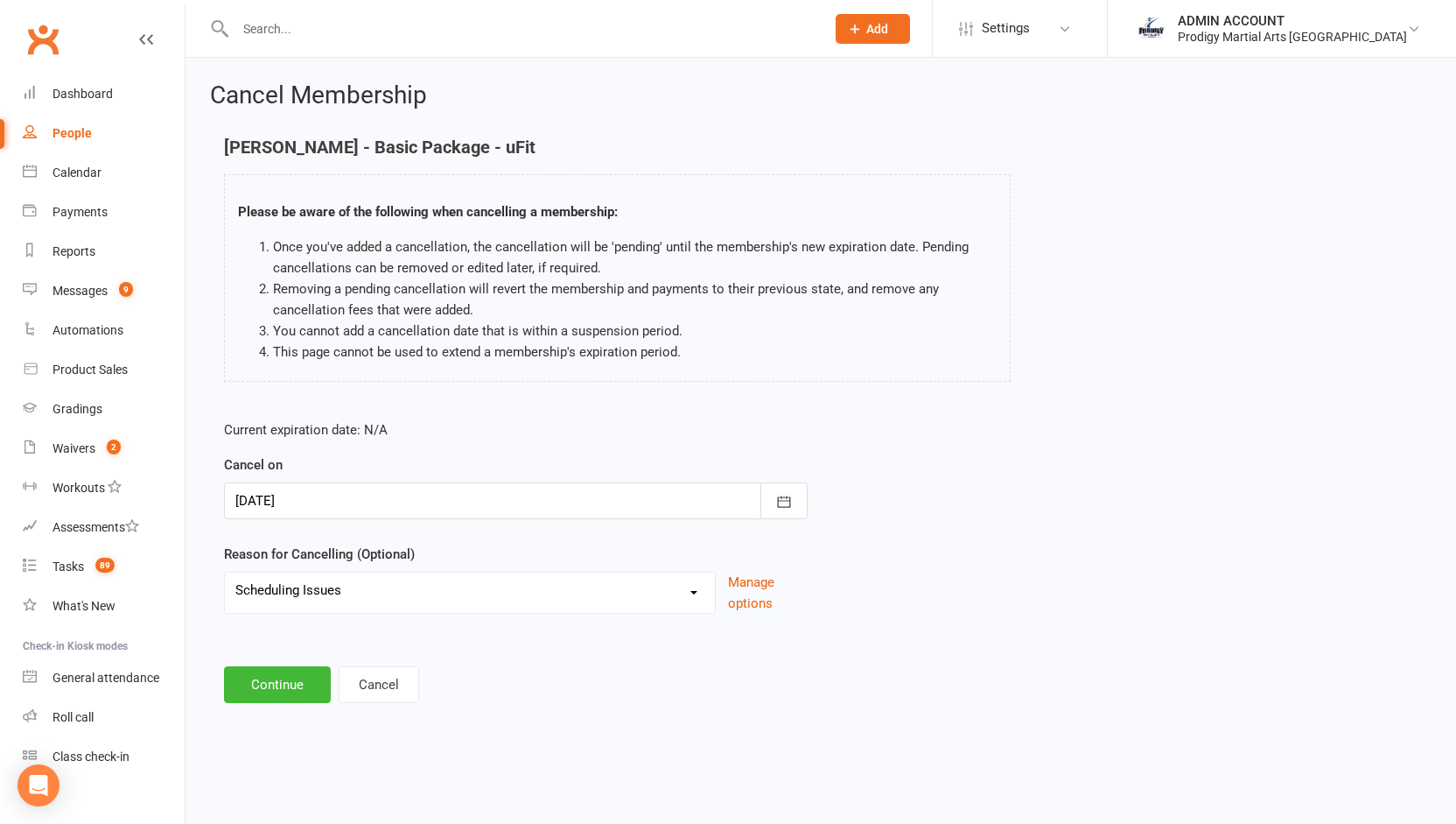
select select "2"
click at [225, 573] on select "Holiday Injury Loss of Interest Moving Scheduling Issues Other reason" at bounding box center [470, 590] width 490 height 35
drag, startPoint x: 266, startPoint y: 698, endPoint x: 250, endPoint y: 724, distance: 30.5
click at [250, 724] on div "Cancel Membership [PERSON_NAME] - Basic Package - uFit Please be aware of the f…" at bounding box center [821, 394] width 1271 height 673
click at [370, 594] on select "Holiday Injury Loss of Interest Moving Scheduling Issues Other reason" at bounding box center [470, 590] width 490 height 35
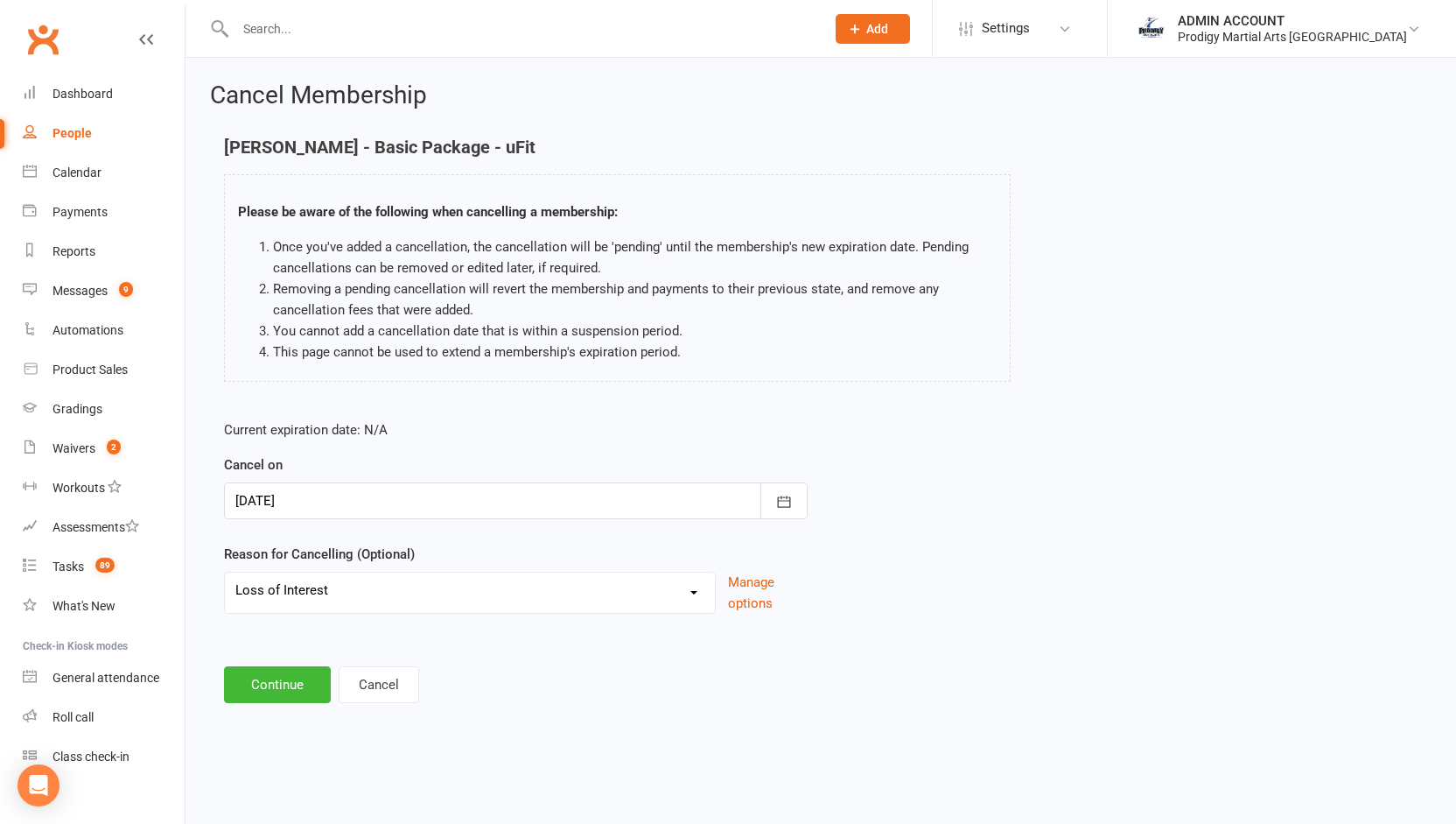
select select "4"
click at [225, 573] on select "Holiday Injury Loss of Interest Moving Scheduling Issues Other reason" at bounding box center [470, 590] width 490 height 35
click at [286, 675] on button "Continue" at bounding box center [277, 684] width 107 height 37
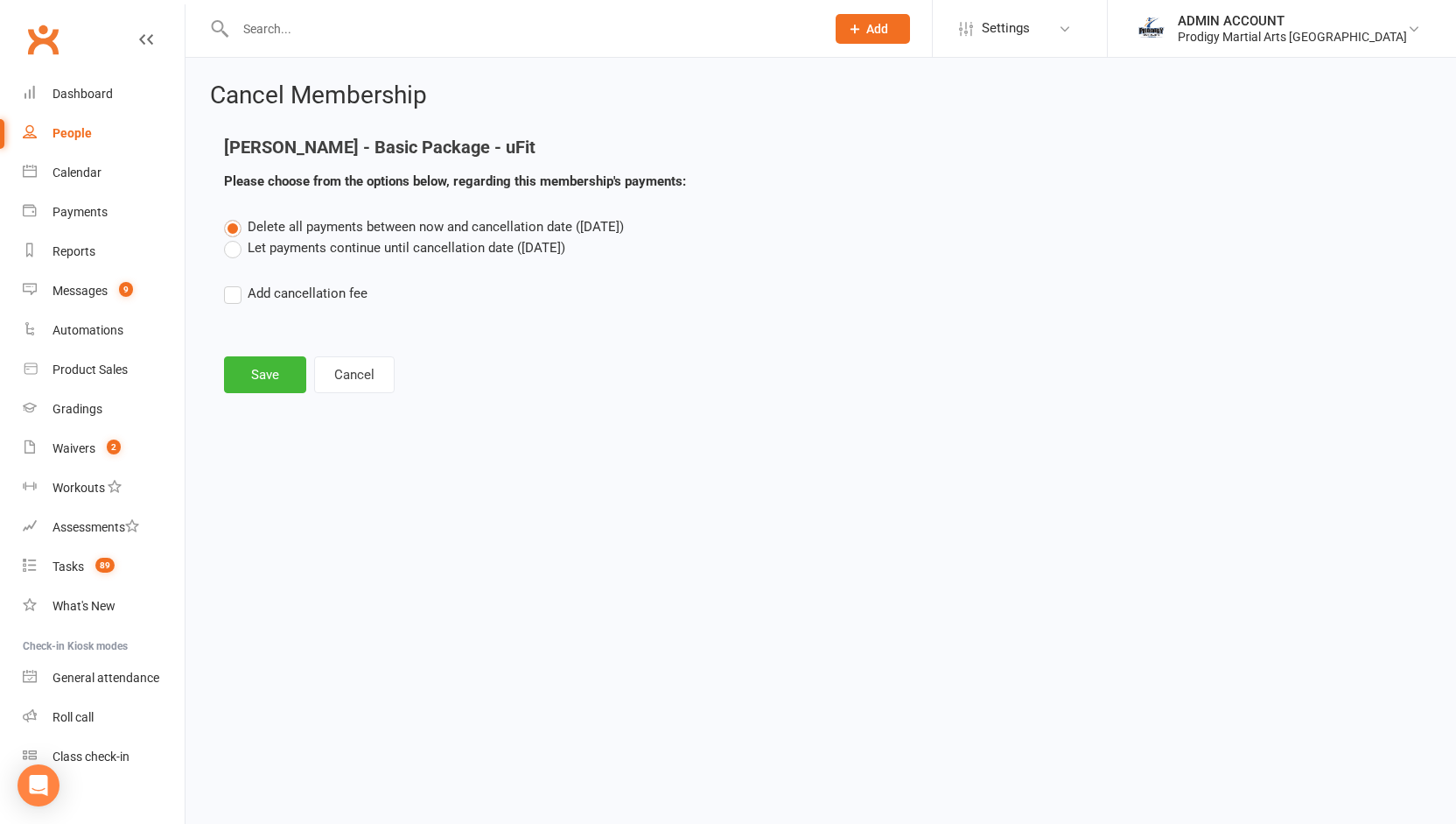
click at [234, 247] on label "Let payments continue until cancellation date ([DATE])" at bounding box center [395, 247] width 341 height 21
click at [234, 237] on input "Let payments continue until cancellation date ([DATE])" at bounding box center [230, 237] width 12 height 0
click at [266, 371] on button "Save" at bounding box center [266, 374] width 83 height 37
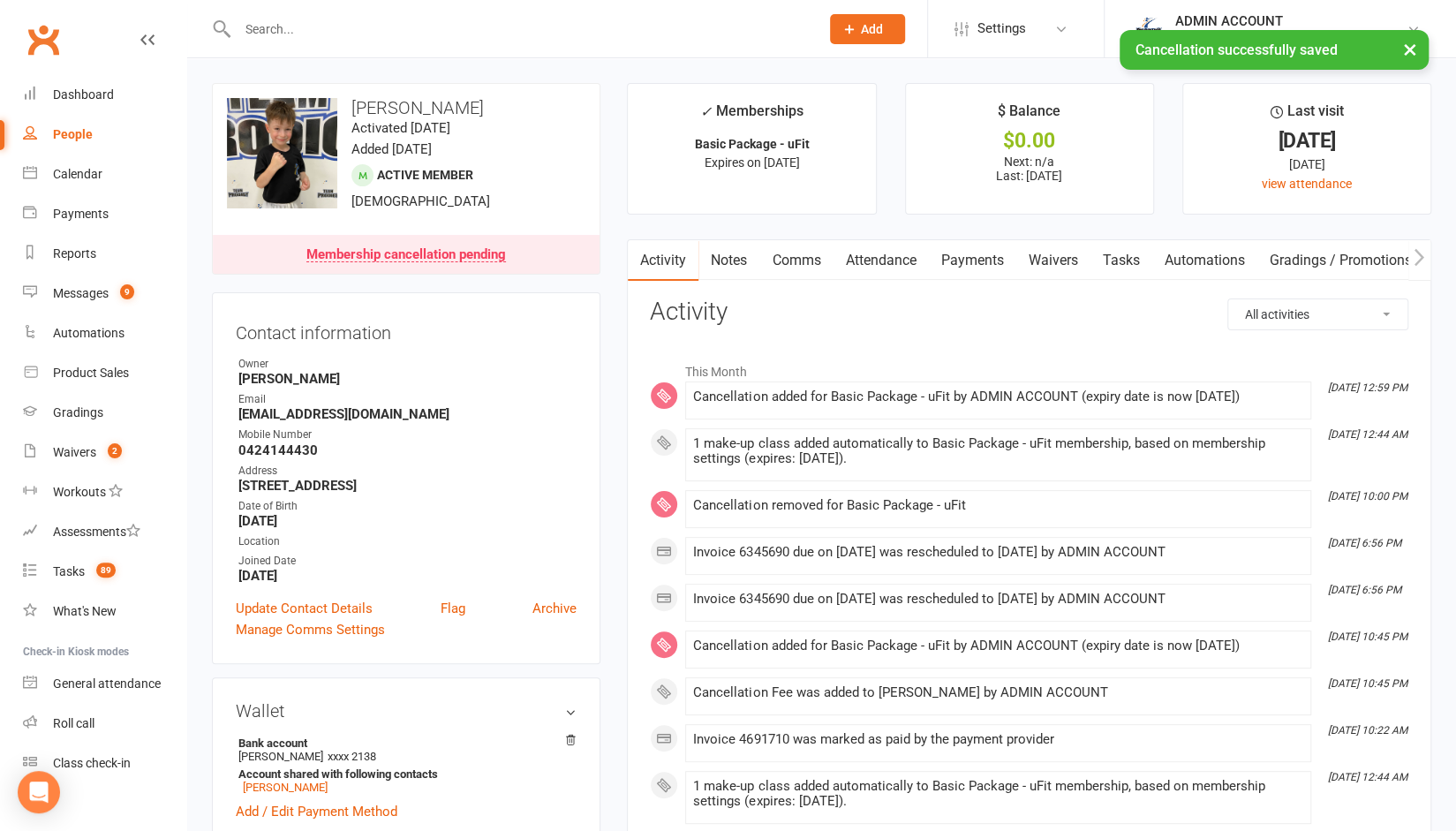
click at [982, 255] on link "Payments" at bounding box center [971, 260] width 88 height 41
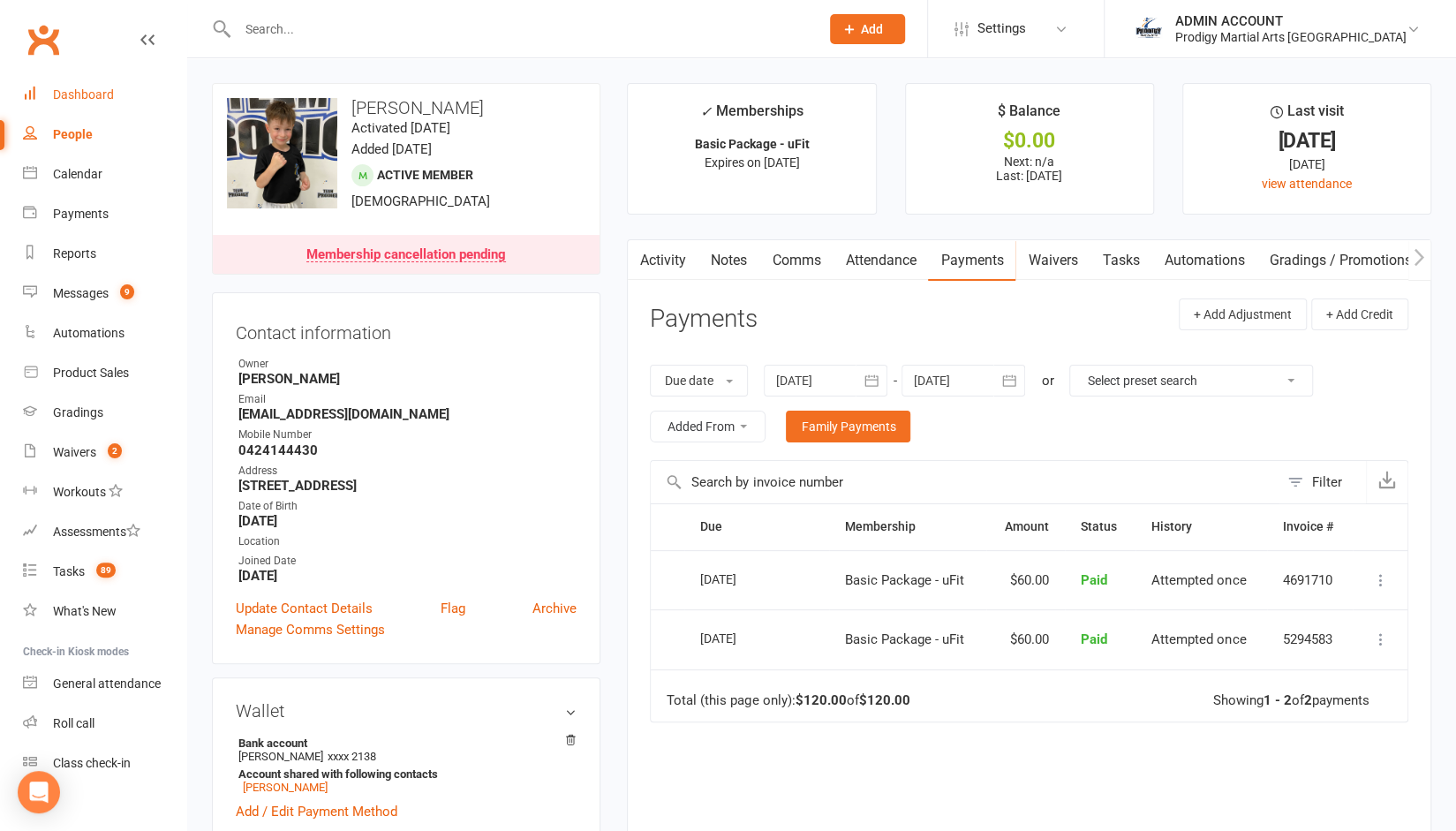
click at [95, 82] on link "Dashboard" at bounding box center [104, 95] width 163 height 40
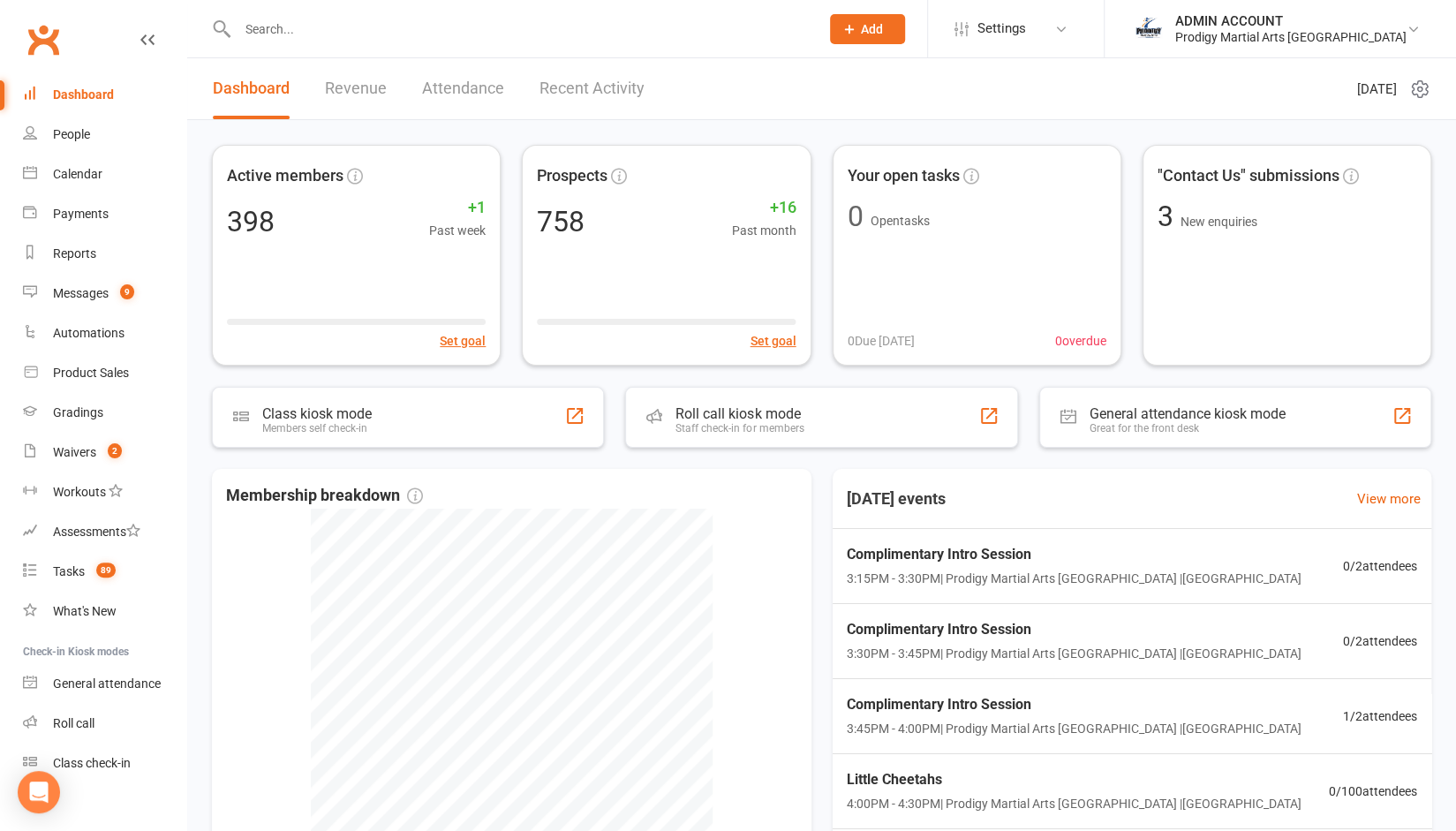
click at [295, 29] on input "text" at bounding box center [519, 29] width 575 height 24
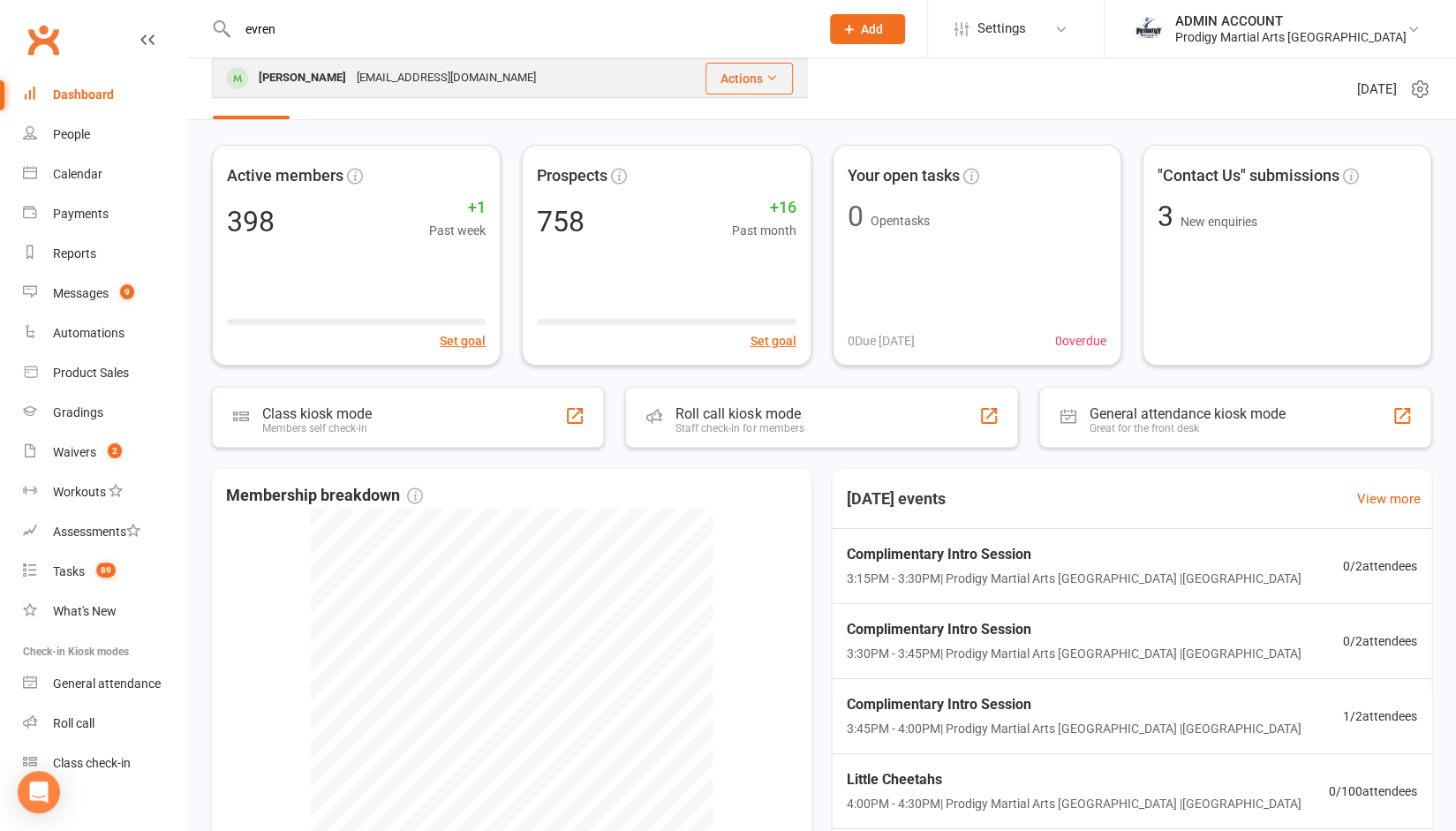
type input "evren"
click at [287, 77] on div "[PERSON_NAME]" at bounding box center [302, 78] width 98 height 25
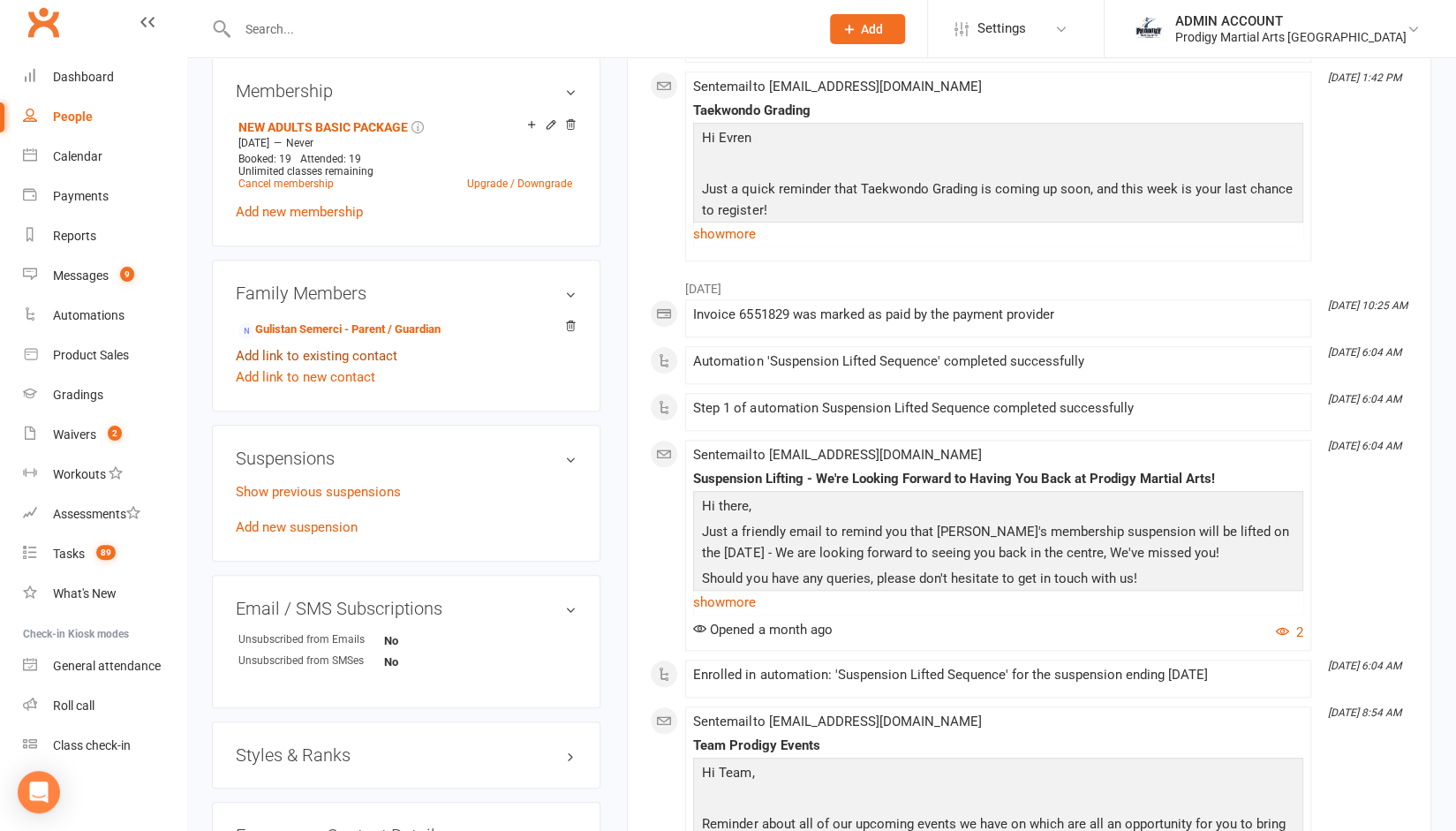
scroll to position [755, 0]
click at [304, 527] on link "Add new suspension" at bounding box center [296, 527] width 122 height 16
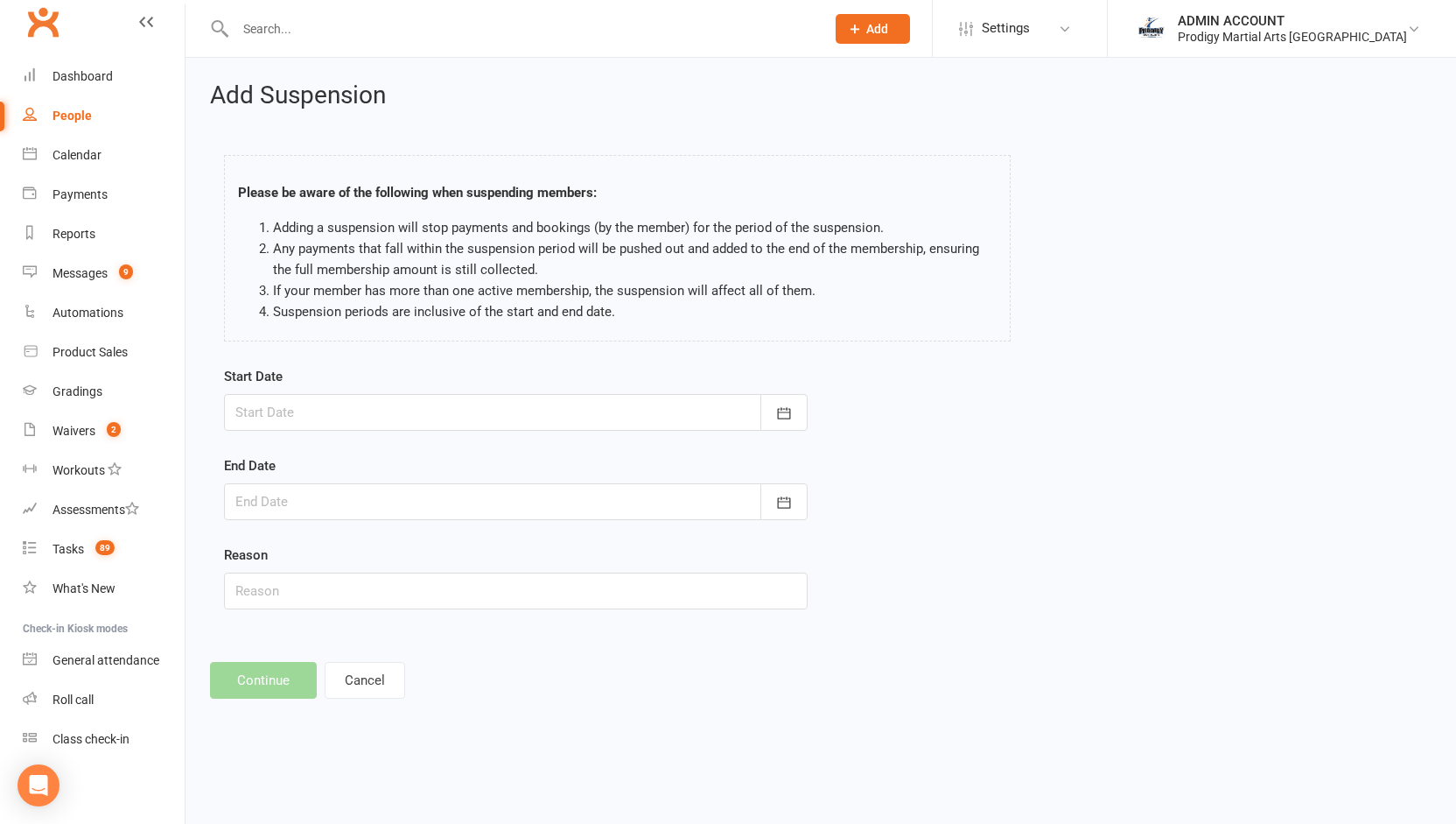
click at [318, 417] on div at bounding box center [516, 412] width 584 height 37
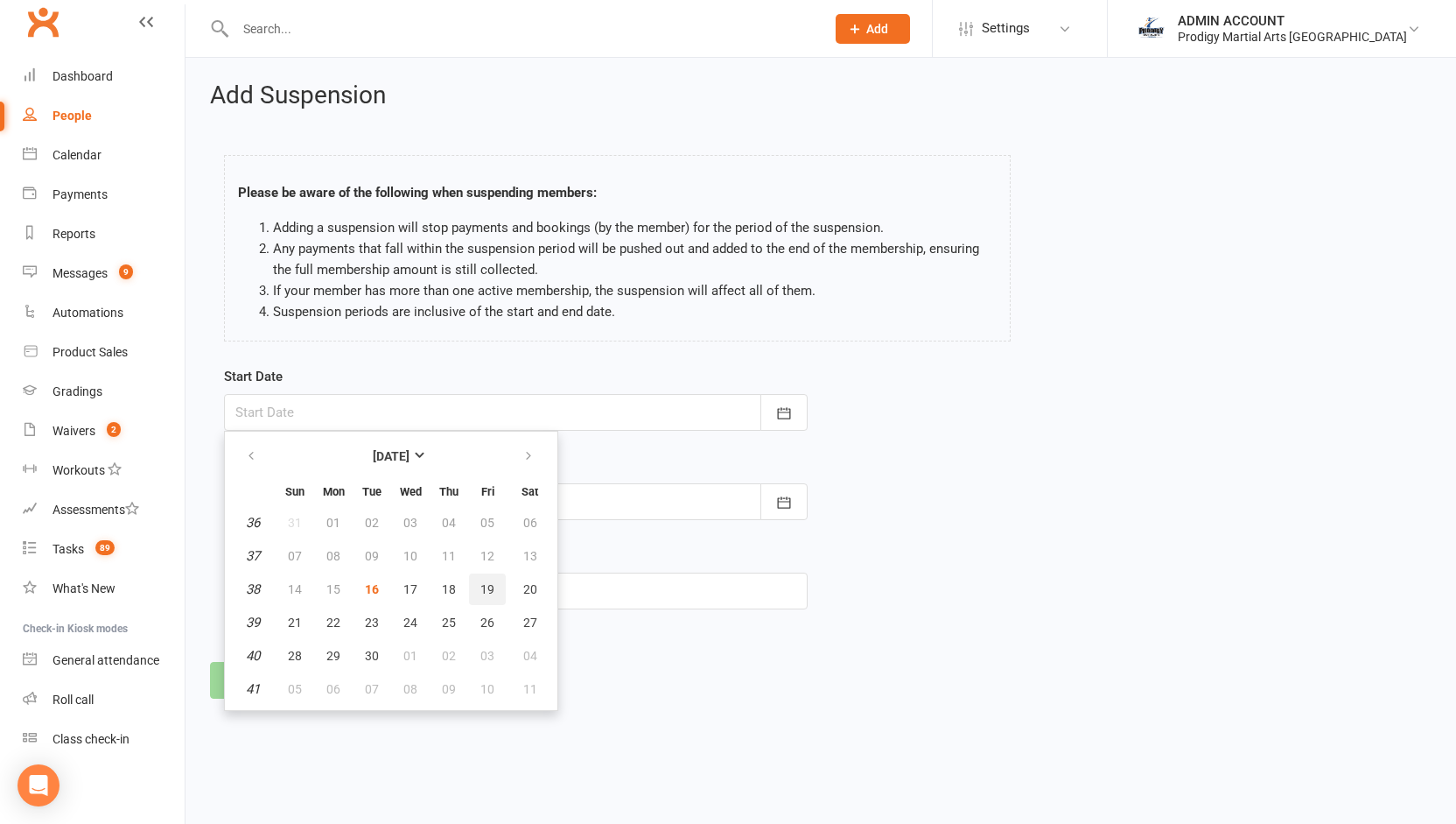
click at [484, 583] on span "19" at bounding box center [488, 590] width 14 height 14
type input "[DATE]"
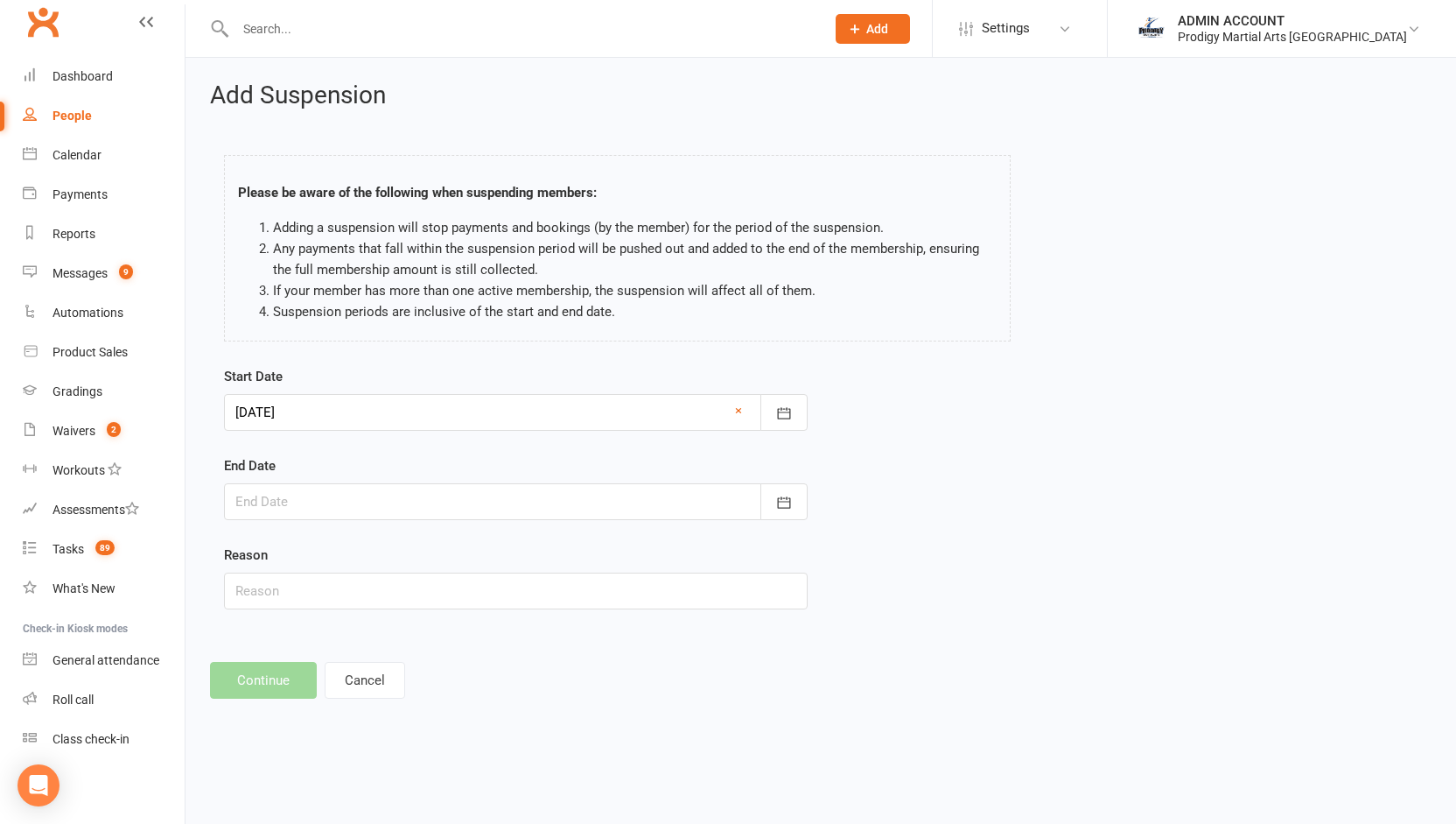
click at [340, 487] on div at bounding box center [516, 502] width 584 height 37
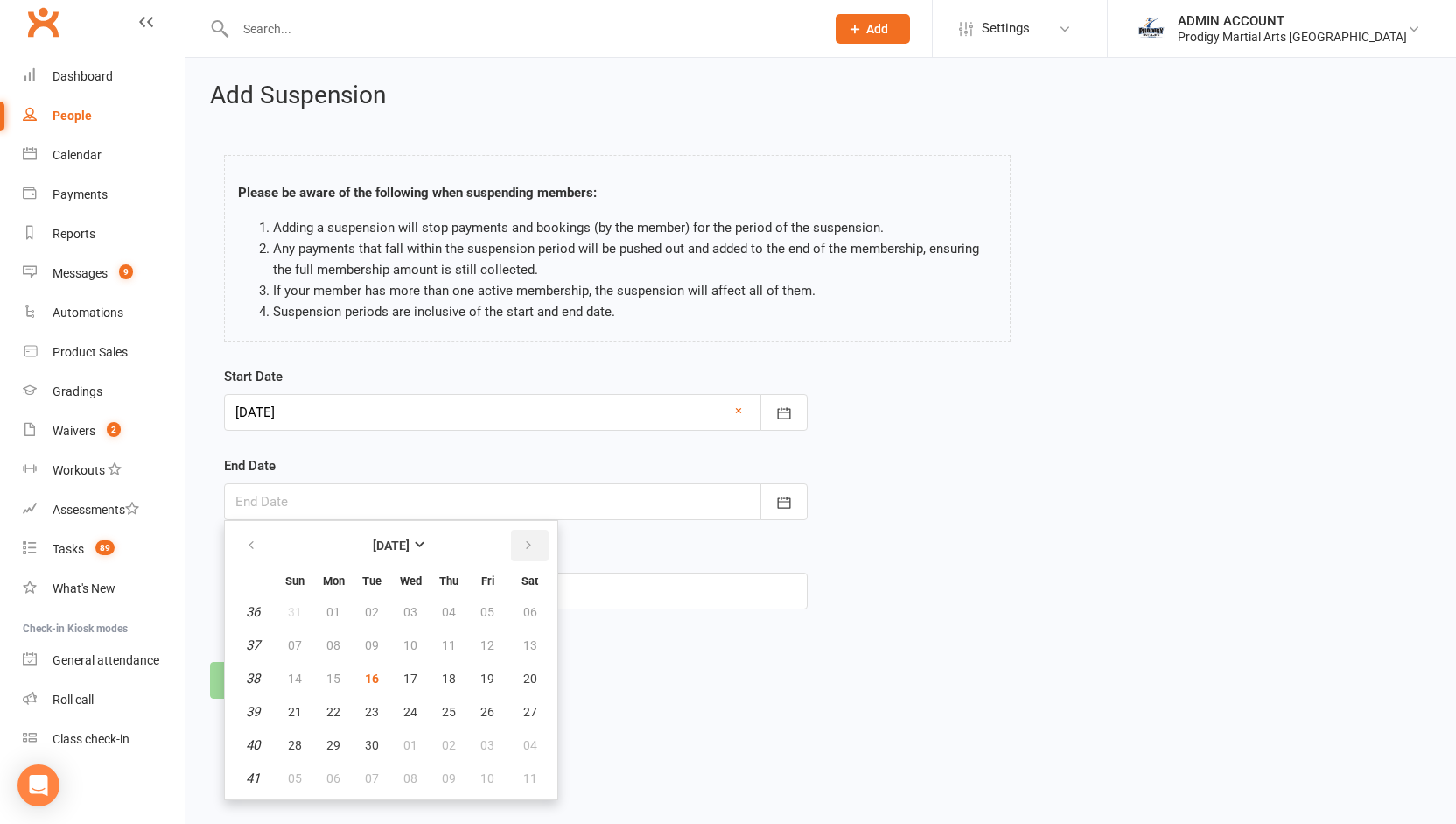
click at [519, 539] on button "button" at bounding box center [530, 545] width 38 height 31
click at [447, 671] on span "16" at bounding box center [449, 679] width 14 height 14
type input "[DATE]"
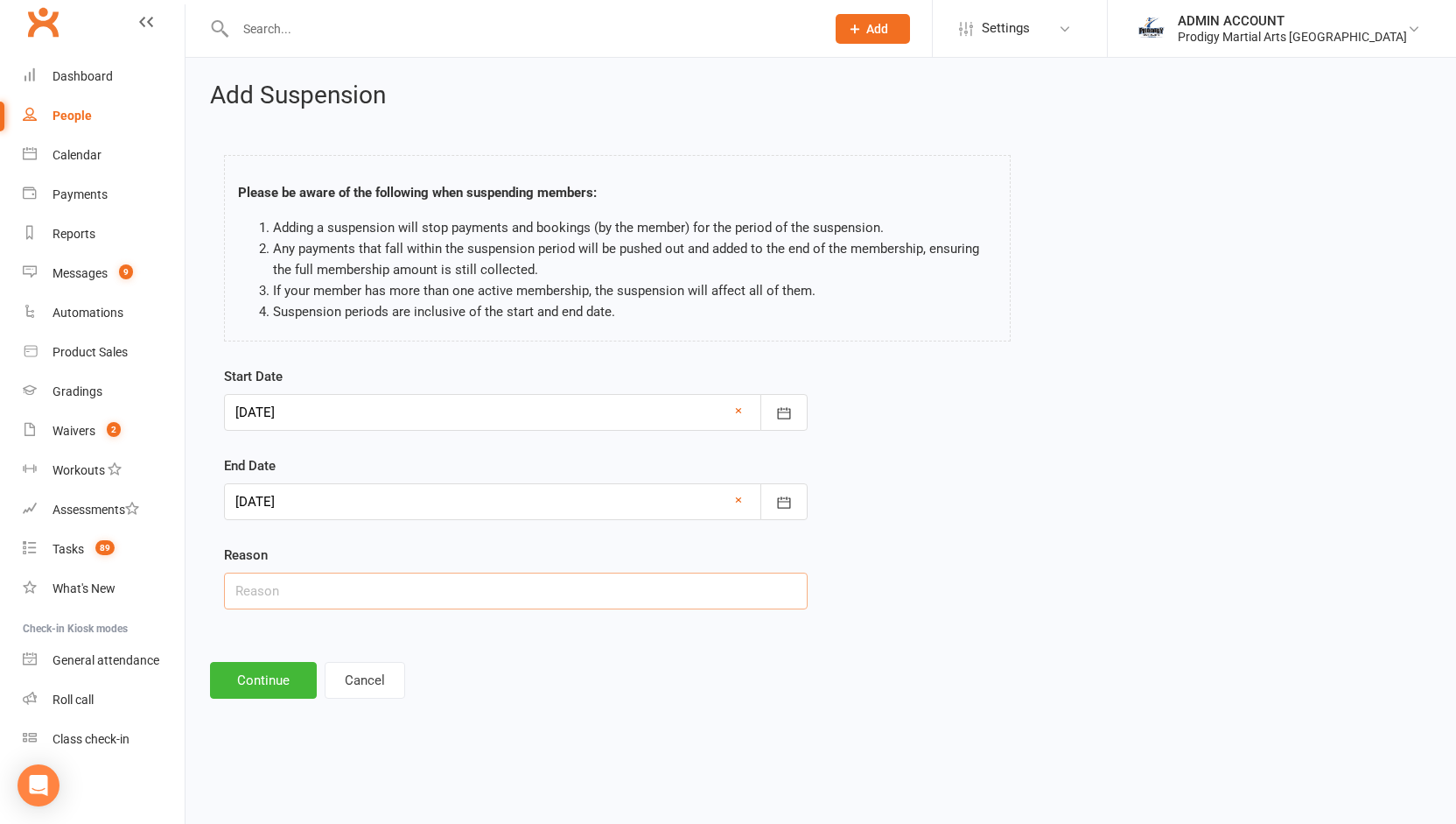
click at [331, 586] on input "text" at bounding box center [516, 591] width 584 height 37
type input "Injury"
click at [266, 671] on button "Continue" at bounding box center [263, 680] width 107 height 37
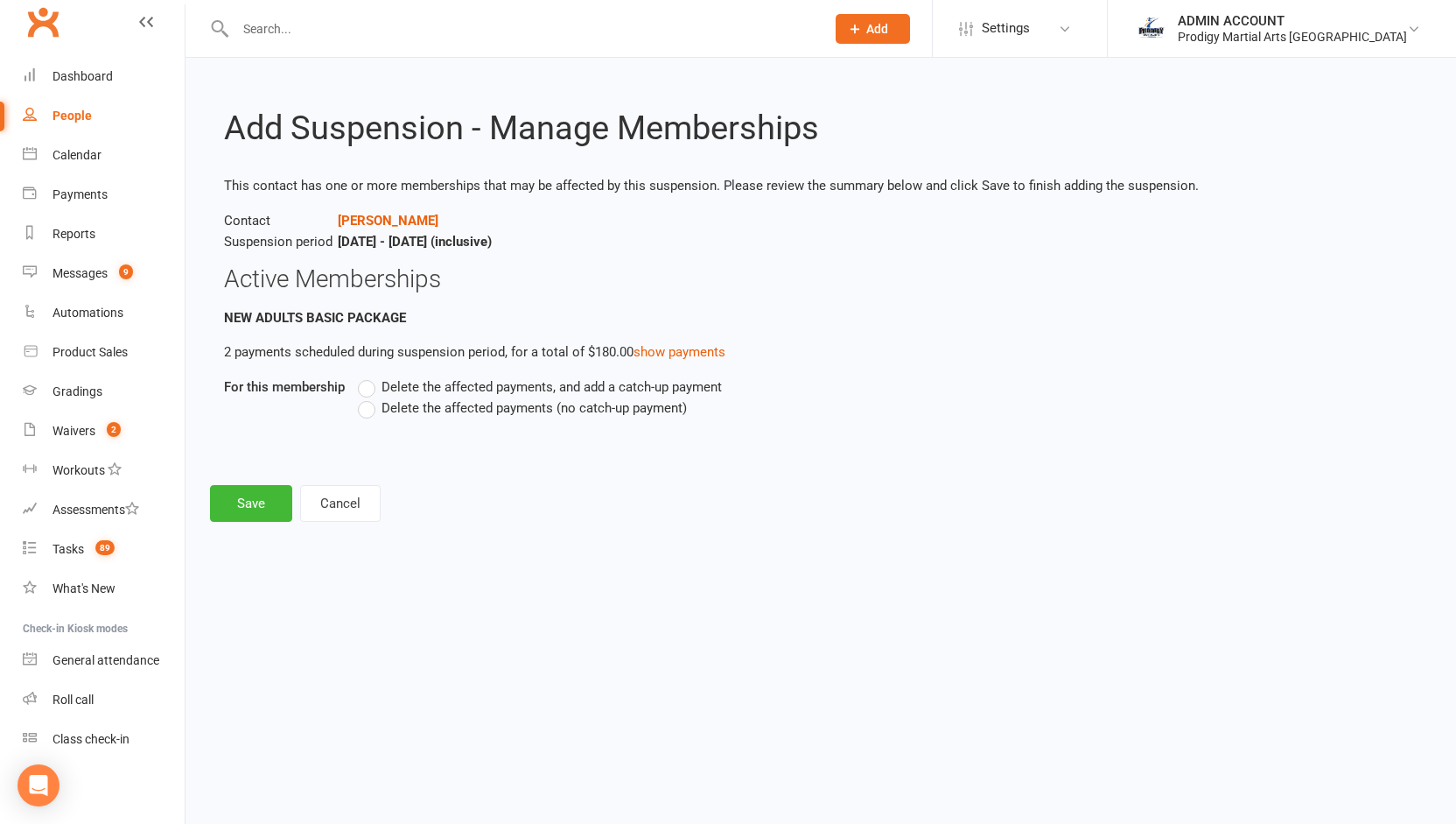
click at [369, 412] on label "Delete the affected payments (no catch-up payment)" at bounding box center [522, 408] width 329 height 21
click at [369, 398] on input "Delete the affected payments (no catch-up payment)" at bounding box center [363, 398] width 12 height 0
click at [280, 495] on button "Save" at bounding box center [251, 503] width 83 height 37
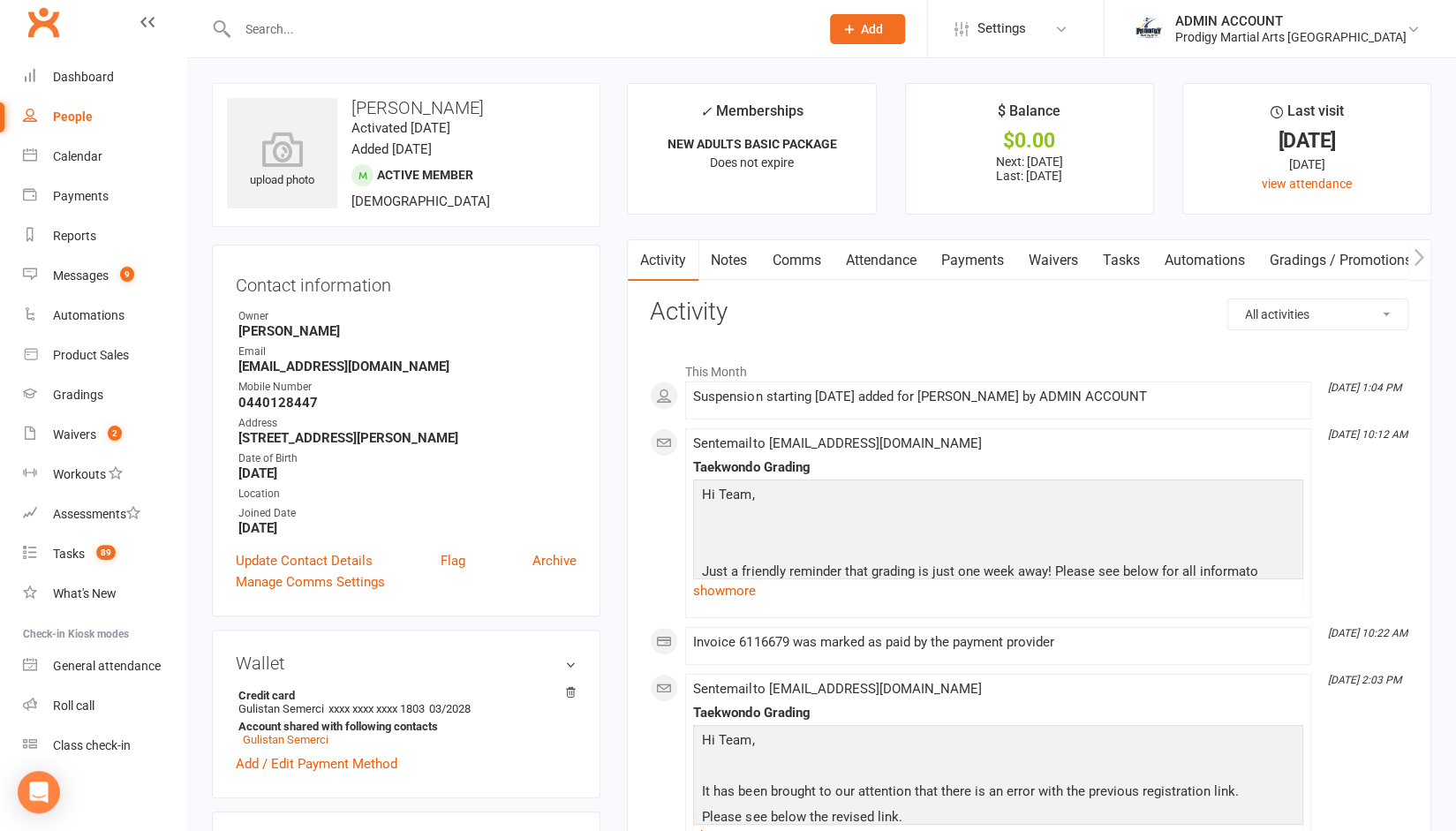
click at [342, 24] on input "text" at bounding box center [519, 29] width 575 height 24
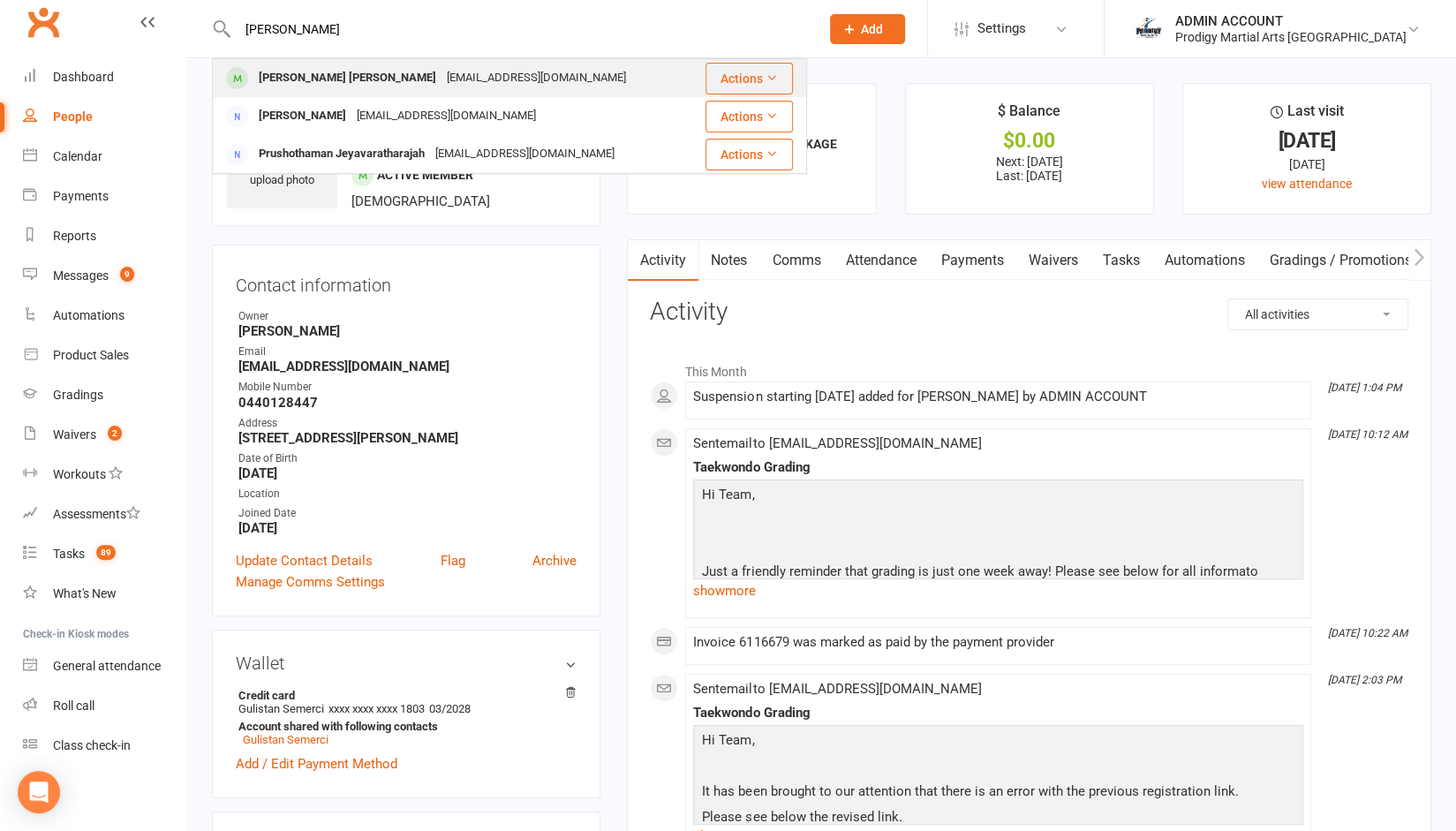
type input "[PERSON_NAME]"
click at [293, 73] on div "[PERSON_NAME] [PERSON_NAME]" at bounding box center [347, 78] width 188 height 25
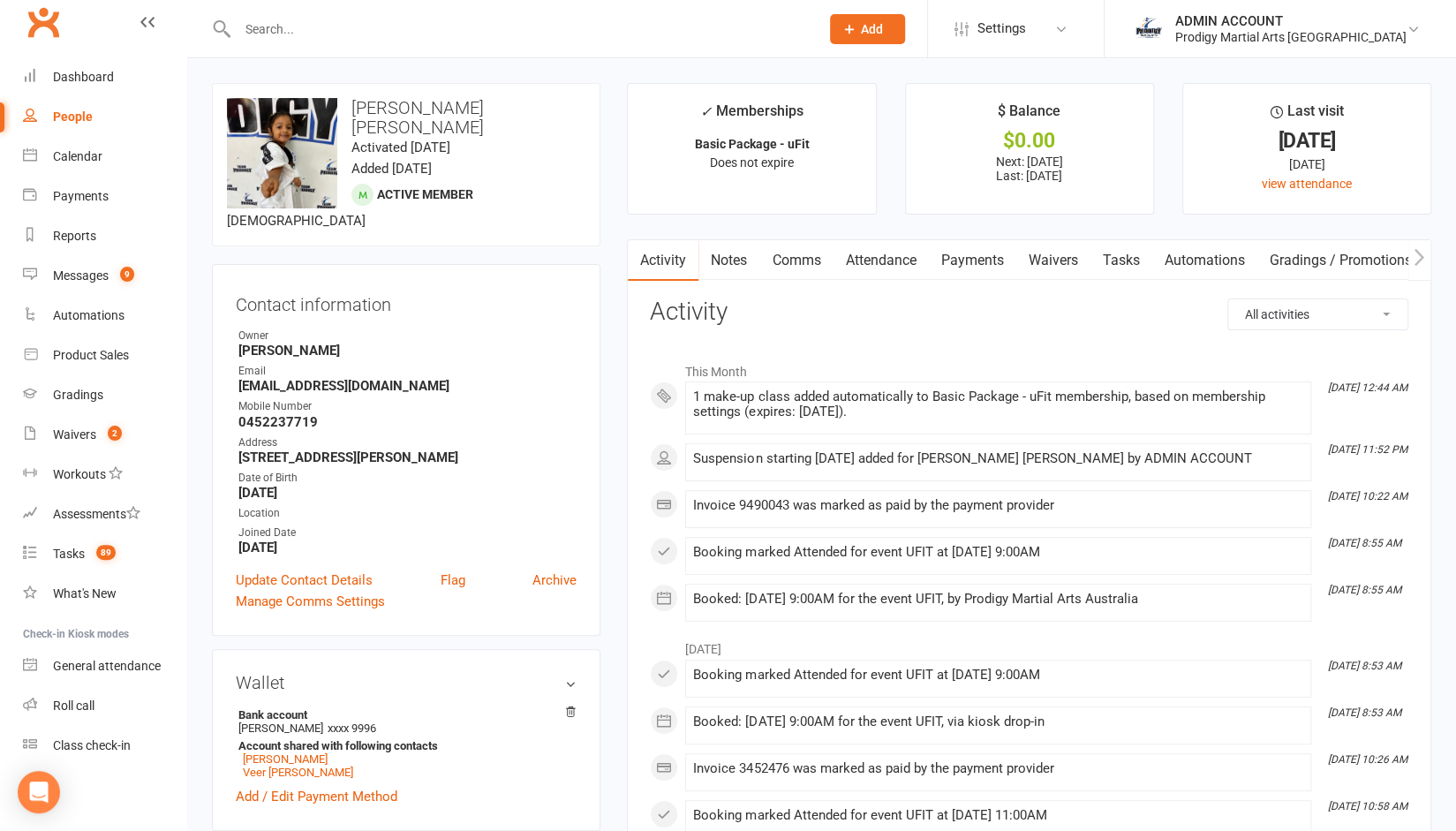
click at [335, 42] on div at bounding box center [509, 28] width 595 height 57
click at [310, 24] on input "text" at bounding box center [519, 29] width 575 height 24
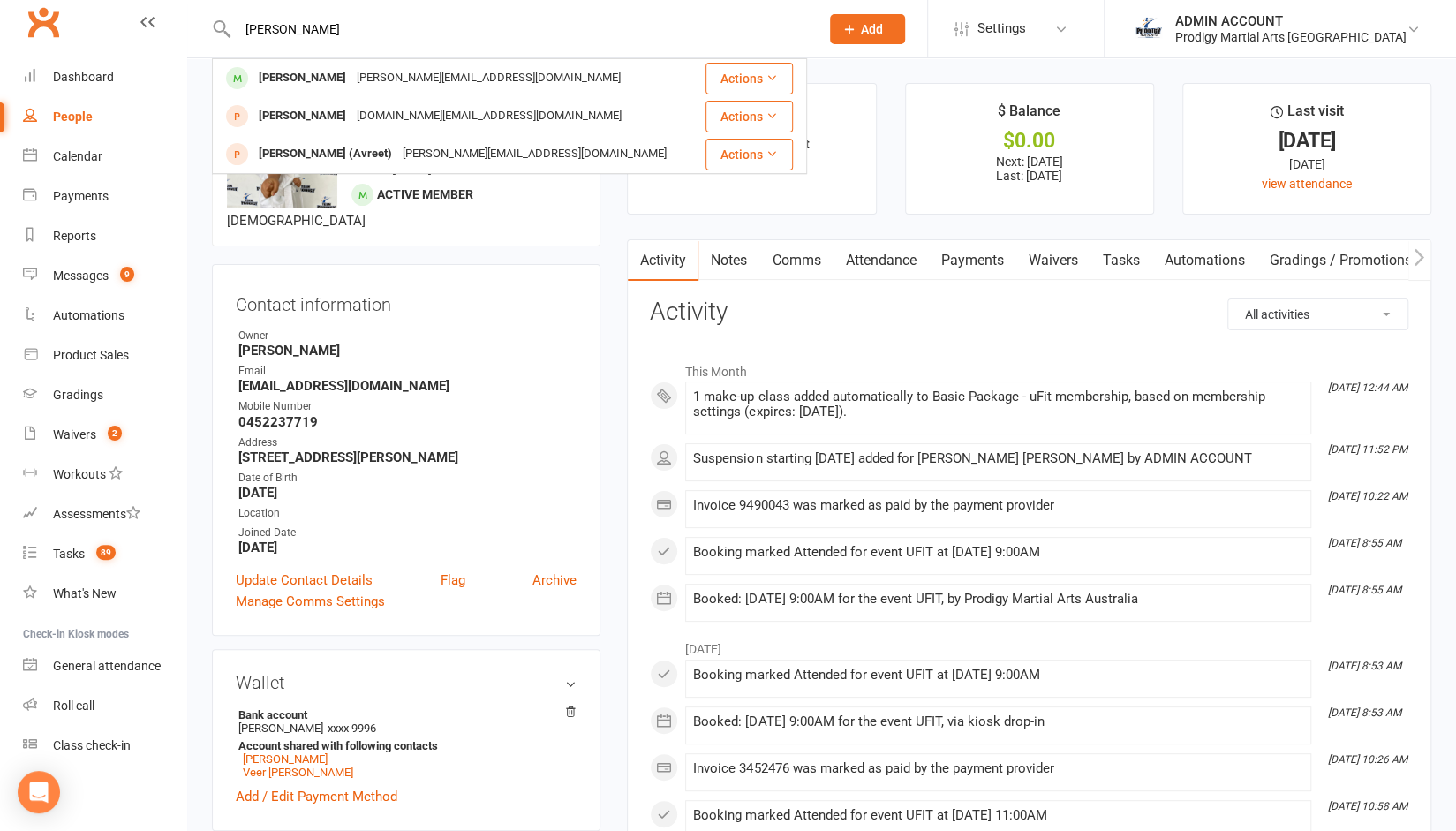
click at [319, 33] on input "[PERSON_NAME]" at bounding box center [519, 29] width 575 height 24
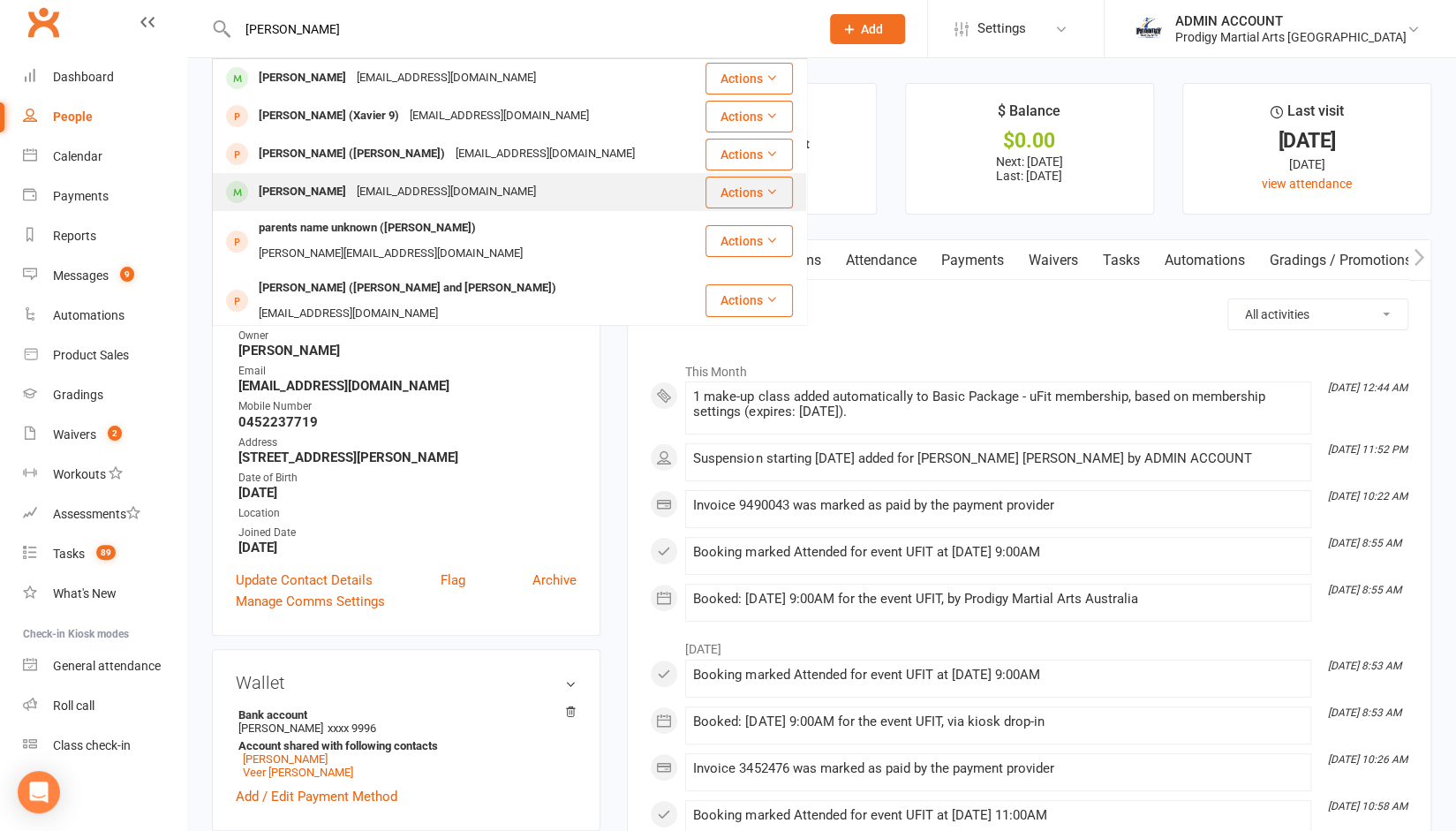
type input "[PERSON_NAME]"
click at [298, 190] on div "[PERSON_NAME]" at bounding box center [302, 192] width 98 height 25
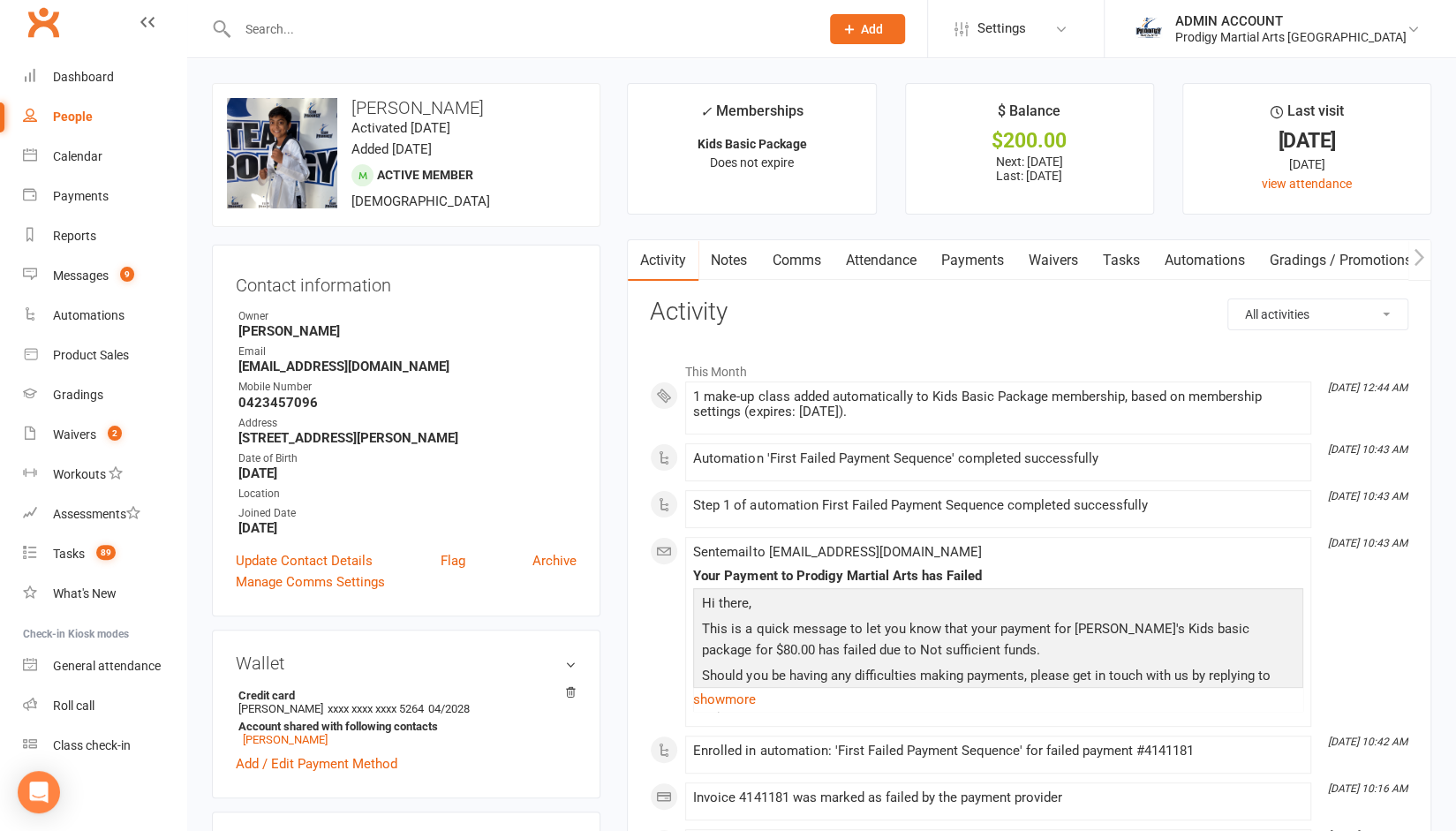
scroll to position [2, 0]
click at [966, 266] on link "Payments" at bounding box center [971, 258] width 88 height 41
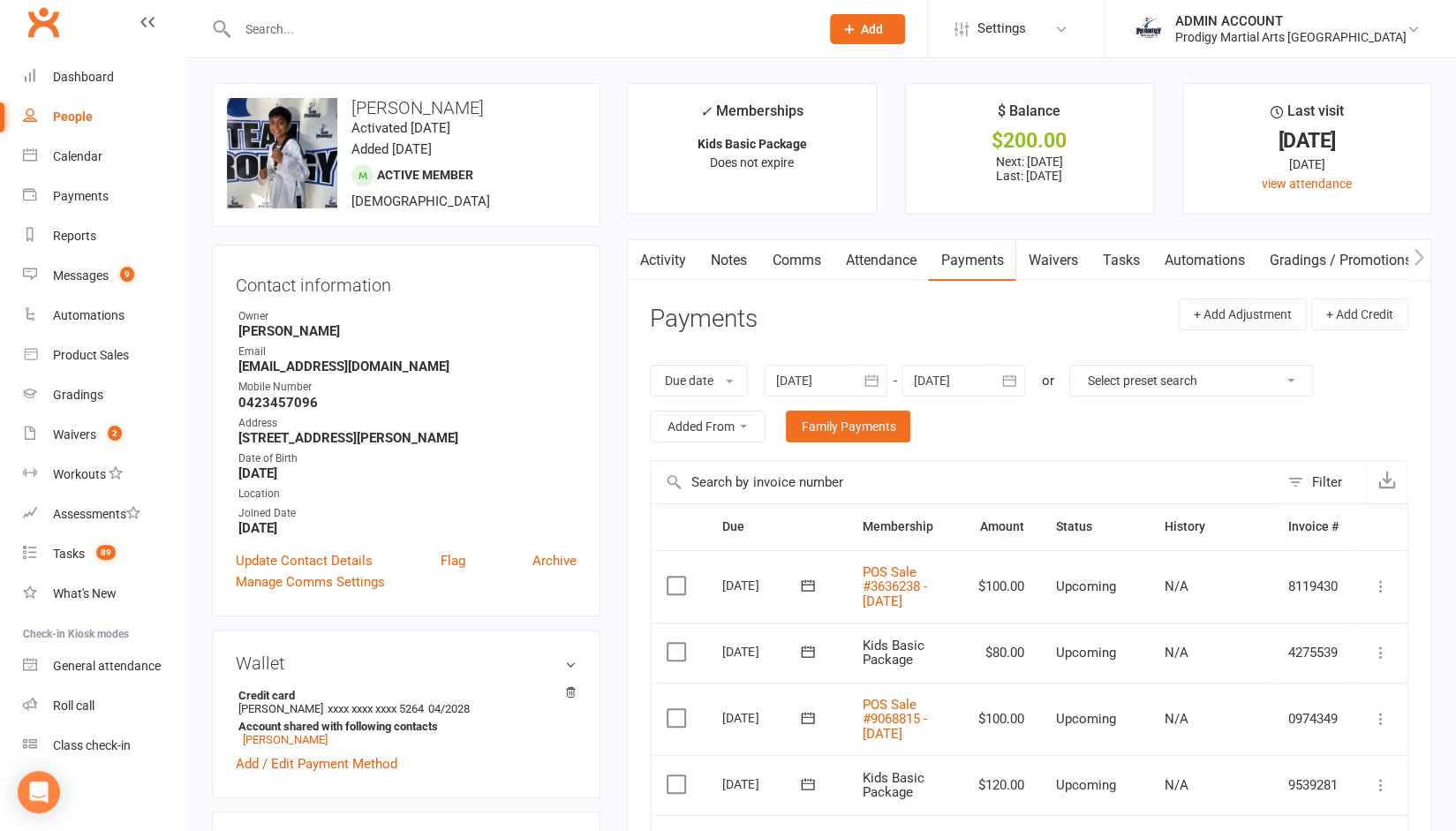
click at [506, 25] on input "text" at bounding box center [519, 29] width 575 height 24
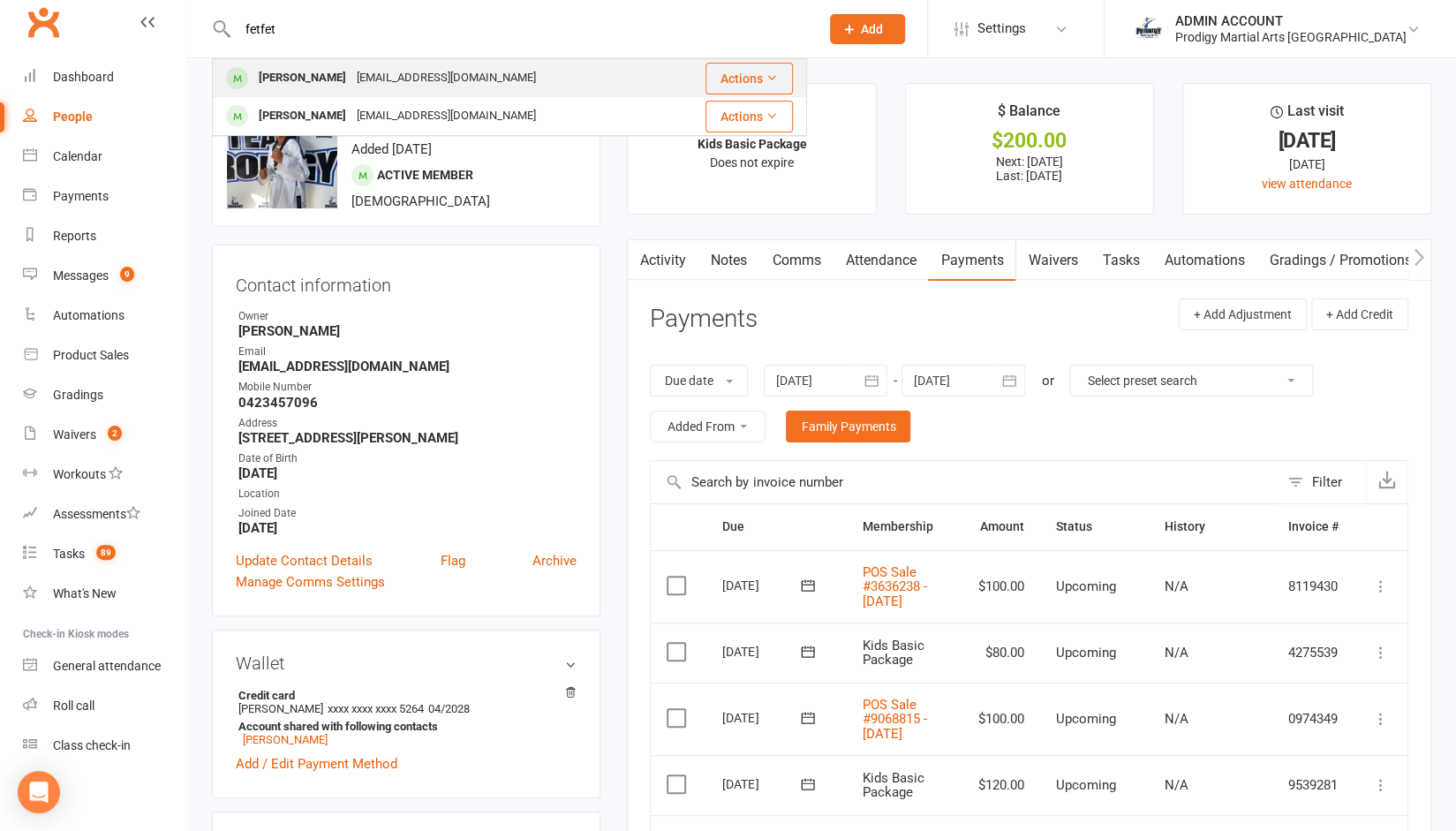
type input "fetfet"
click at [410, 82] on div "[EMAIL_ADDRESS][DOMAIN_NAME]" at bounding box center [446, 78] width 190 height 25
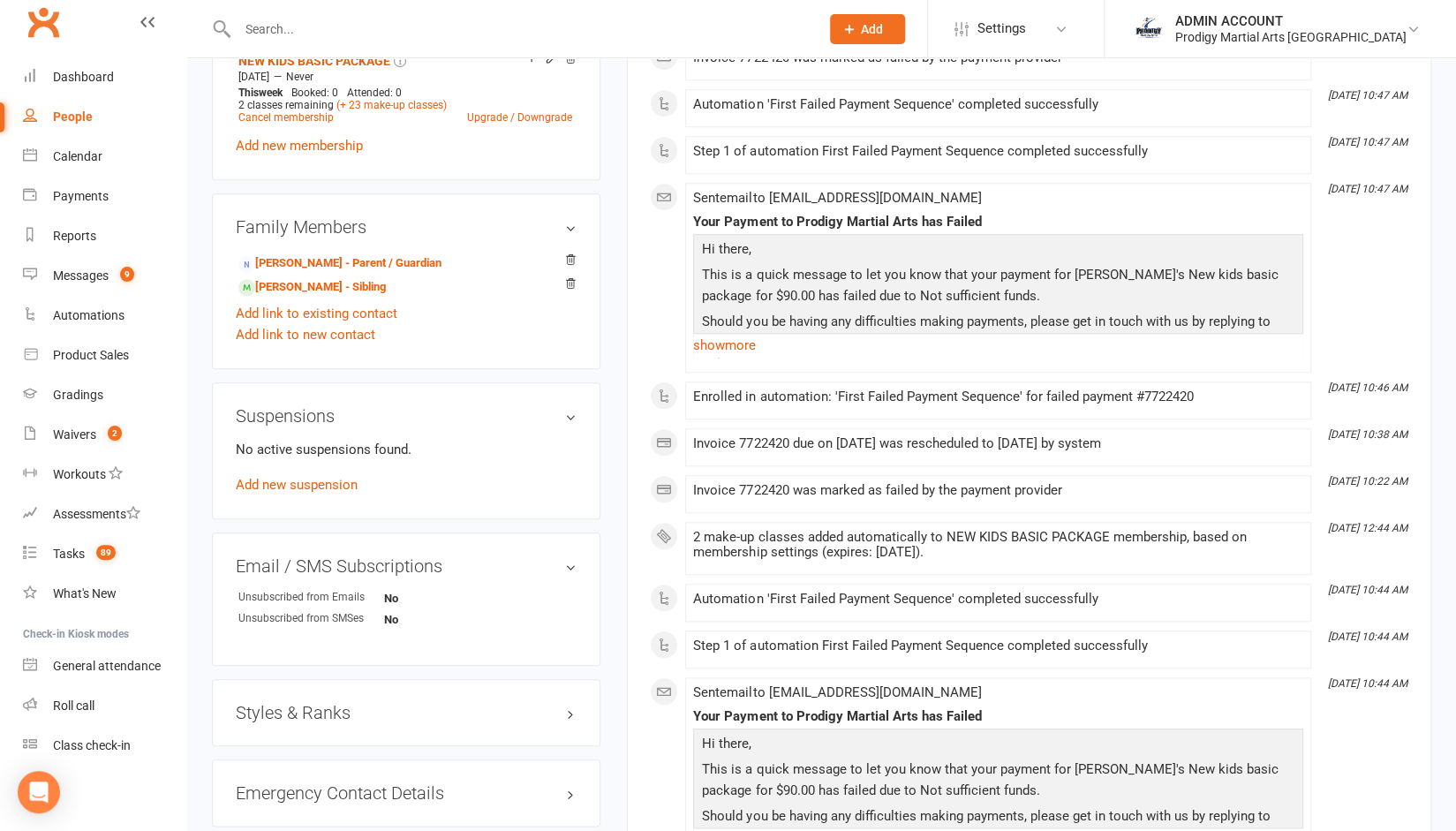
scroll to position [845, 0]
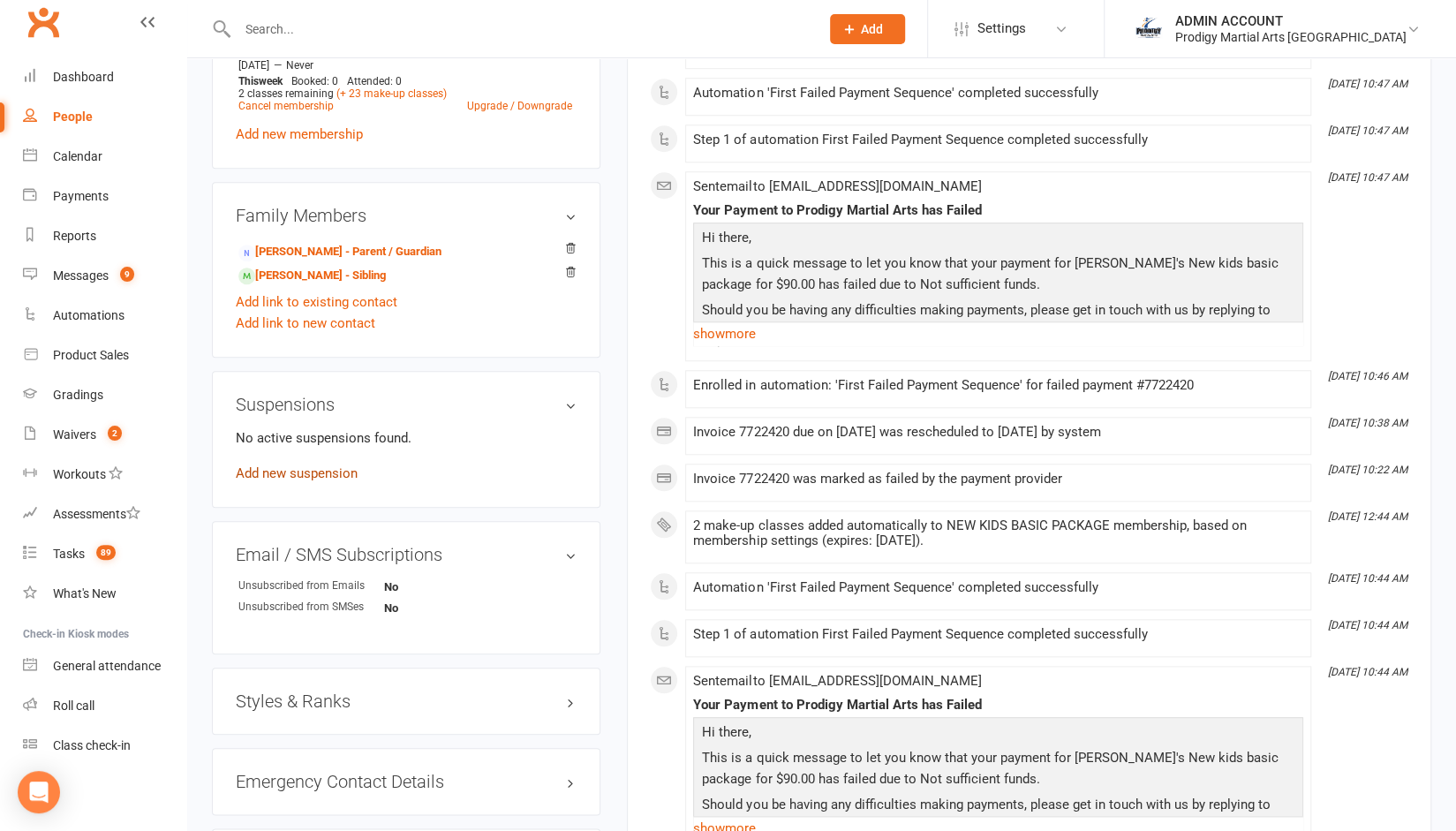
click at [338, 475] on link "Add new suspension" at bounding box center [296, 473] width 122 height 16
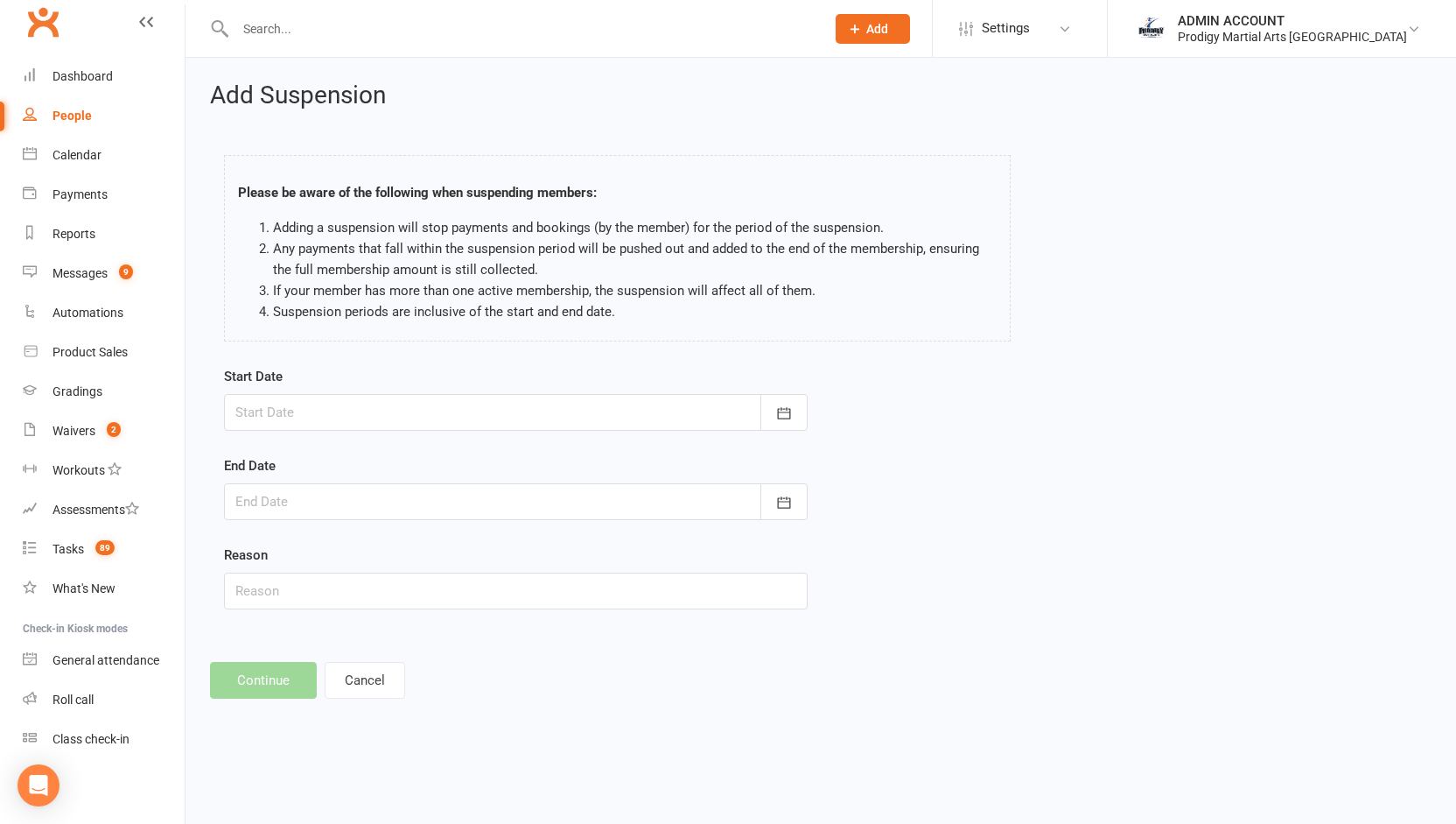
click at [367, 415] on div at bounding box center [516, 412] width 584 height 37
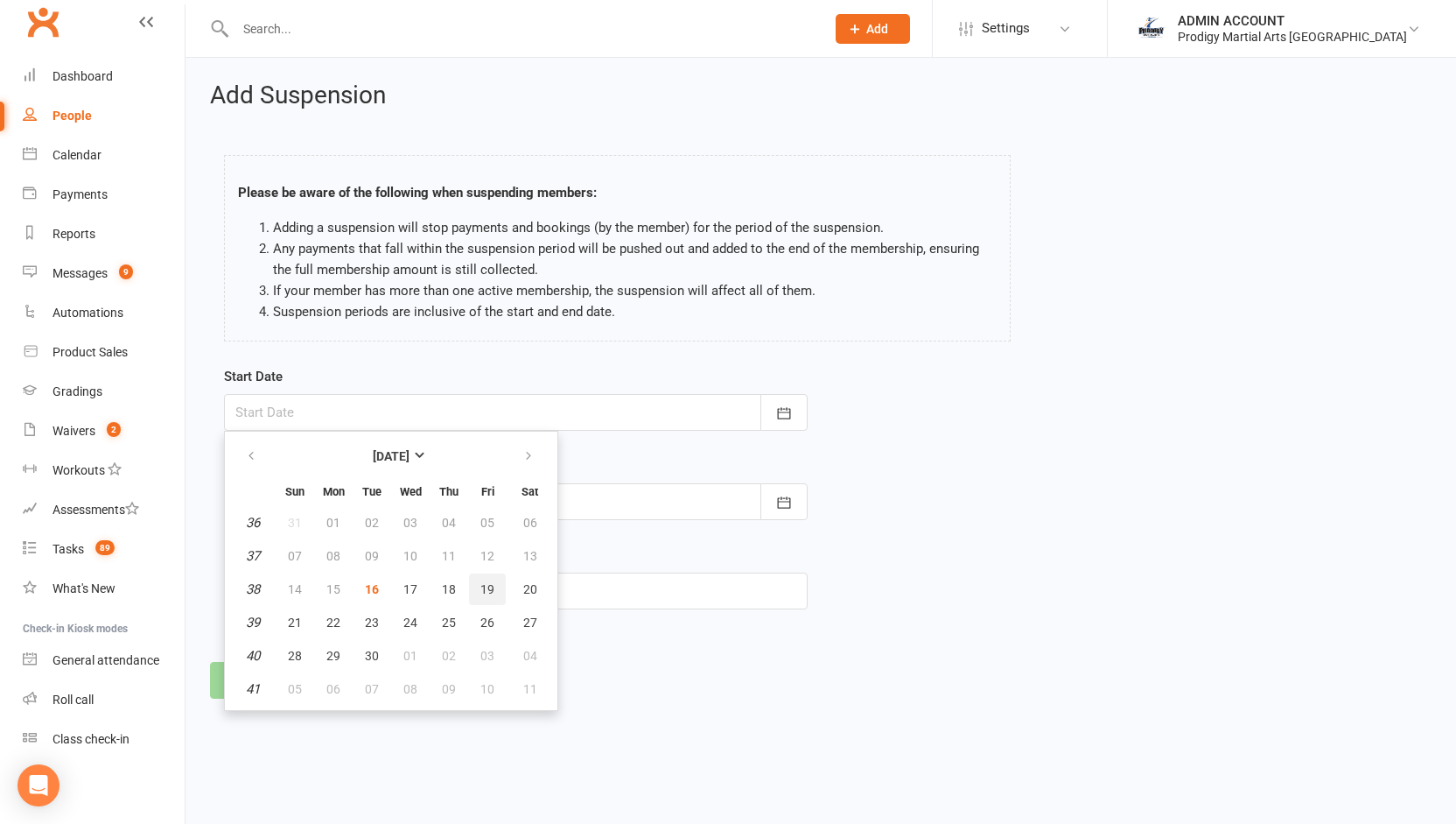
click at [488, 583] on span "19" at bounding box center [488, 590] width 14 height 14
type input "[DATE]"
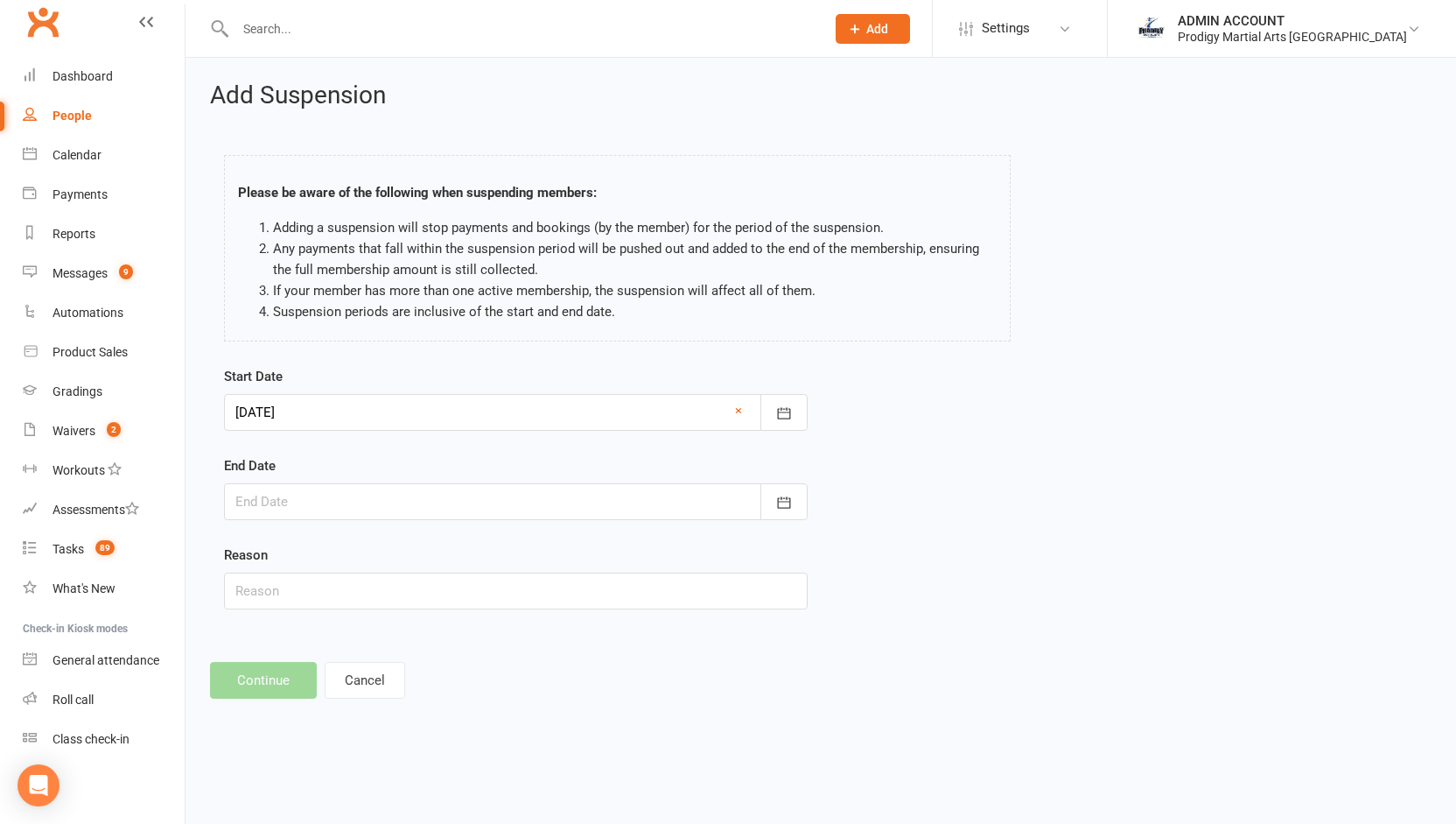
click at [493, 488] on div at bounding box center [516, 502] width 584 height 37
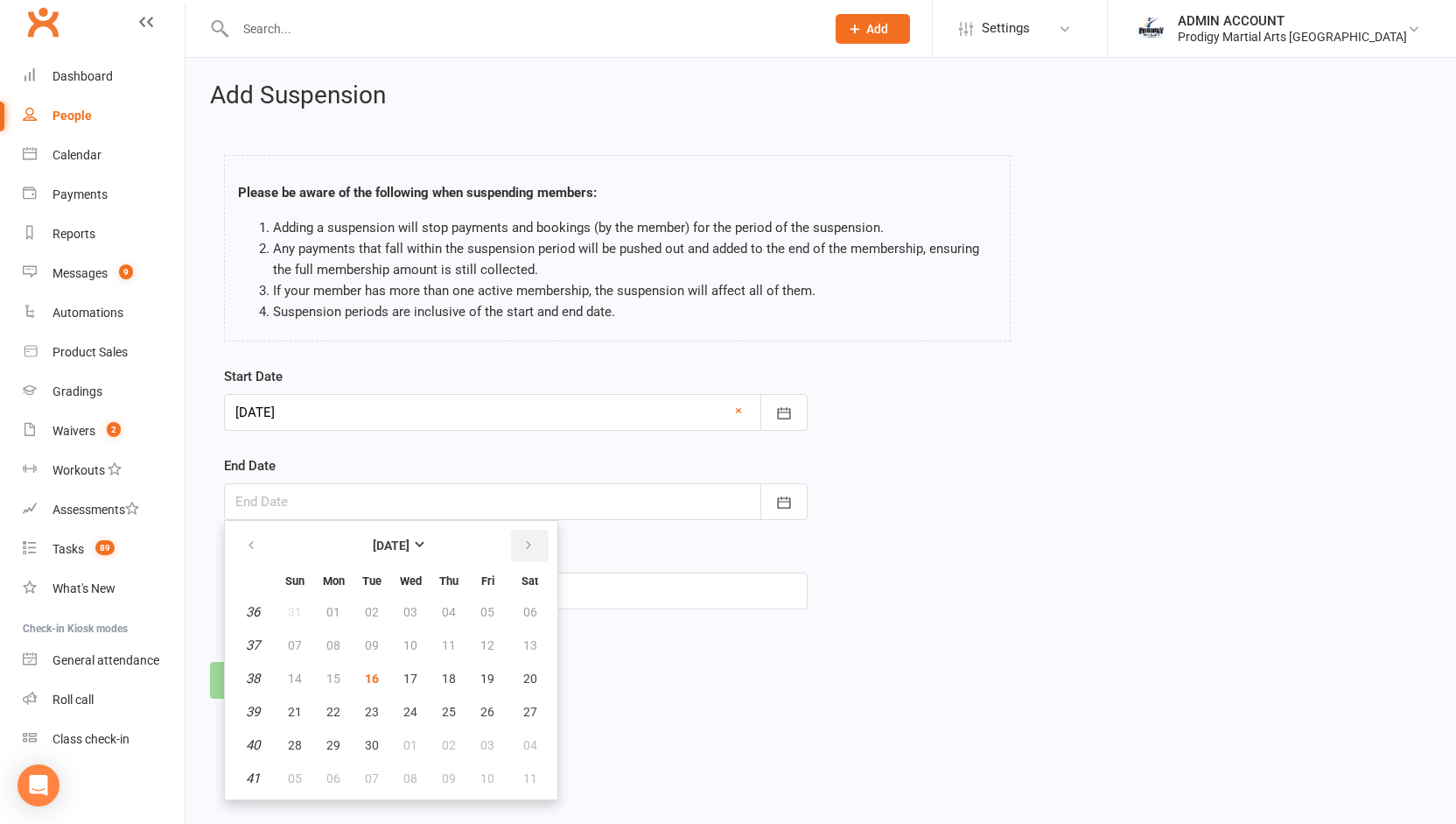
click at [523, 550] on icon "button" at bounding box center [528, 546] width 13 height 14
click at [451, 682] on span "13" at bounding box center [449, 679] width 14 height 14
type input "[DATE]"
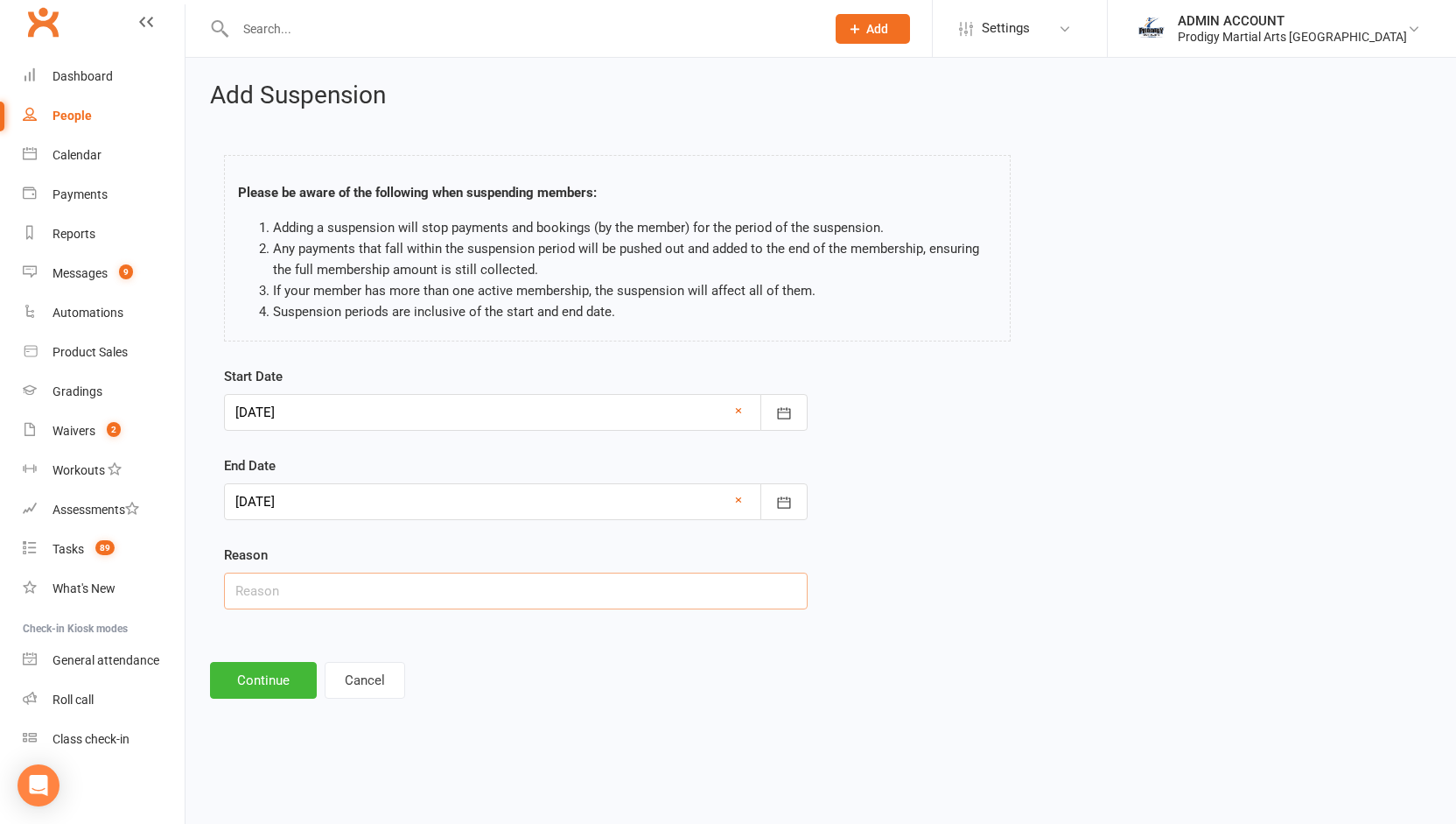
click at [411, 595] on input "text" at bounding box center [516, 591] width 584 height 37
type input "holiday"
click at [245, 677] on button "Continue" at bounding box center [263, 680] width 107 height 37
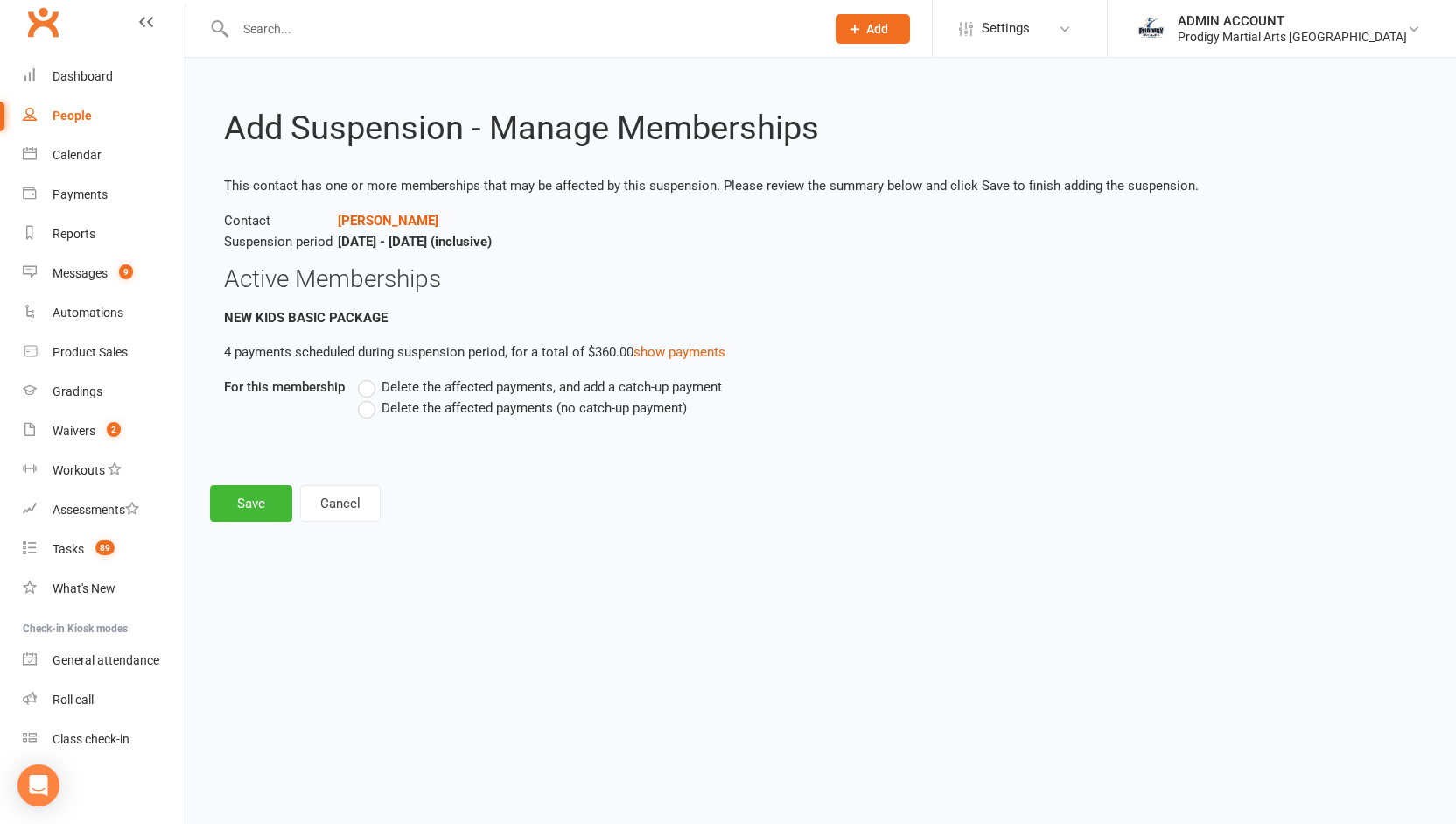
click at [376, 415] on label "Delete the affected payments (no catch-up payment)" at bounding box center [522, 408] width 329 height 21
click at [370, 398] on input "Delete the affected payments (no catch-up payment)" at bounding box center [363, 398] width 12 height 0
click at [263, 500] on button "Save" at bounding box center [251, 503] width 83 height 37
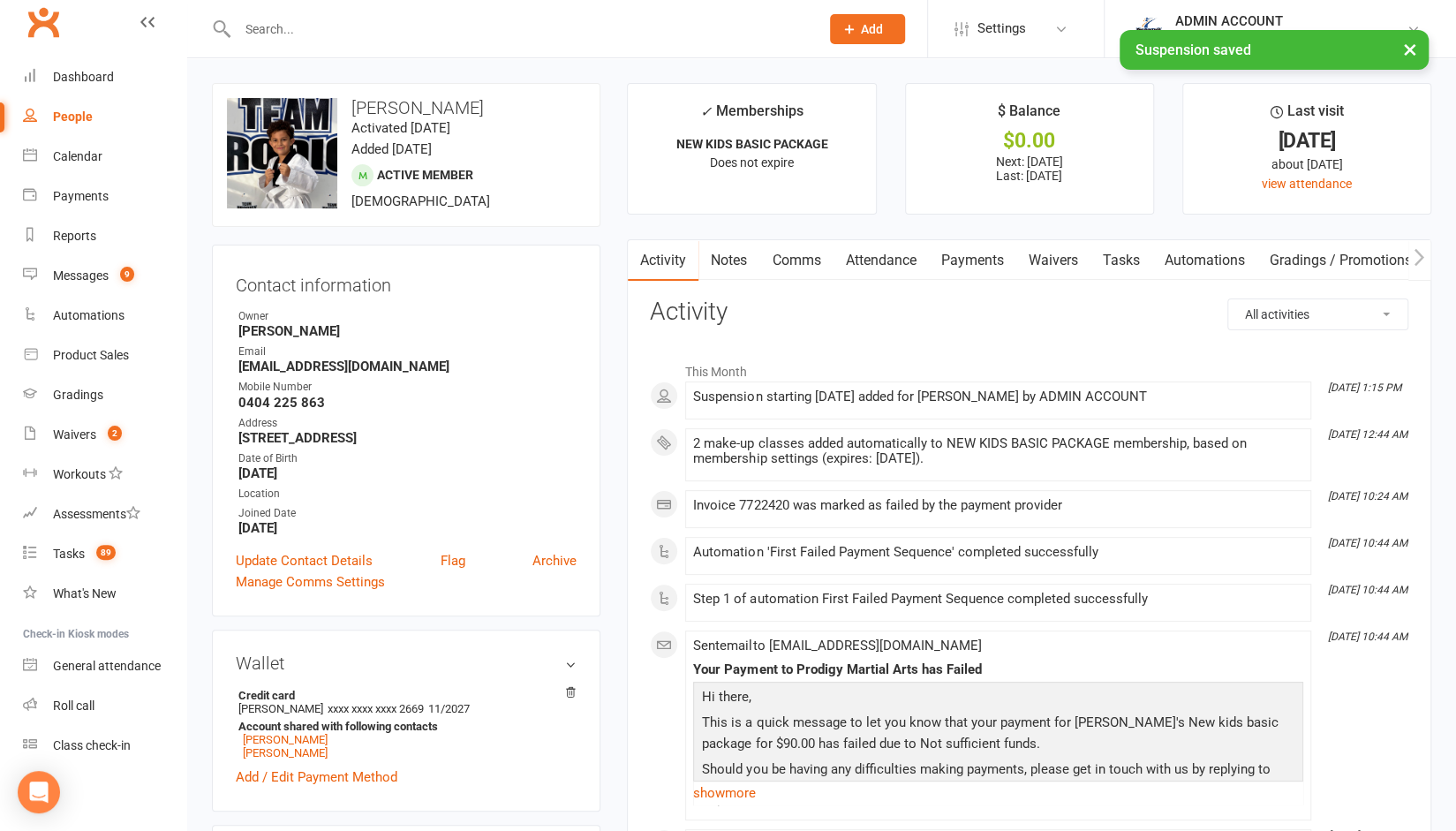
click at [271, 769] on div "Credit card [PERSON_NAME] xxxx xxxx xxxx 2669 11/2027 Account shared with follo…" at bounding box center [405, 737] width 341 height 101
click at [267, 754] on link "[PERSON_NAME]" at bounding box center [285, 752] width 85 height 14
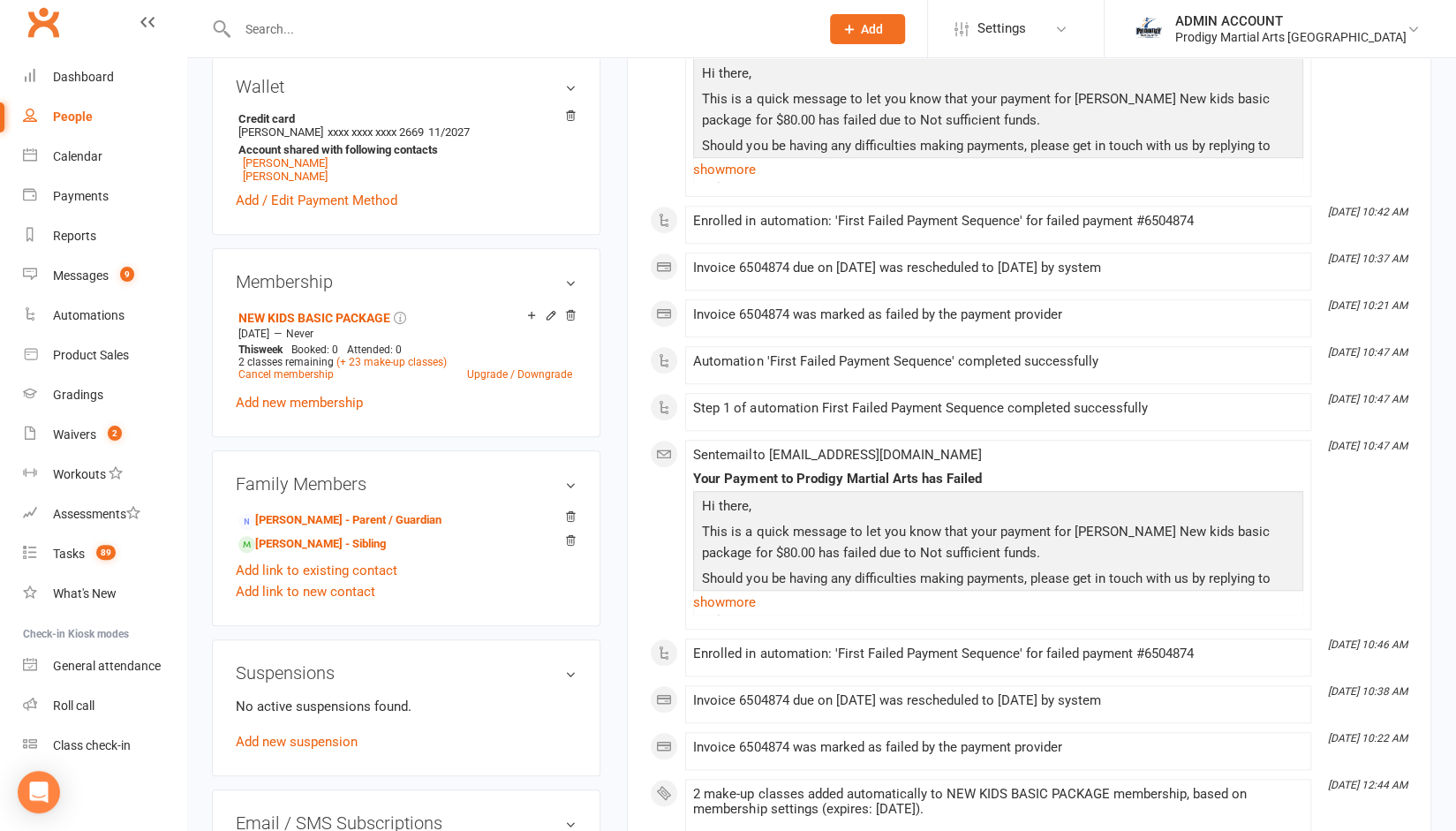
scroll to position [587, 0]
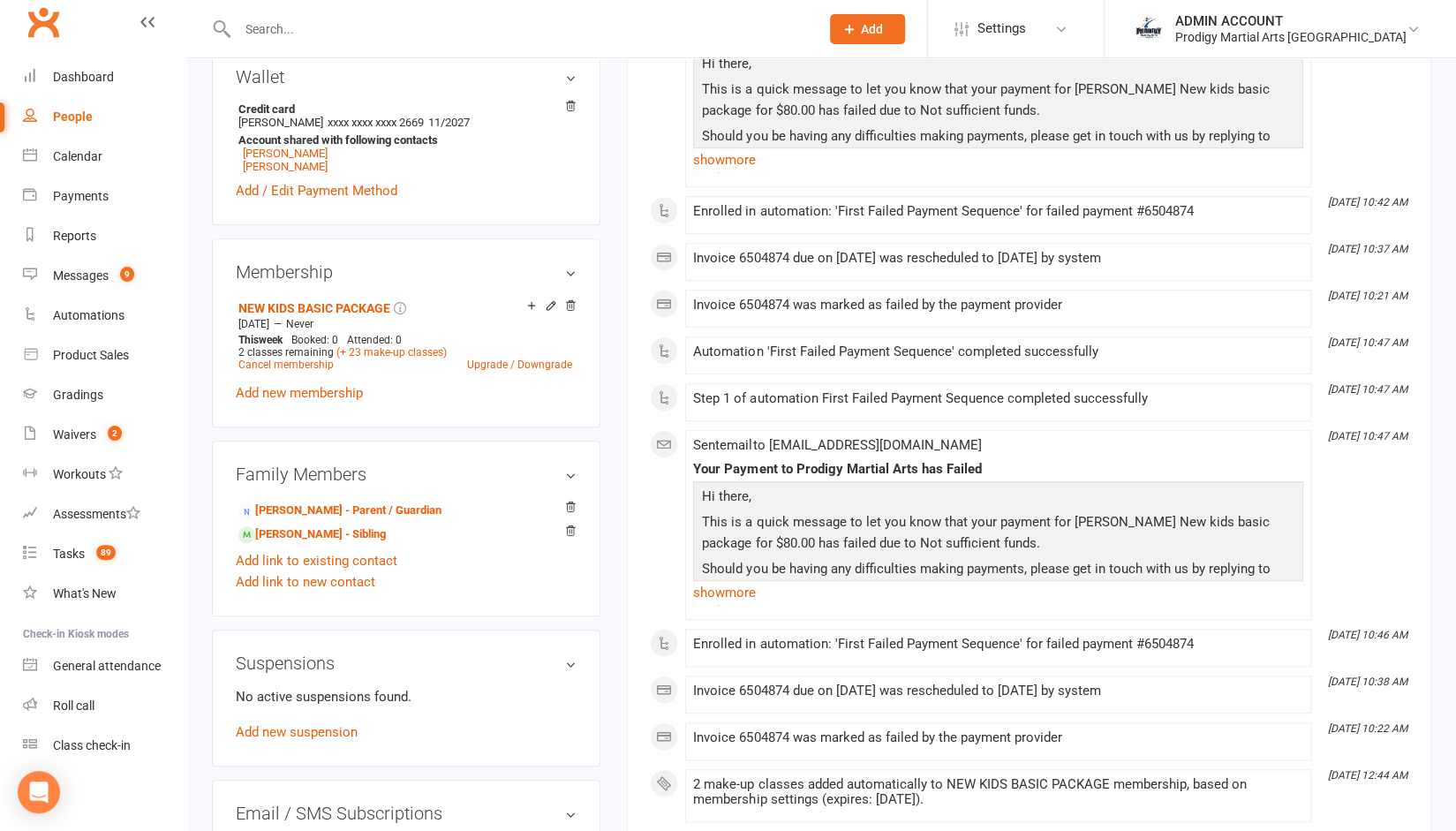
click at [279, 723] on div "No active suspensions found. Add new suspension" at bounding box center [405, 714] width 341 height 56
click at [279, 732] on link "Add new suspension" at bounding box center [296, 732] width 122 height 16
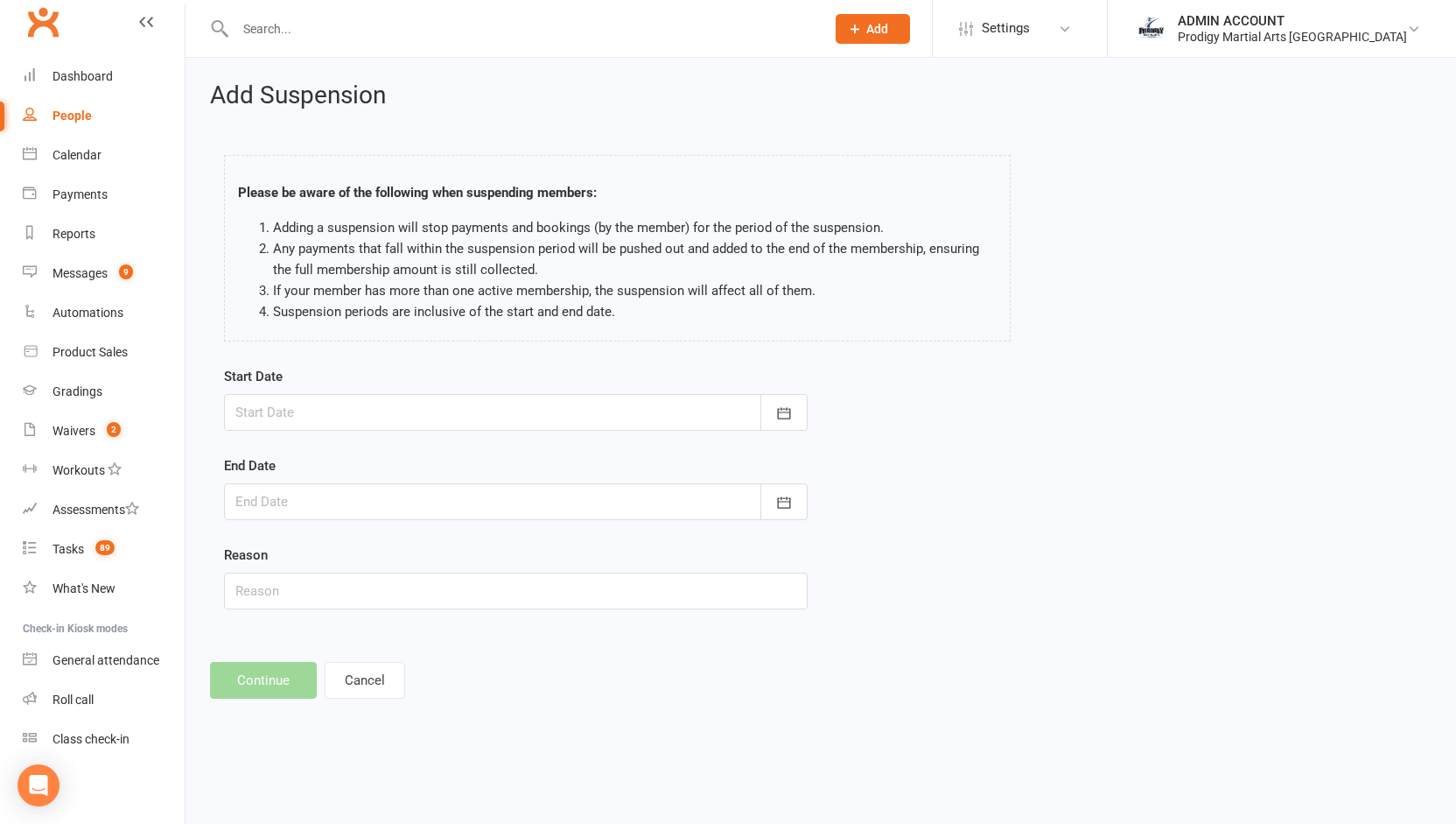
click at [388, 425] on div at bounding box center [516, 412] width 584 height 37
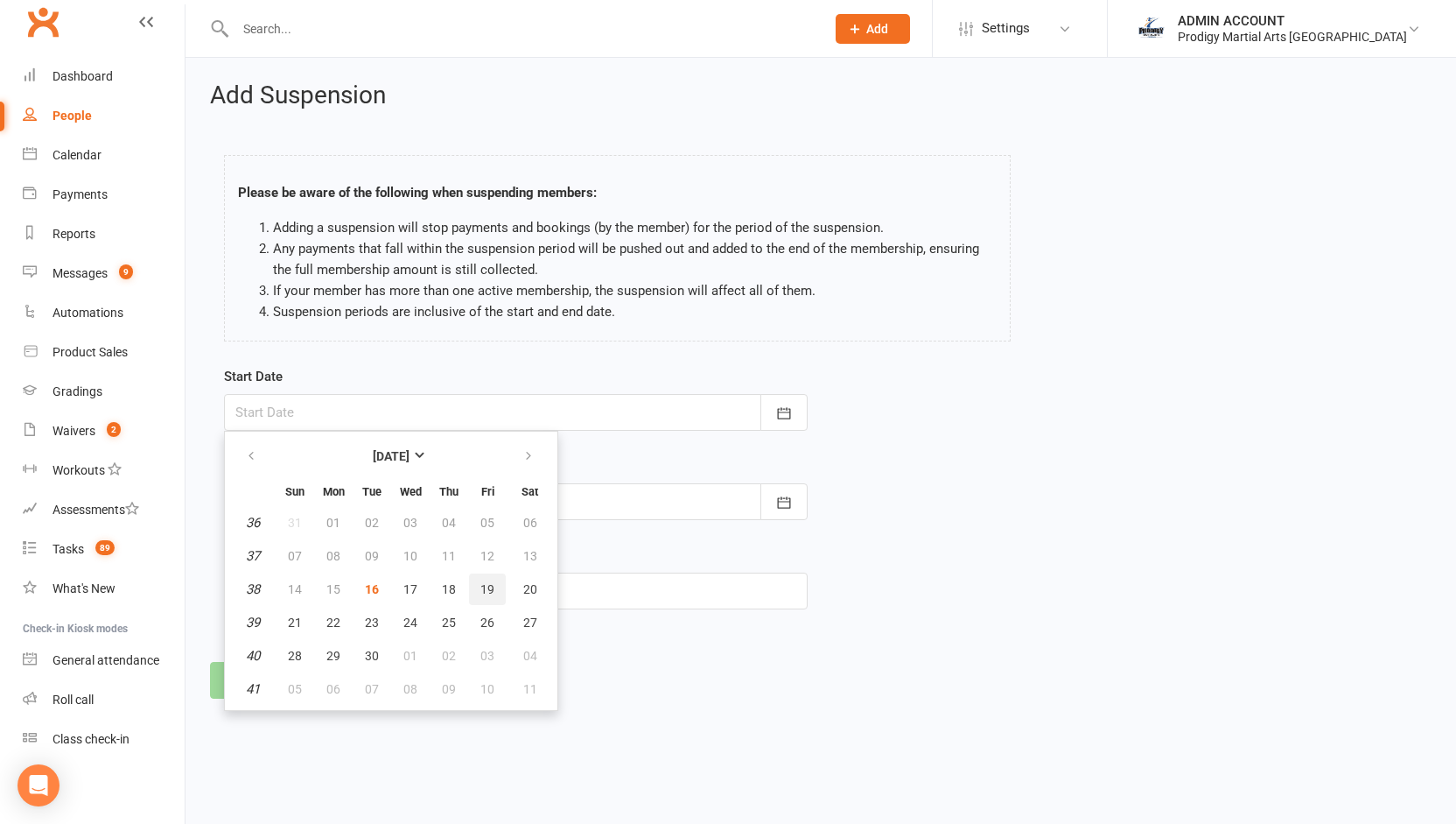
click at [481, 587] on span "19" at bounding box center [488, 590] width 14 height 14
type input "[DATE]"
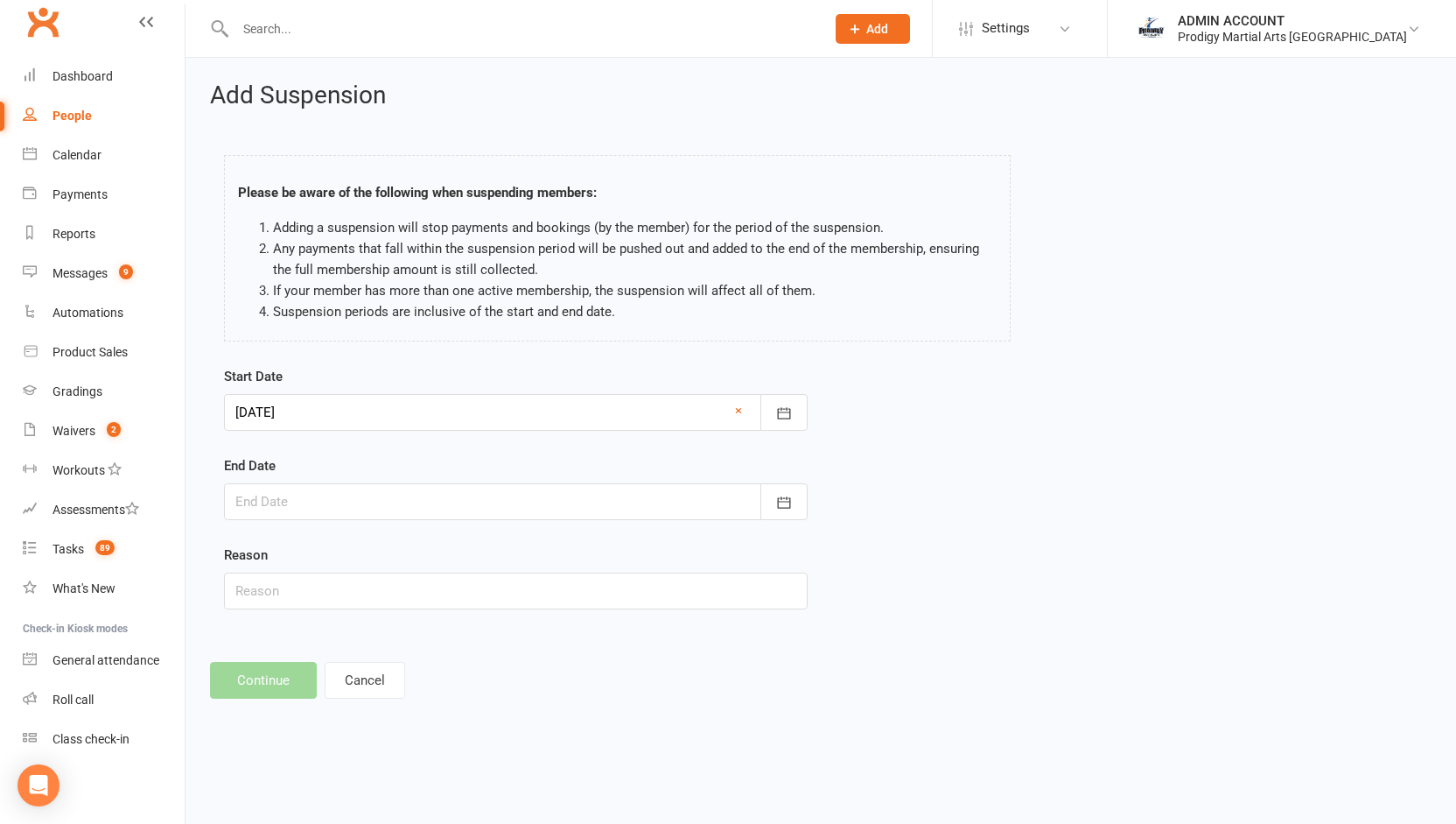
click at [355, 500] on div at bounding box center [516, 502] width 584 height 37
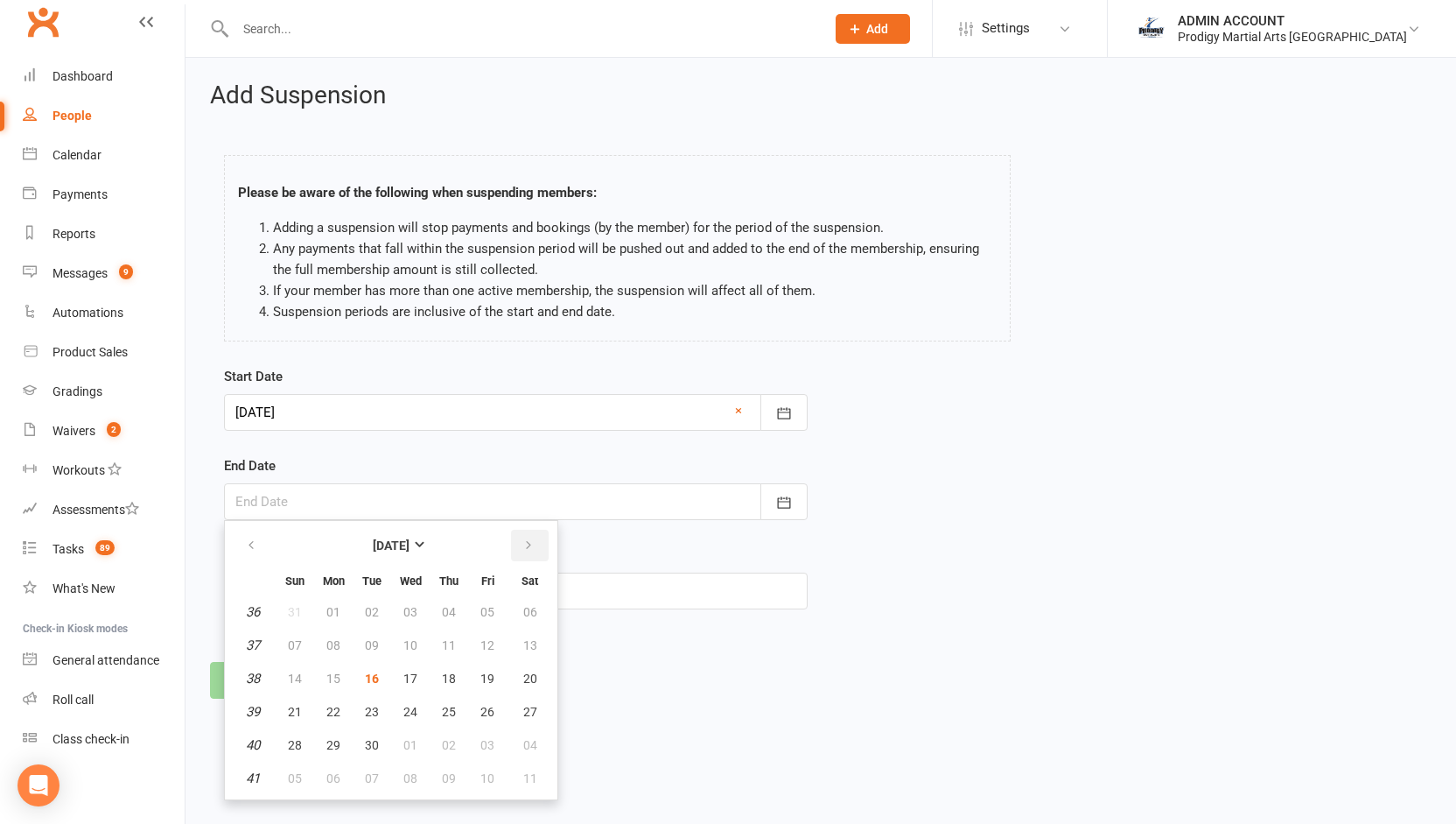
click at [525, 553] on button "button" at bounding box center [530, 545] width 38 height 31
click at [449, 679] on span "13" at bounding box center [449, 679] width 14 height 14
type input "[DATE]"
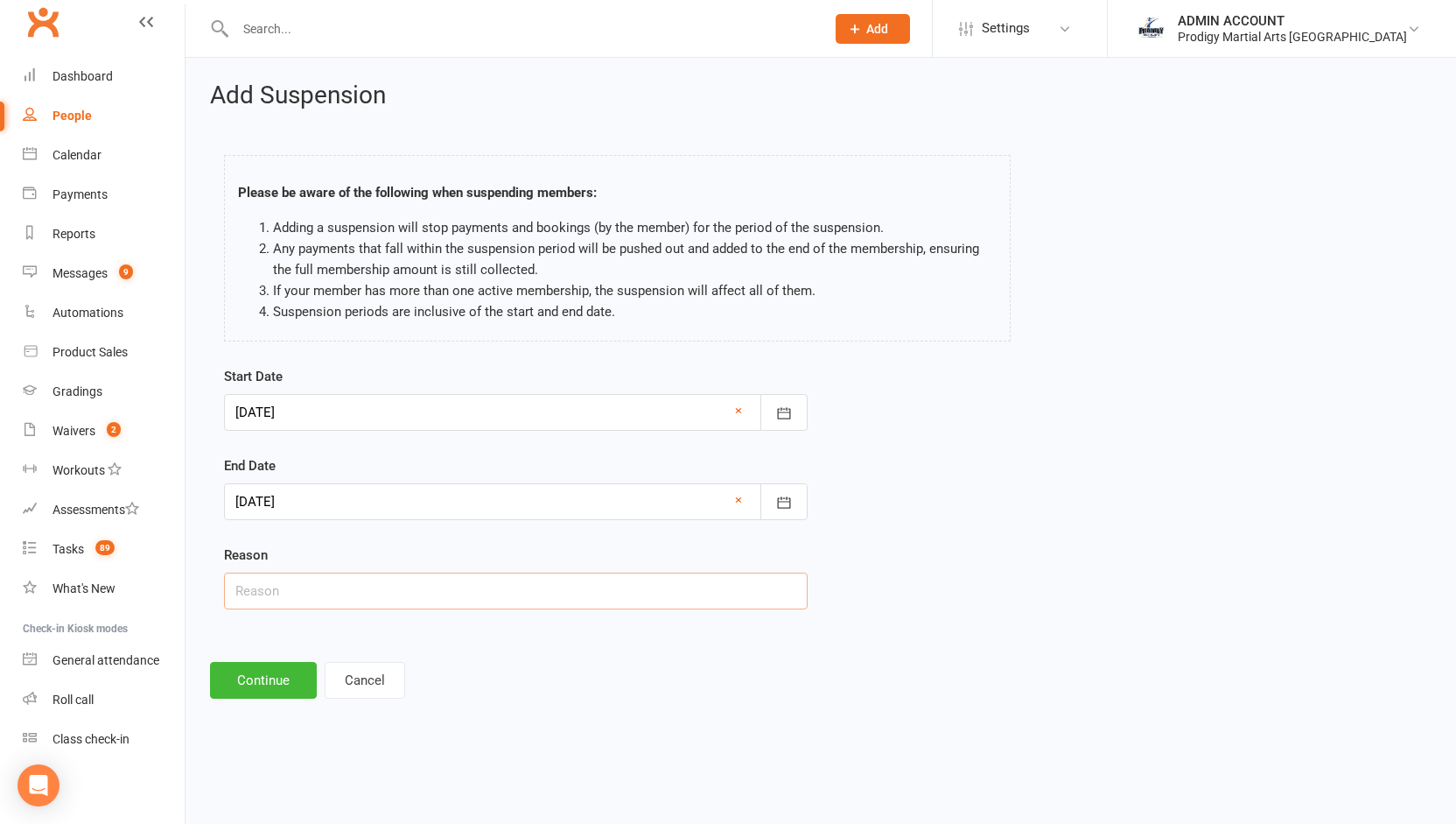
click at [370, 596] on input "text" at bounding box center [516, 591] width 584 height 37
type input "holiday"
click at [265, 672] on button "Continue" at bounding box center [263, 680] width 107 height 37
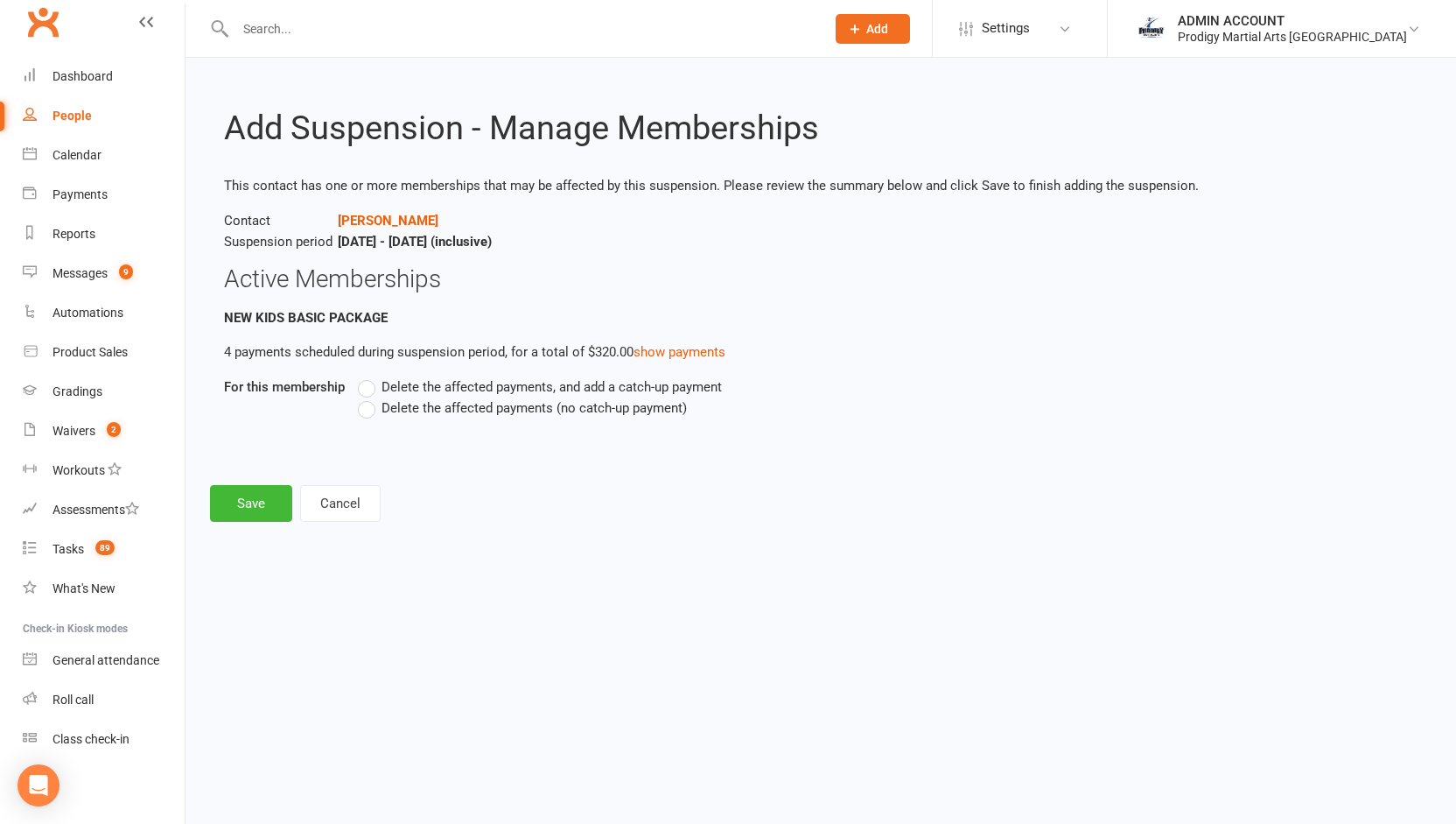
click at [374, 411] on label "Delete the affected payments (no catch-up payment)" at bounding box center [522, 408] width 329 height 21
click at [370, 398] on input "Delete the affected payments (no catch-up payment)" at bounding box center [363, 398] width 12 height 0
click at [265, 502] on button "Save" at bounding box center [251, 503] width 83 height 37
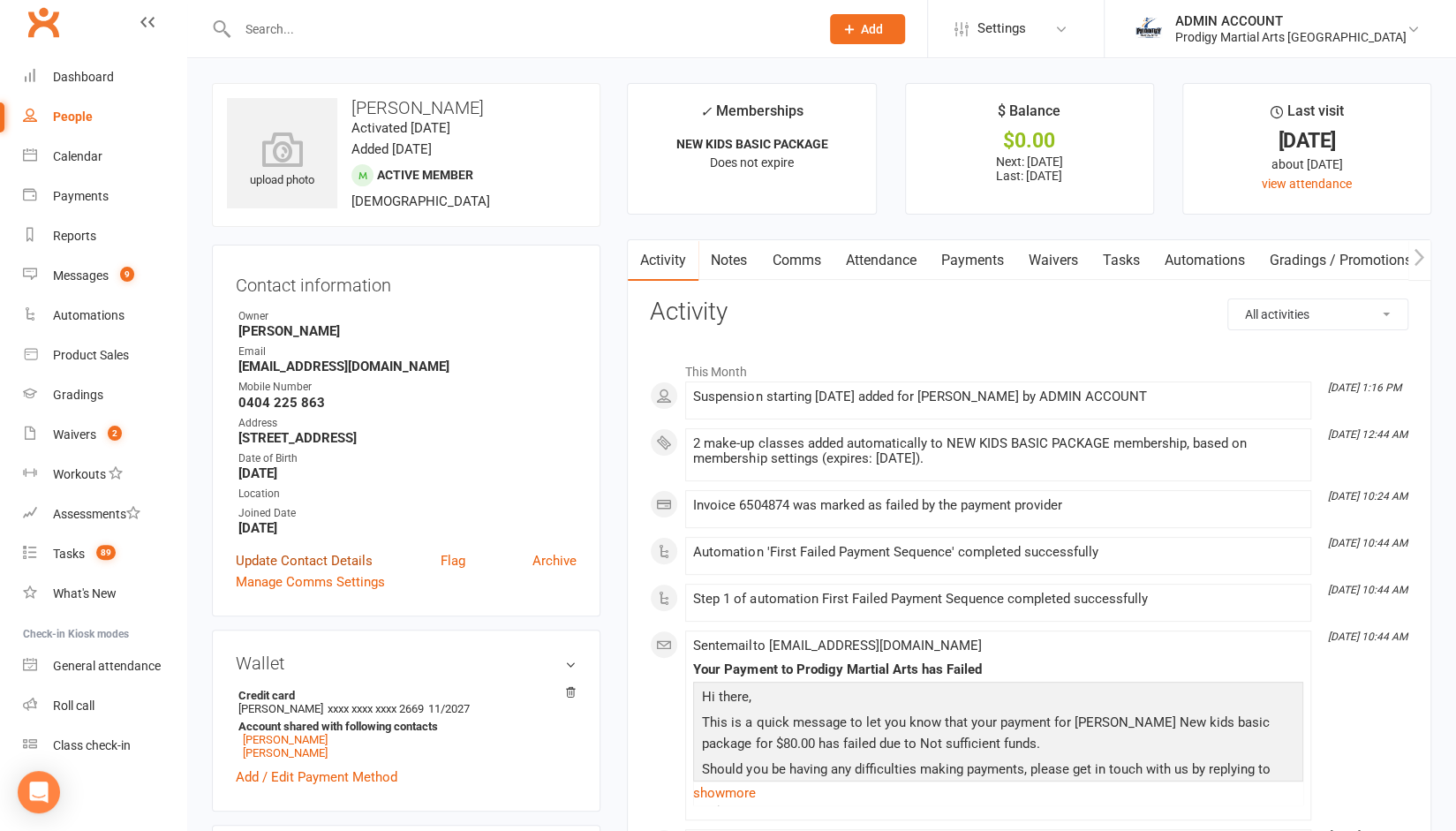
click at [328, 559] on link "Update Contact Details" at bounding box center [303, 560] width 137 height 21
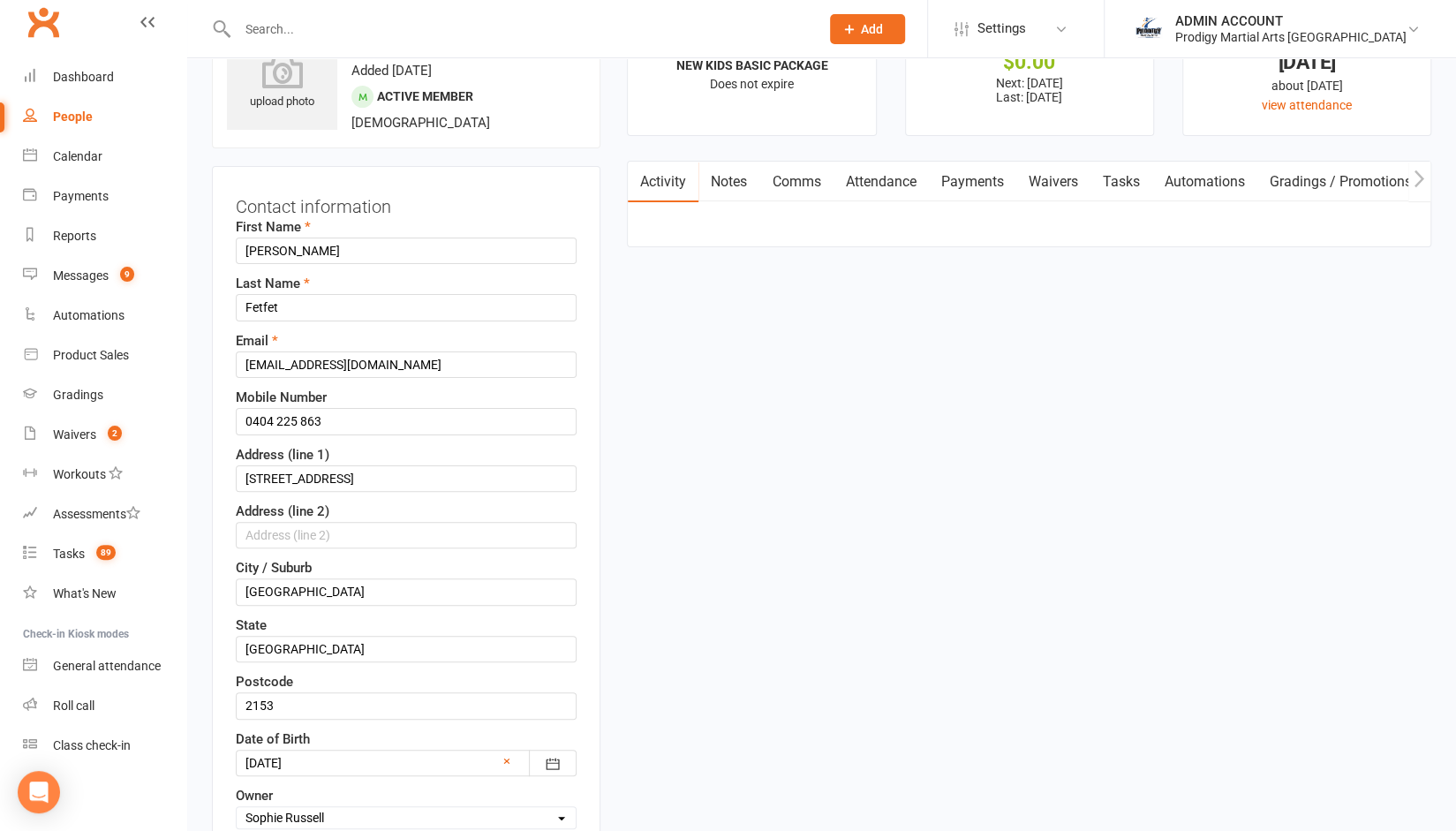
scroll to position [83, 0]
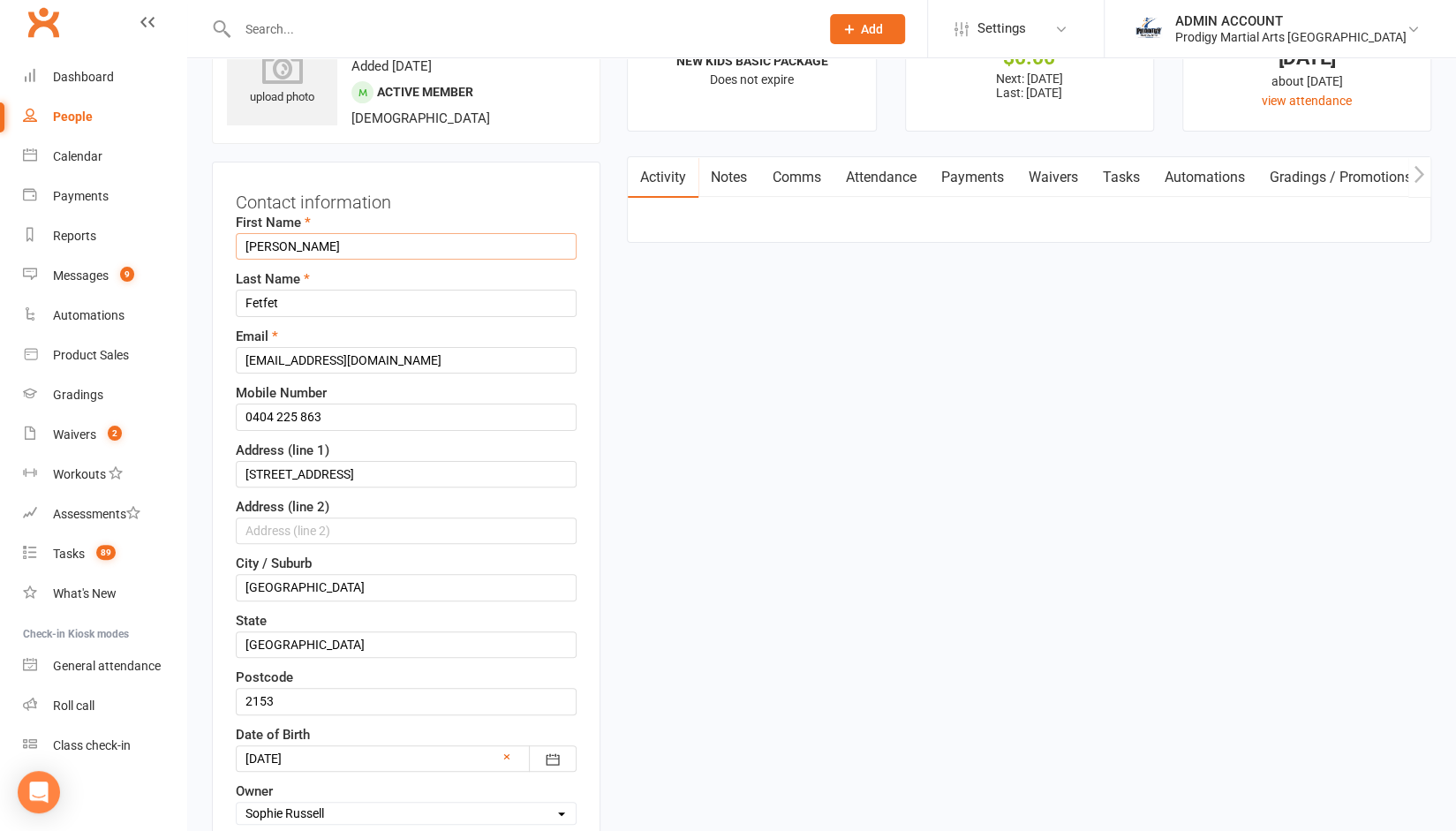
click at [271, 246] on input "[PERSON_NAME]" at bounding box center [405, 246] width 341 height 26
click at [309, 248] on input "[PERSON_NAME]" at bounding box center [405, 246] width 341 height 26
drag, startPoint x: 308, startPoint y: 246, endPoint x: 236, endPoint y: 240, distance: 72.2
click at [236, 240] on input "[PERSON_NAME]" at bounding box center [405, 246] width 341 height 26
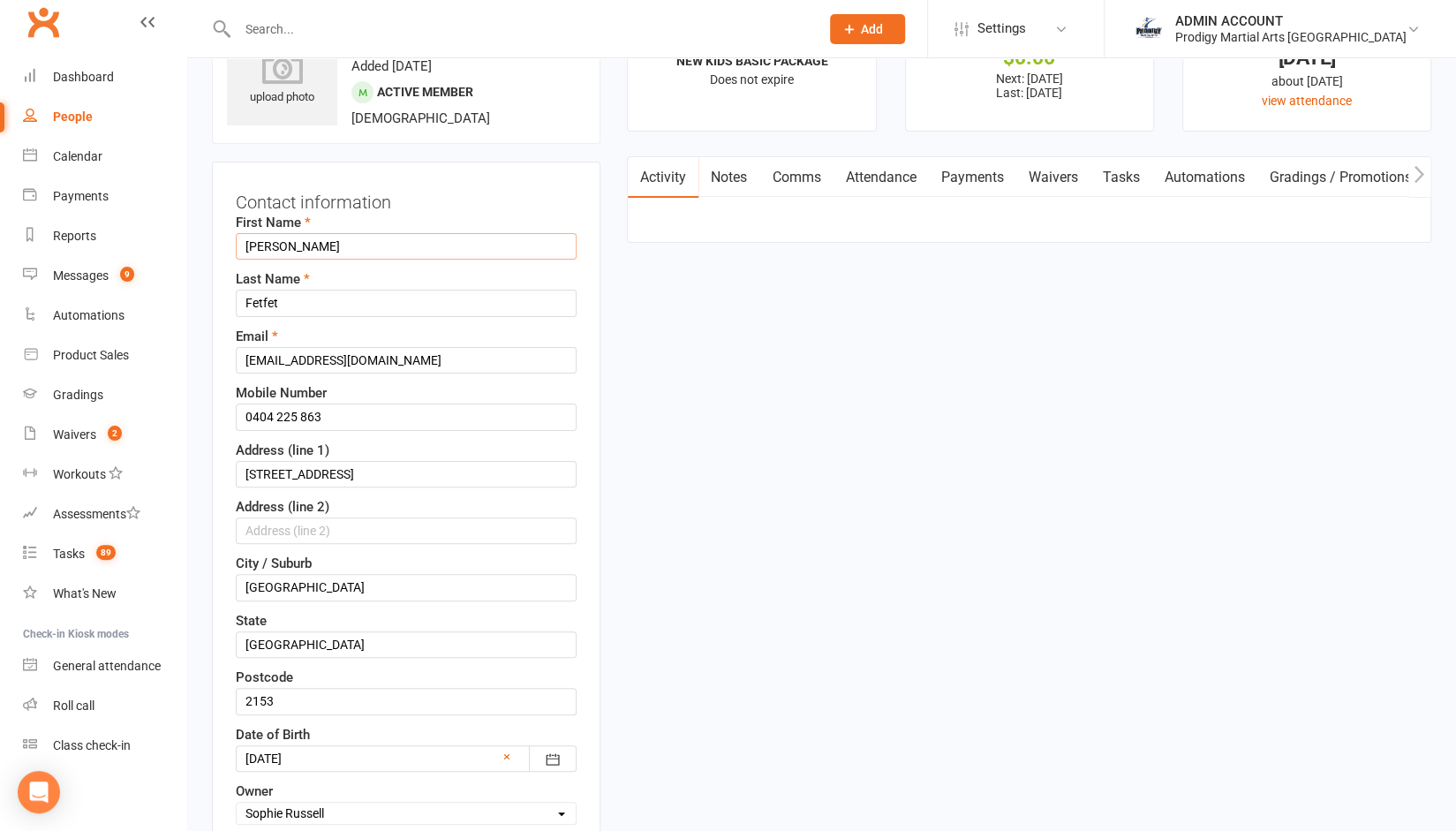
paste input "ULAIMAN"
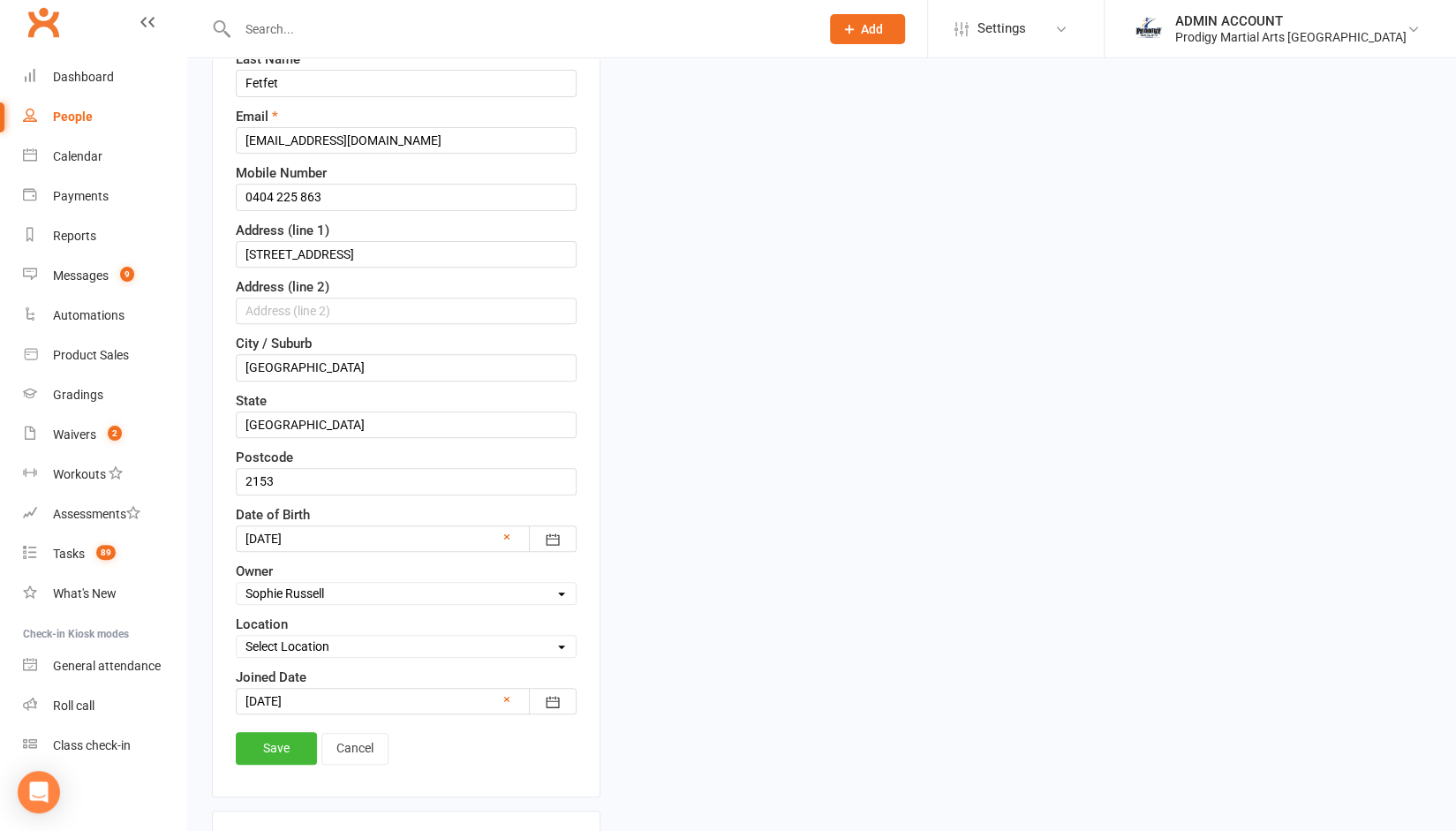
scroll to position [304, 0]
type input "Sulaiman"
click at [265, 740] on link "Save" at bounding box center [276, 747] width 81 height 32
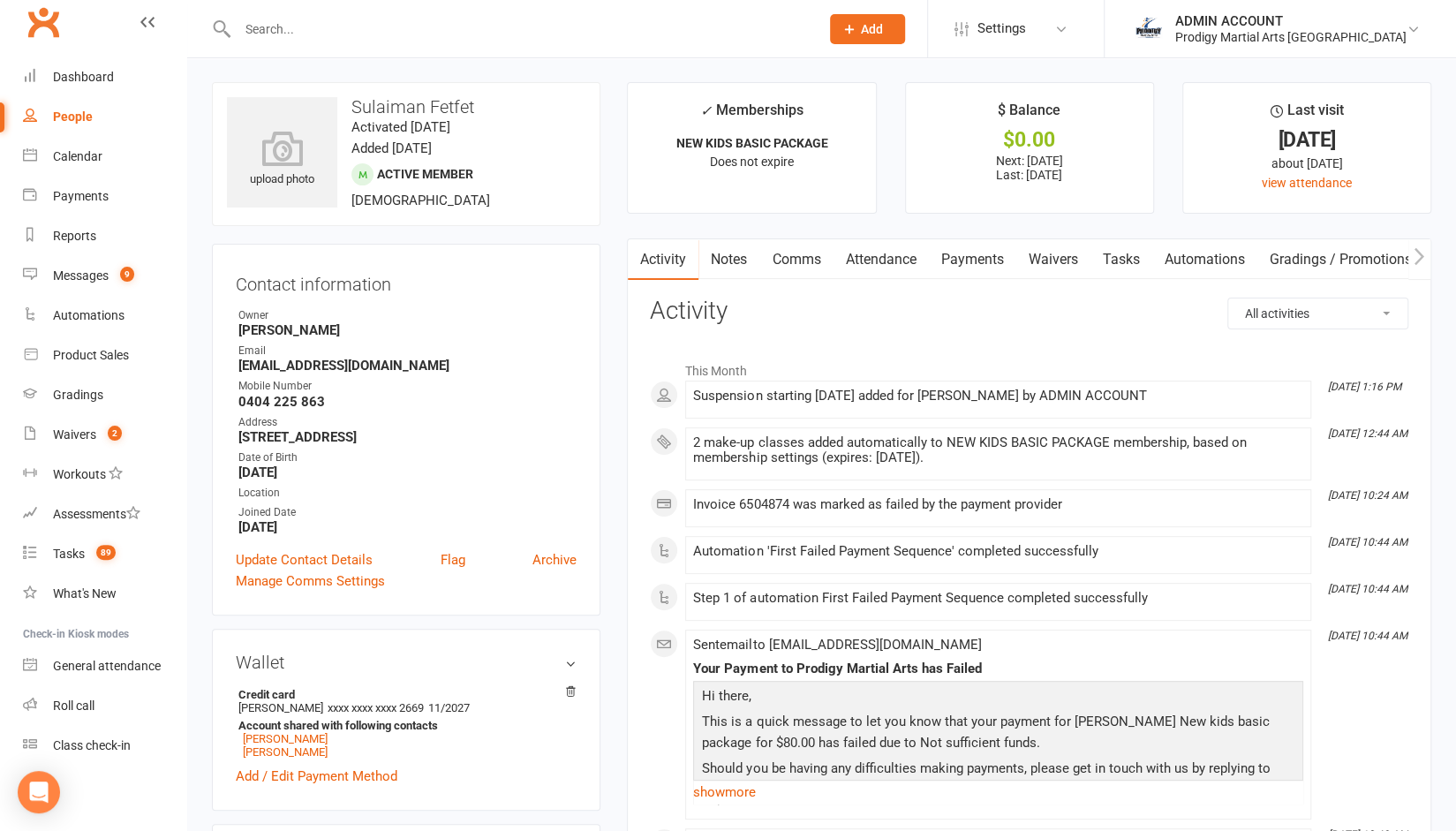
scroll to position [0, 0]
click at [306, 560] on link "Update Contact Details" at bounding box center [303, 560] width 137 height 21
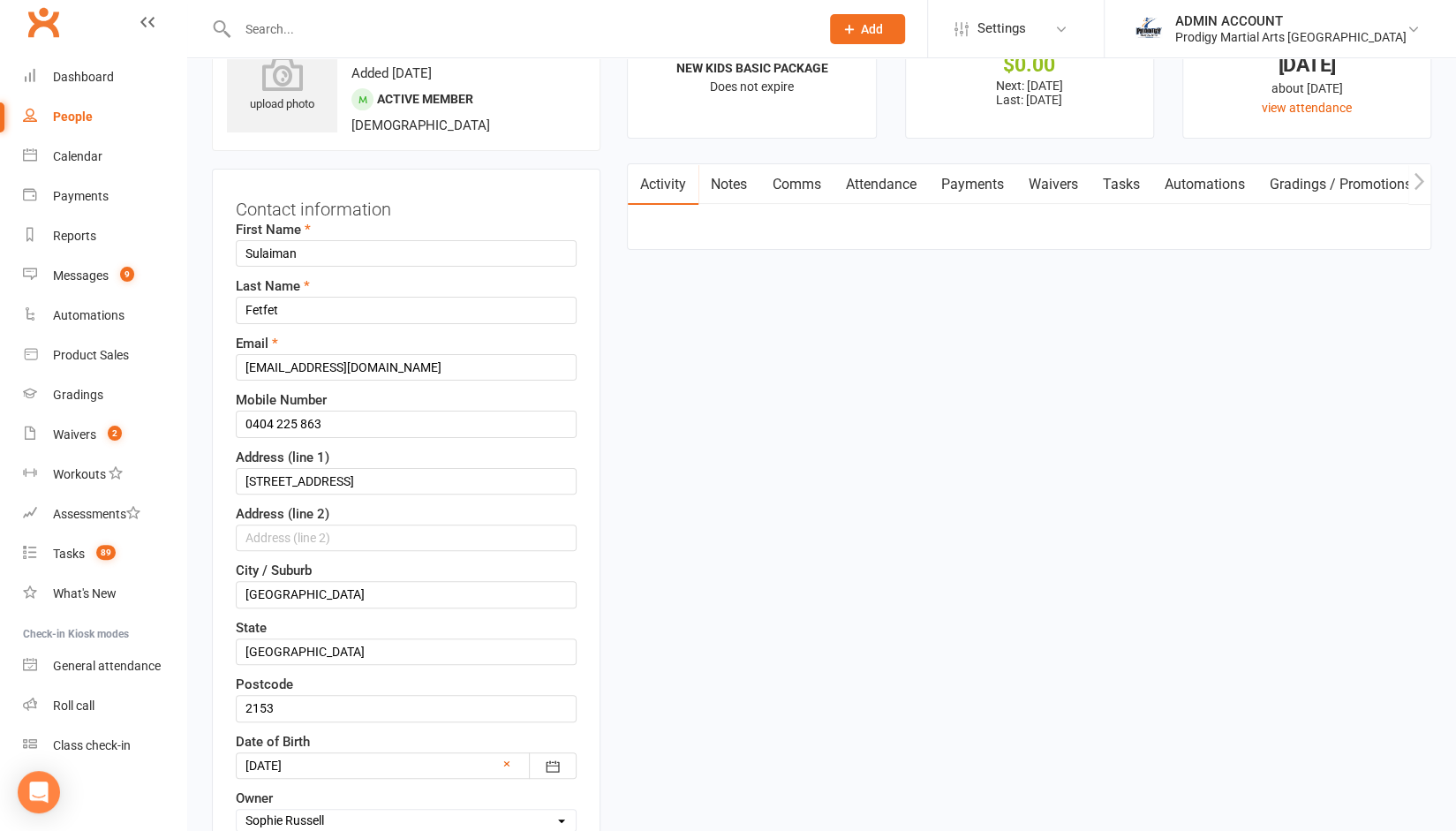
scroll to position [83, 0]
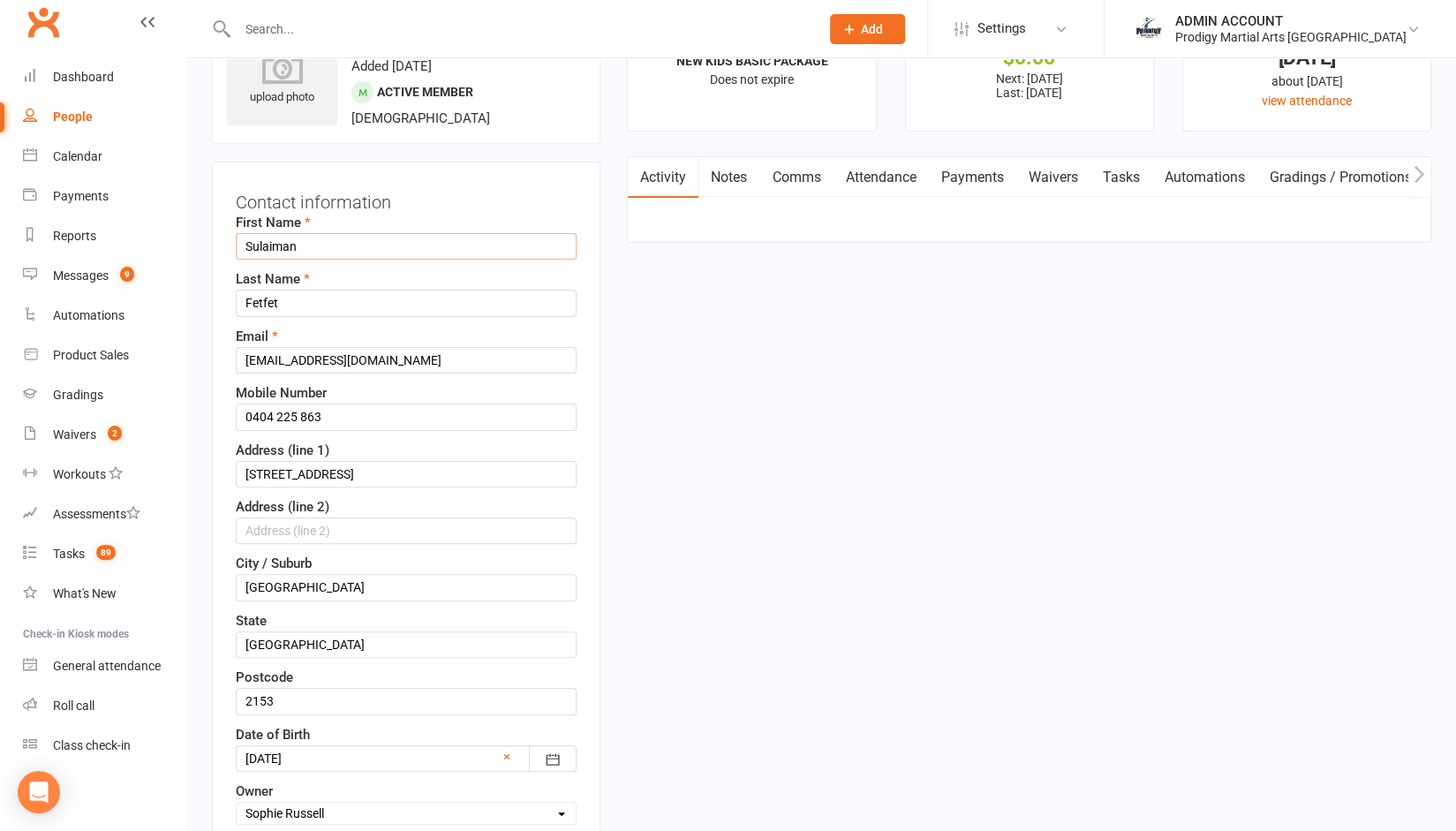
click at [309, 247] on input "Sulaiman" at bounding box center [405, 246] width 341 height 26
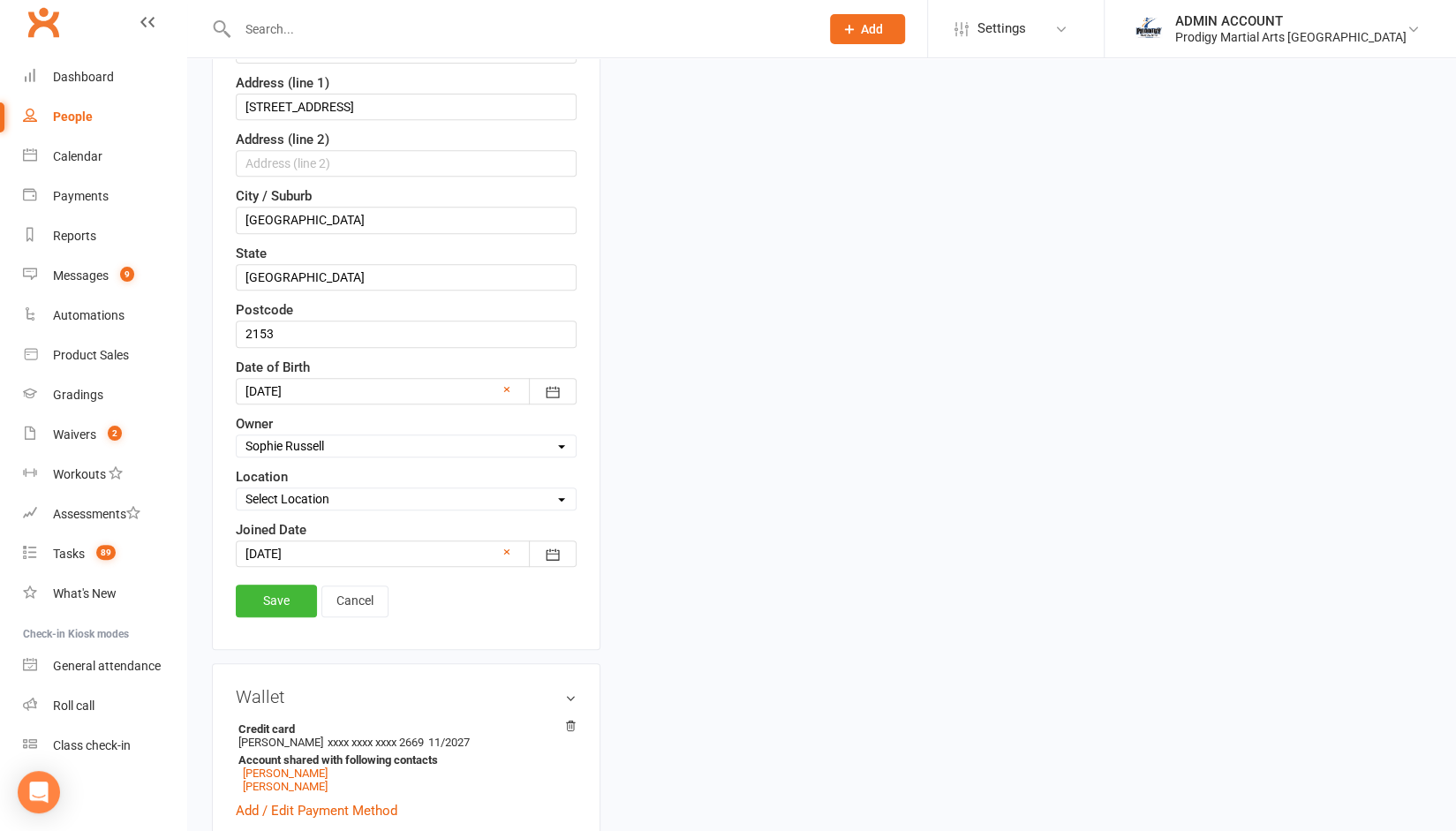
scroll to position [454, 0]
type input "[PERSON_NAME]"
click at [261, 599] on link "Save" at bounding box center [276, 597] width 81 height 32
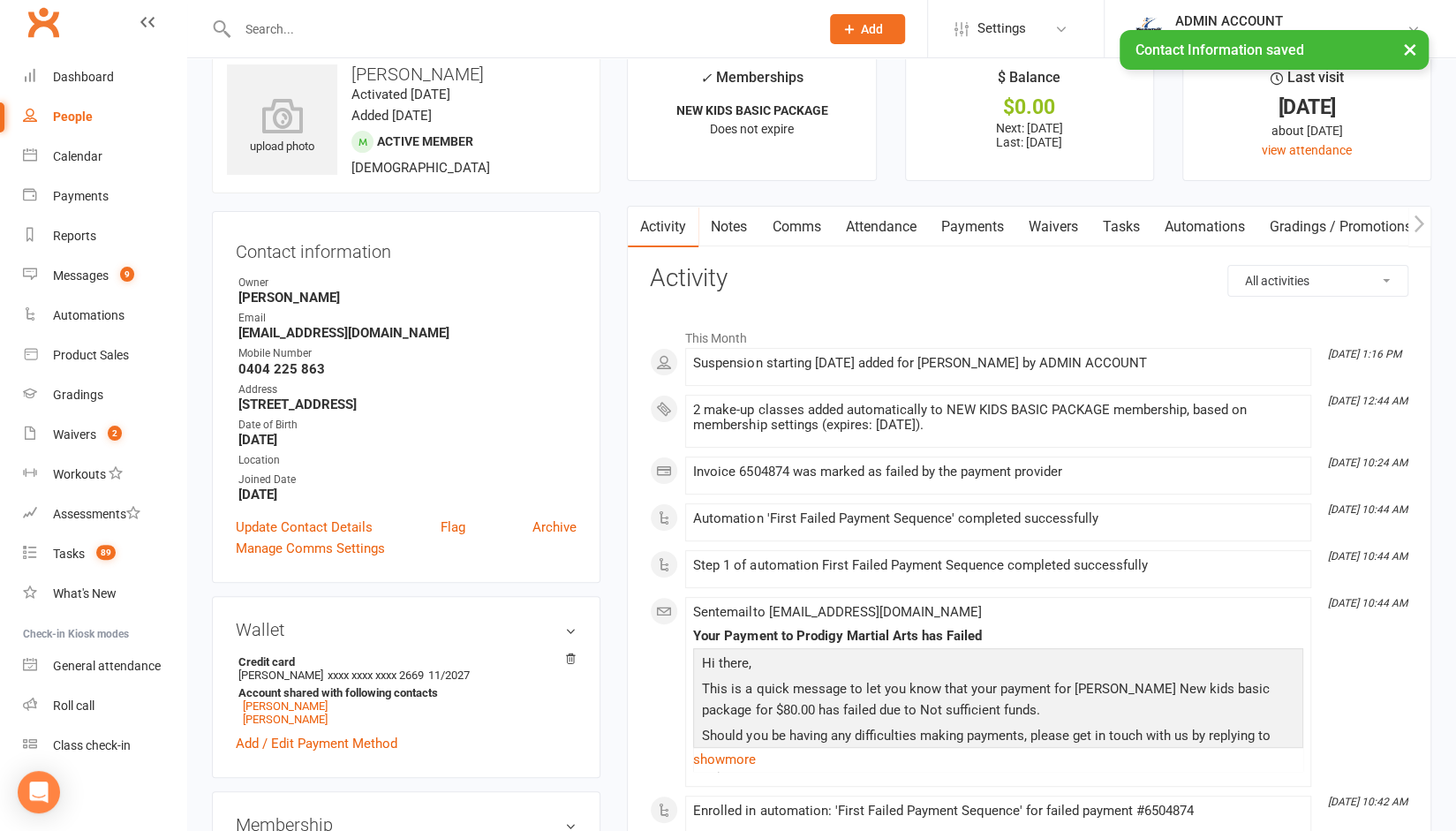
scroll to position [0, 0]
